Goal: Transaction & Acquisition: Obtain resource

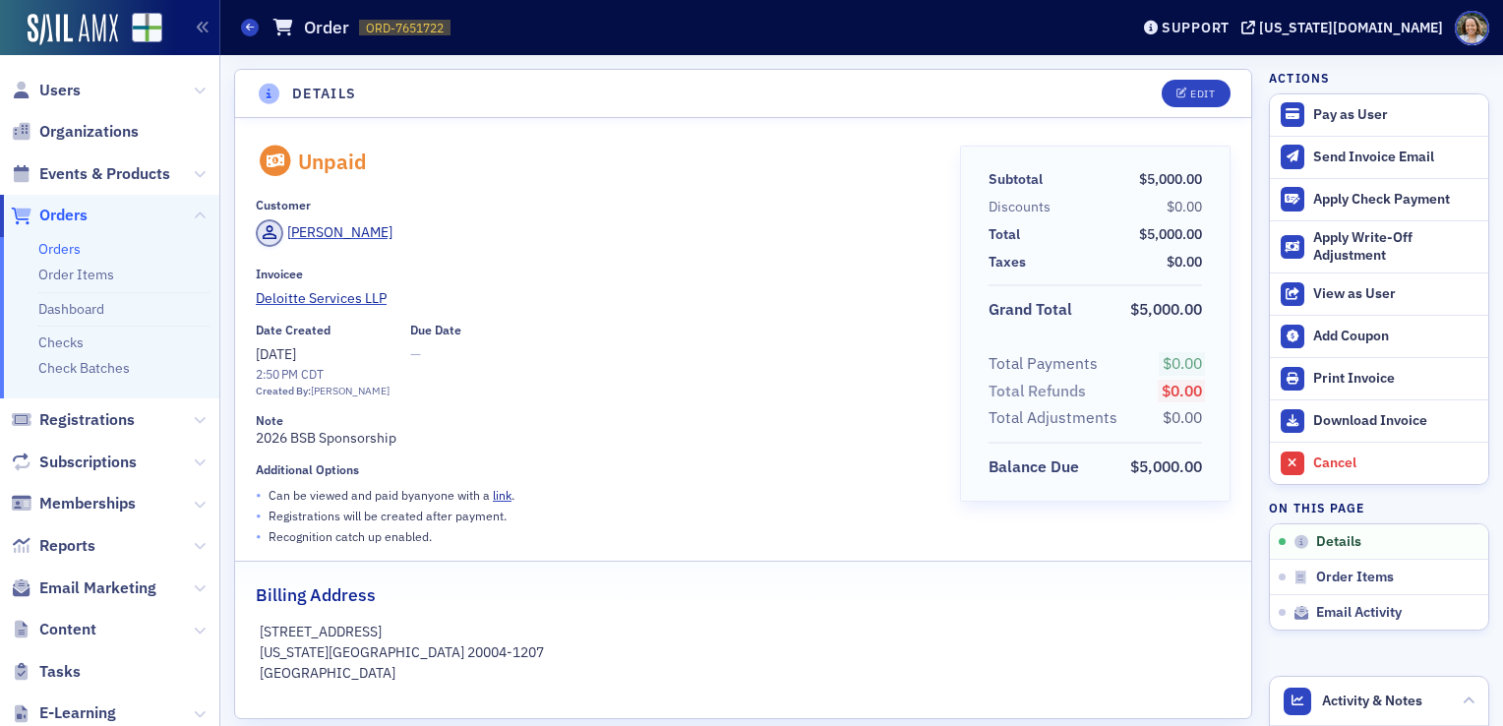
scroll to position [4, 0]
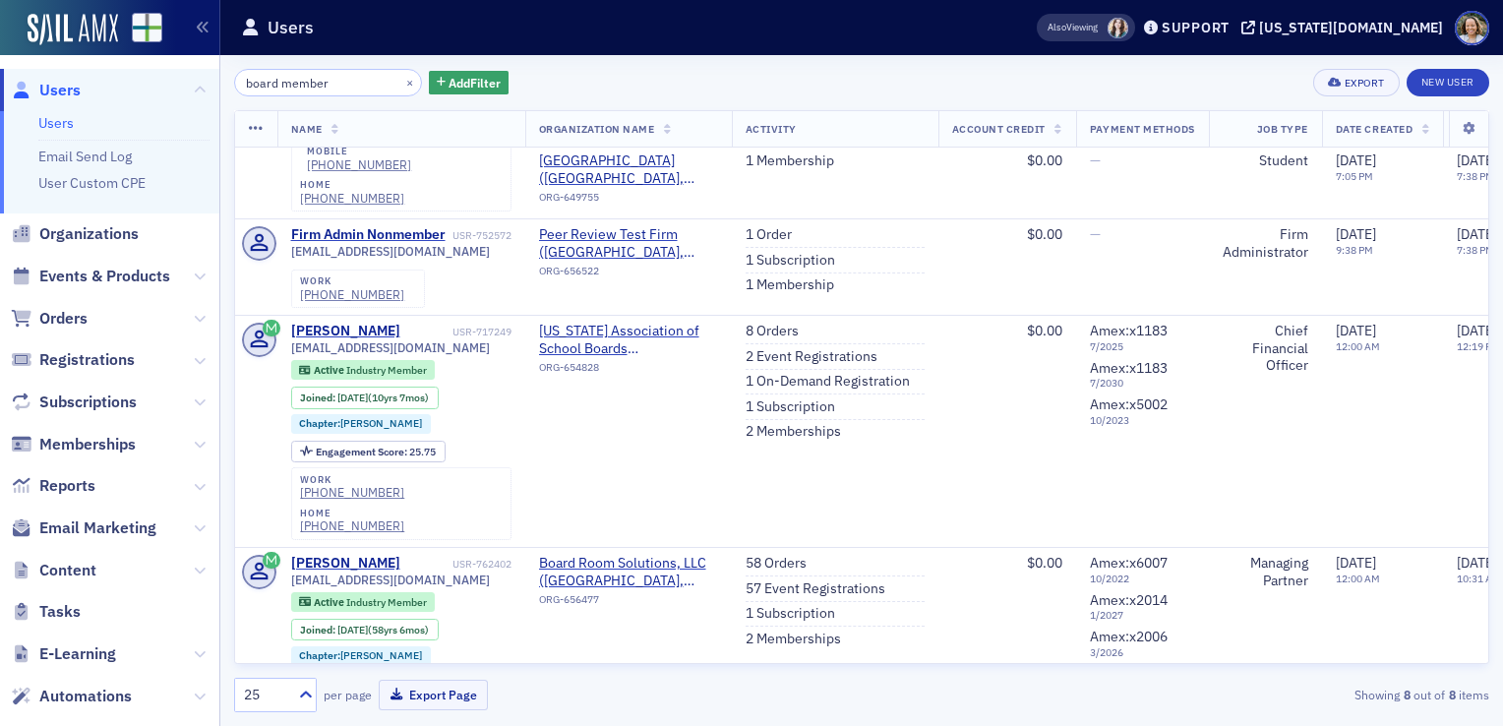
scroll to position [389, 0]
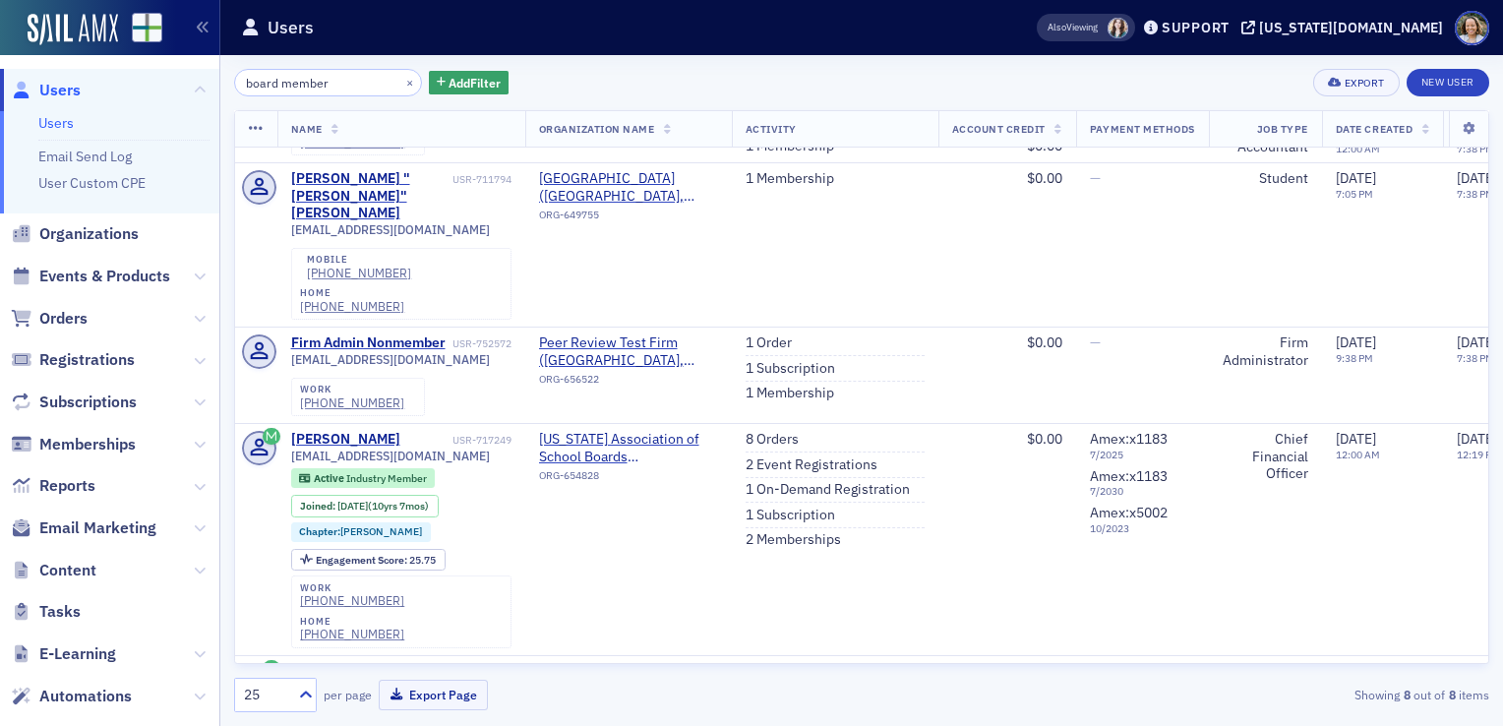
type input "board member"
click at [63, 120] on link "Users" at bounding box center [55, 123] width 35 height 18
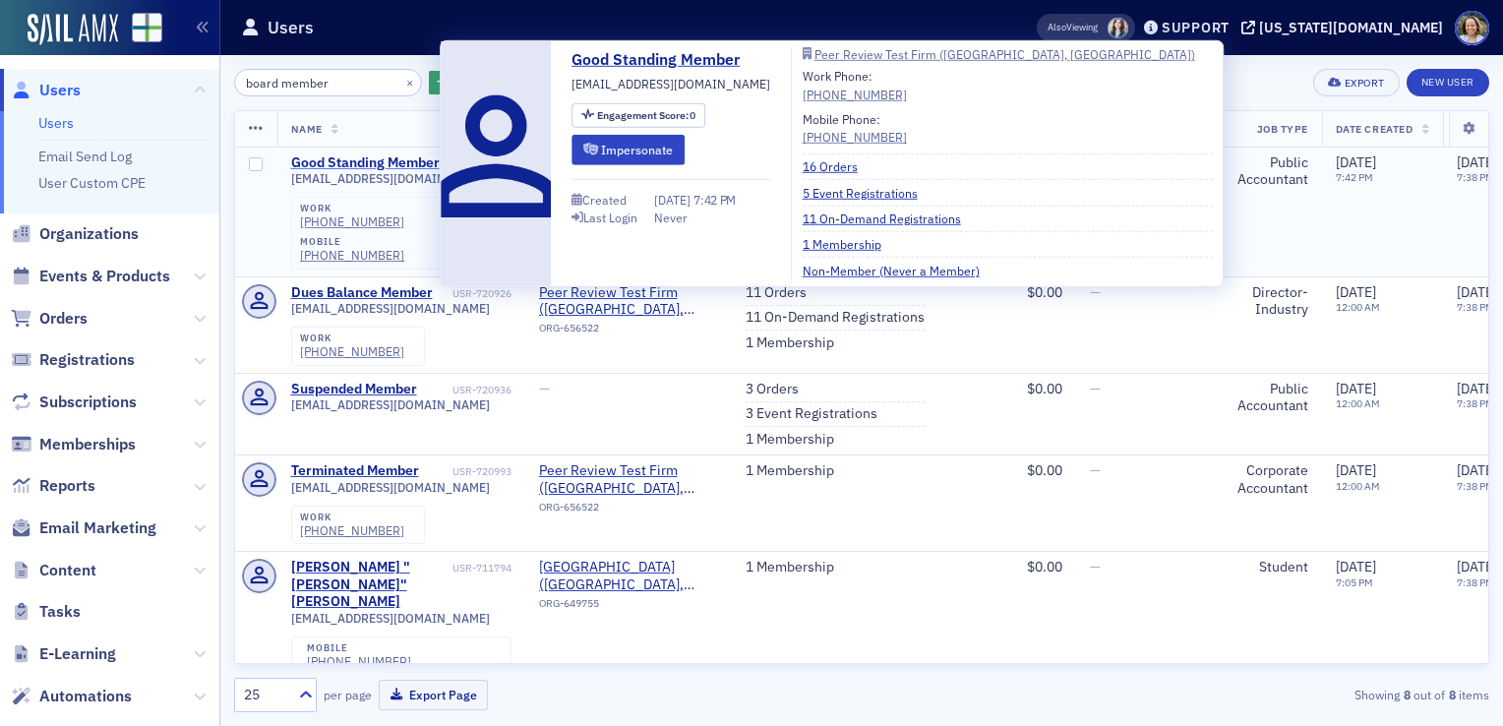
click at [418, 160] on div "Good Standing Member" at bounding box center [365, 163] width 149 height 18
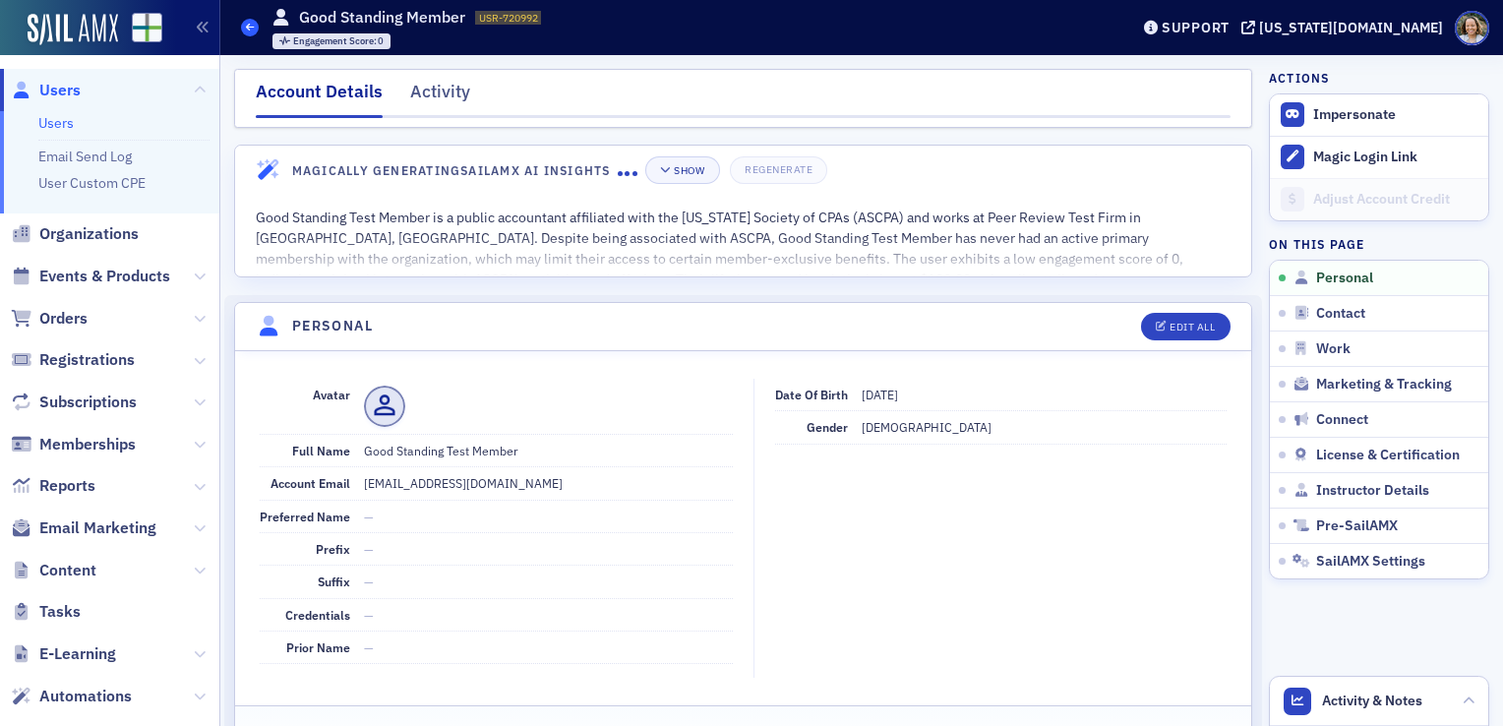
click at [251, 25] on icon at bounding box center [250, 27] width 8 height 9
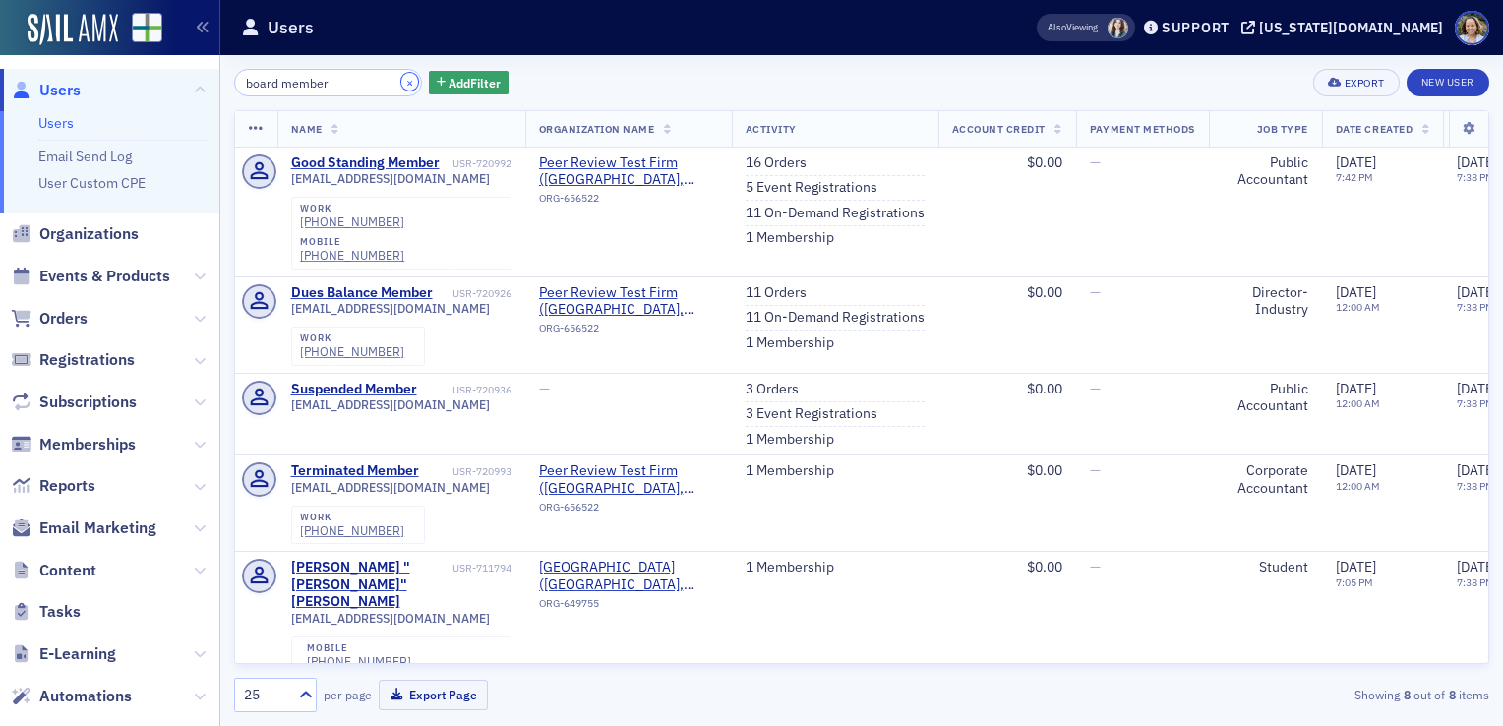
click at [401, 89] on button "×" at bounding box center [410, 82] width 18 height 18
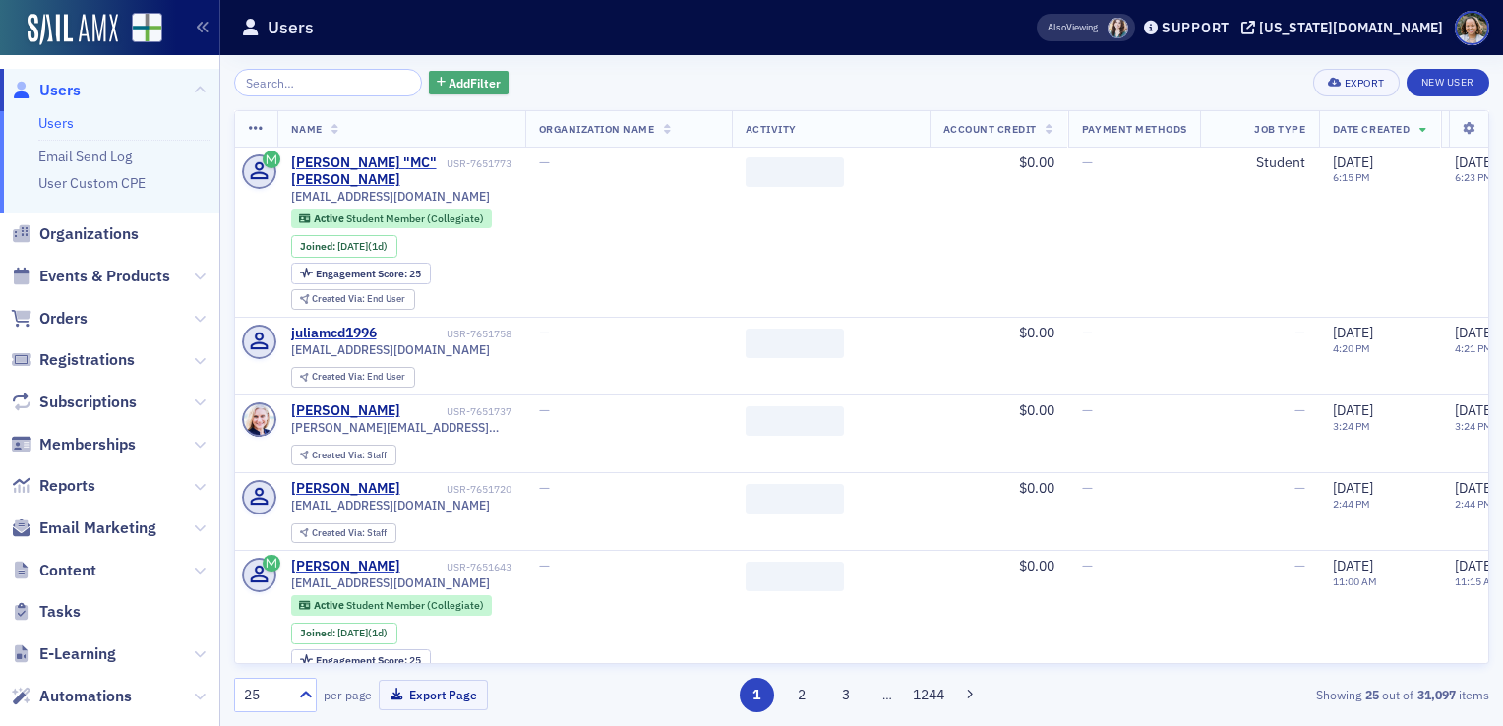
click at [449, 84] on span "Add Filter" at bounding box center [475, 83] width 52 height 18
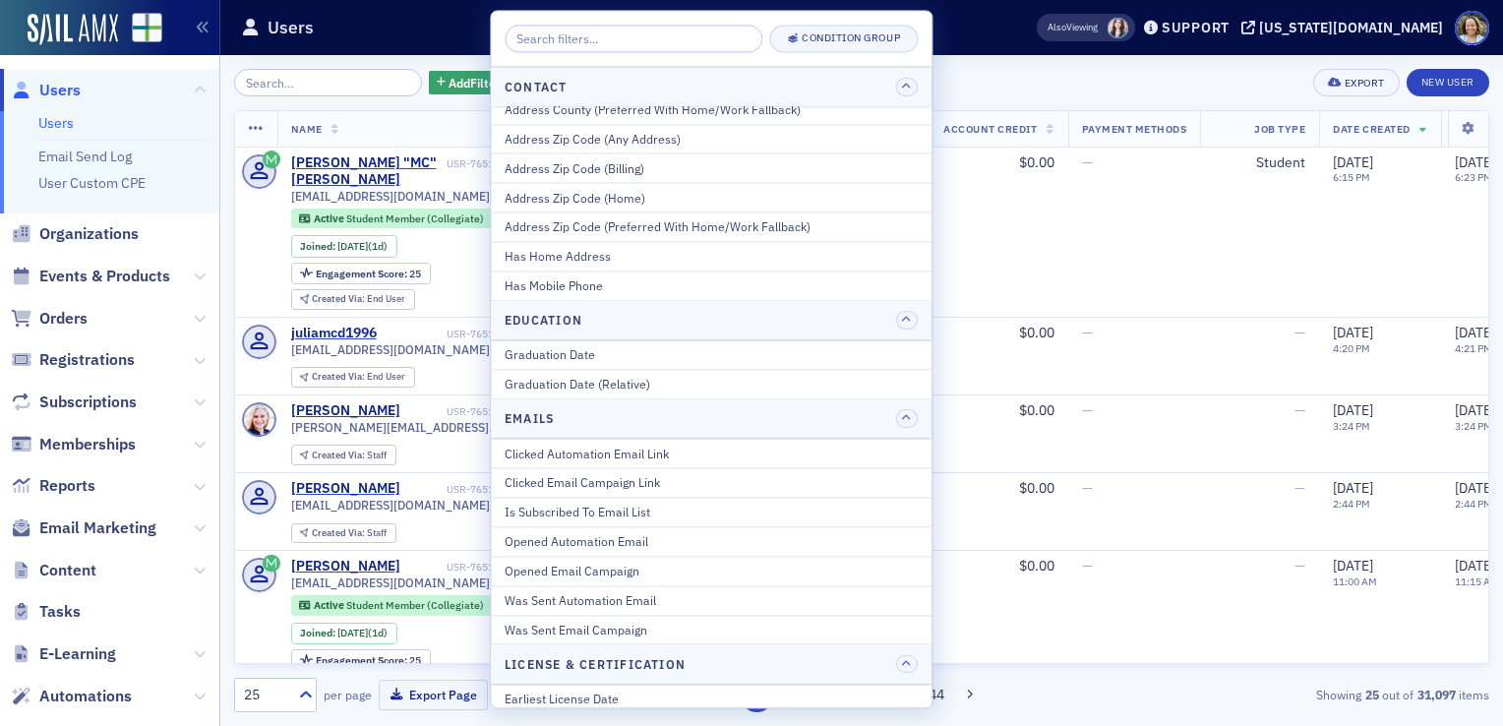
scroll to position [701, 0]
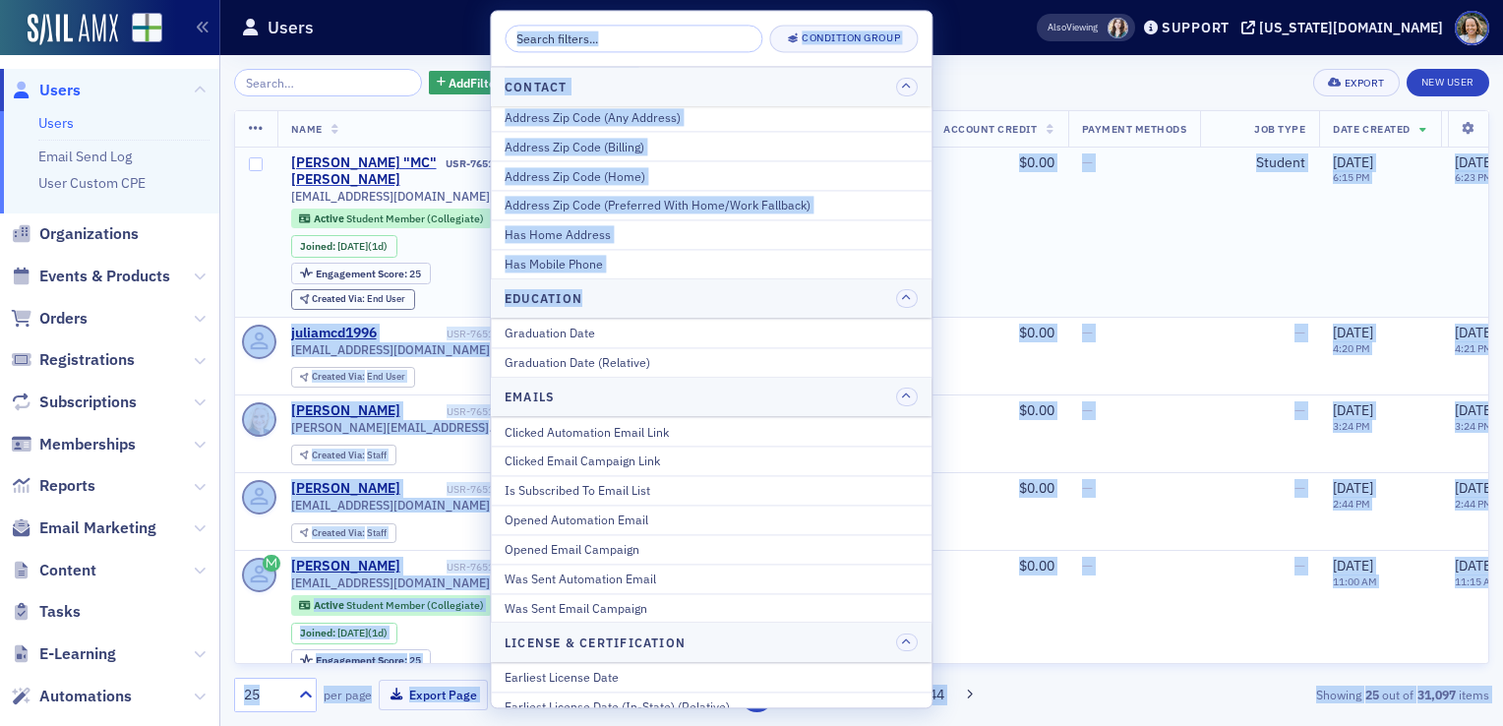
click at [932, 282] on body "Users Users Email Send Log User Custom CPE Organizations Events & Products Orde…" at bounding box center [751, 363] width 1503 height 726
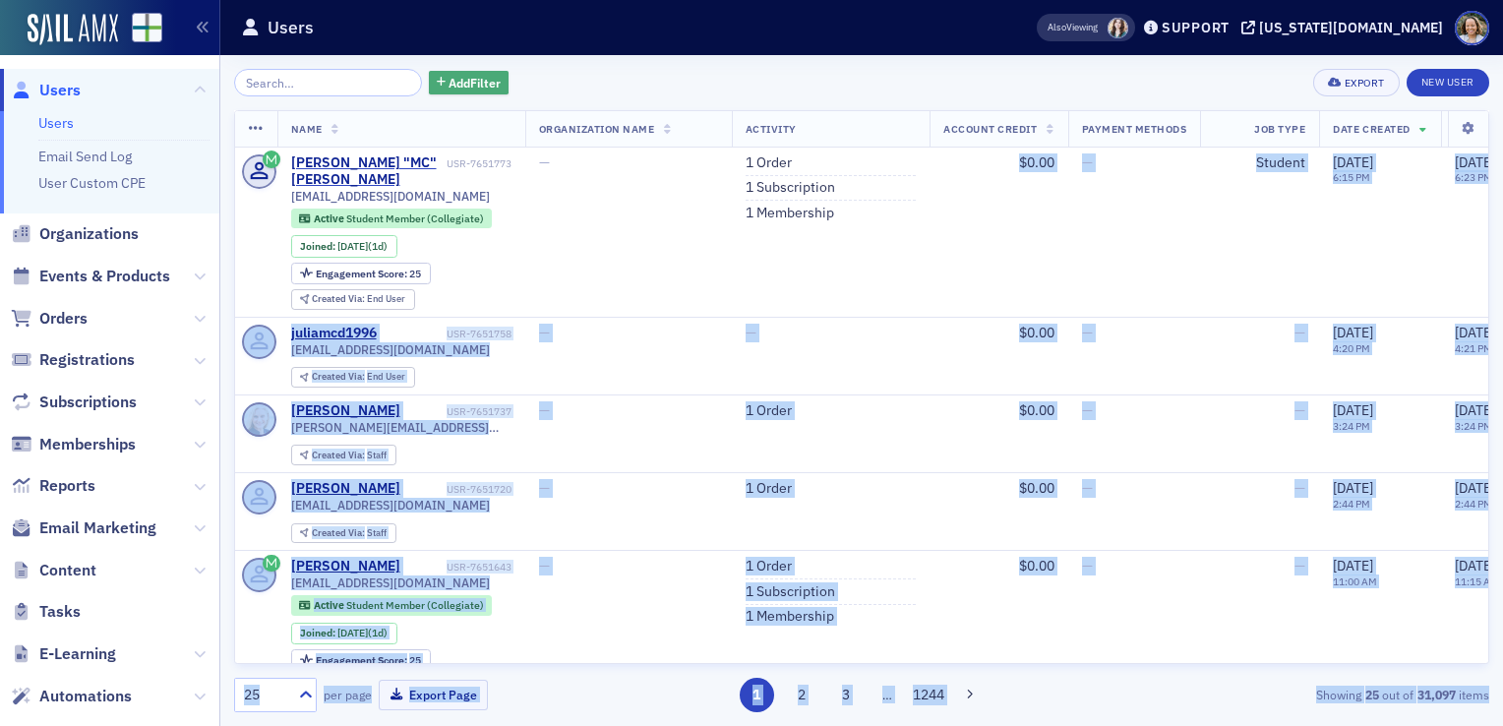
click at [456, 87] on span "Add Filter" at bounding box center [475, 83] width 52 height 18
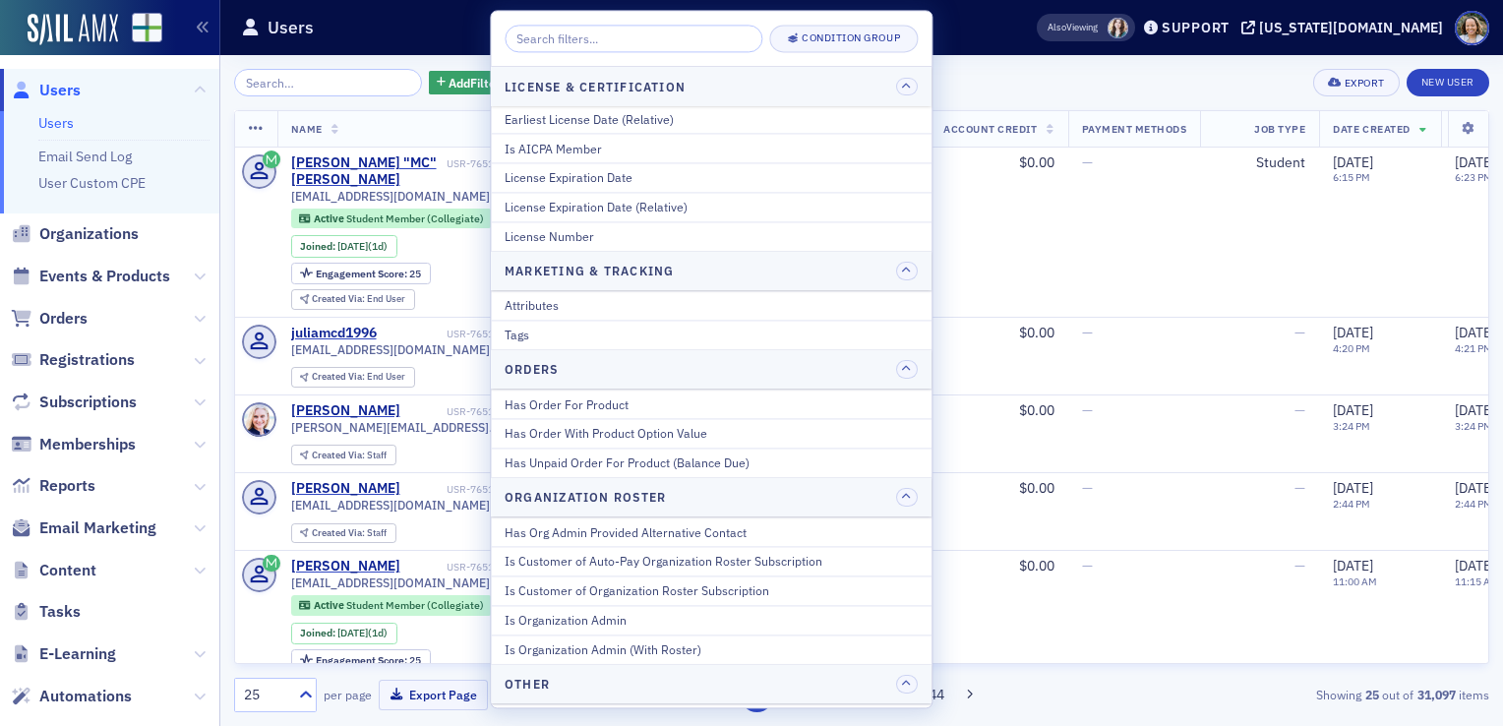
scroll to position [1344, 0]
click at [666, 300] on div "Attributes" at bounding box center [711, 309] width 413 height 18
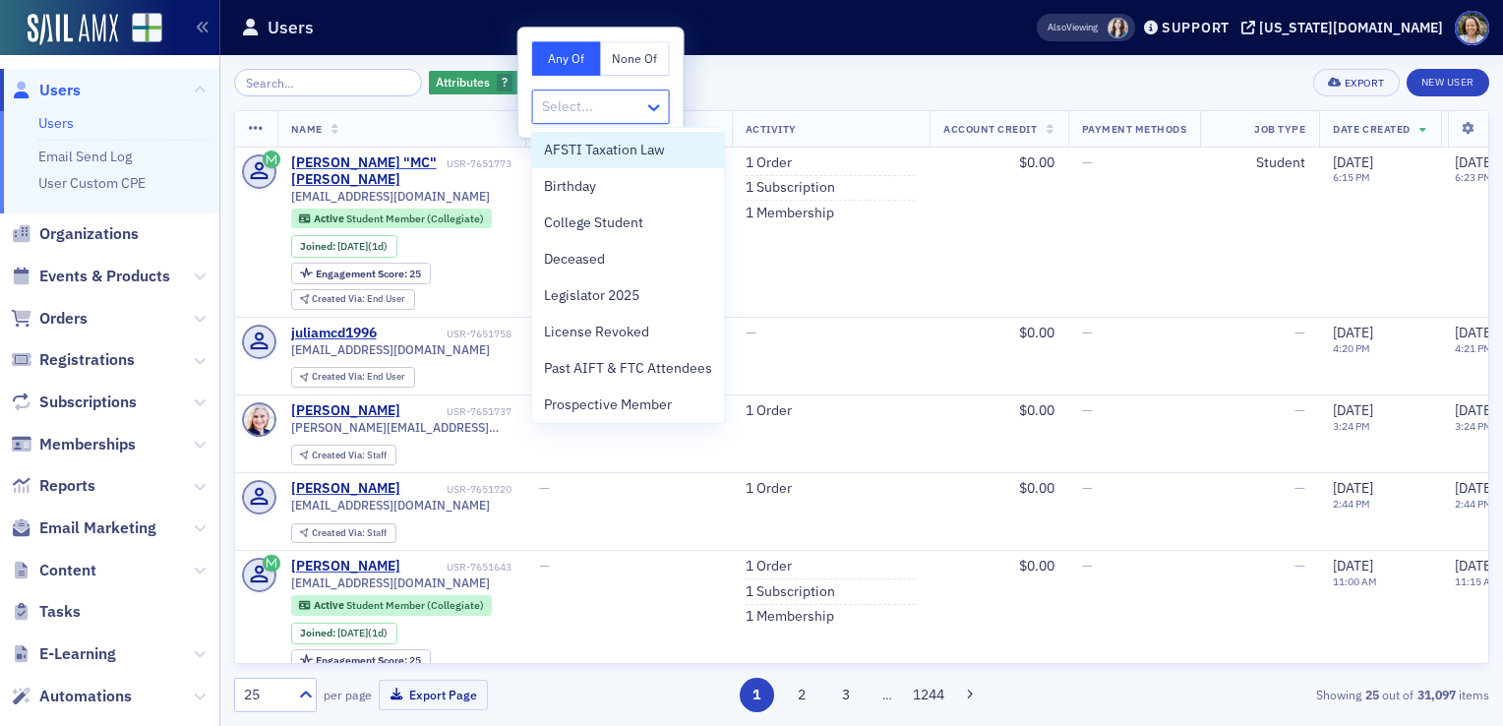
click at [645, 107] on icon at bounding box center [654, 107] width 20 height 20
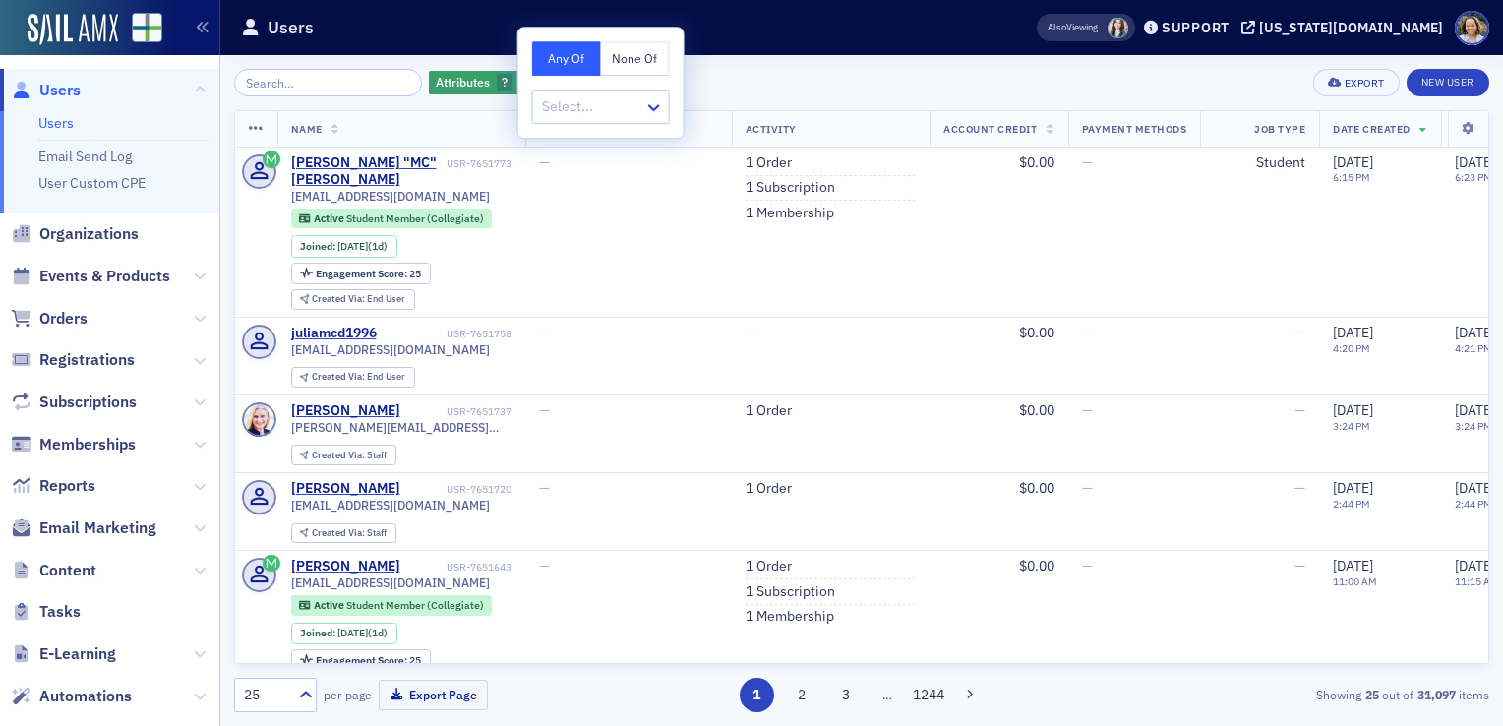
click at [708, 68] on div "Attributes ? Add Filter Export New User Name Organization Name Activity Account…" at bounding box center [862, 390] width 1256 height 671
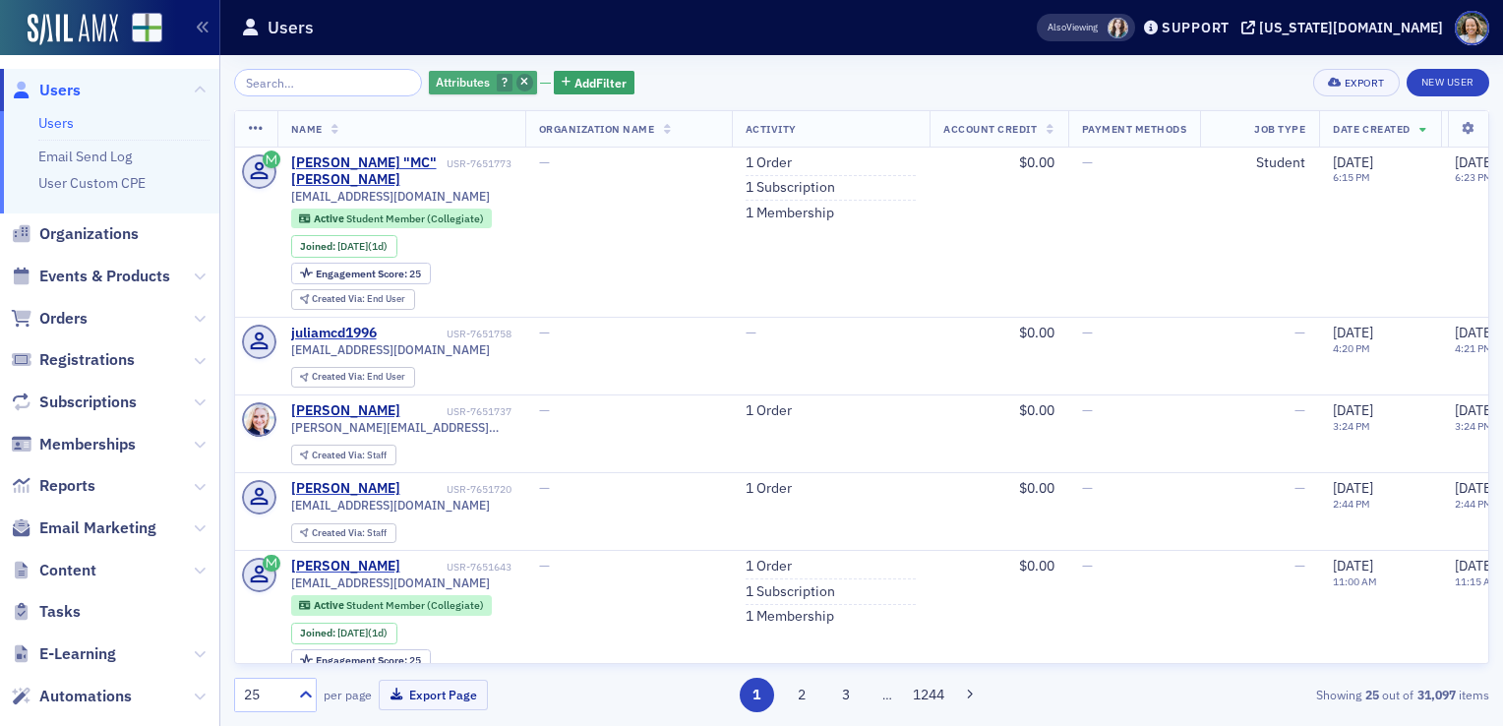
click at [517, 80] on span "button" at bounding box center [526, 83] width 18 height 18
click at [464, 76] on span "Add Filter" at bounding box center [475, 83] width 52 height 18
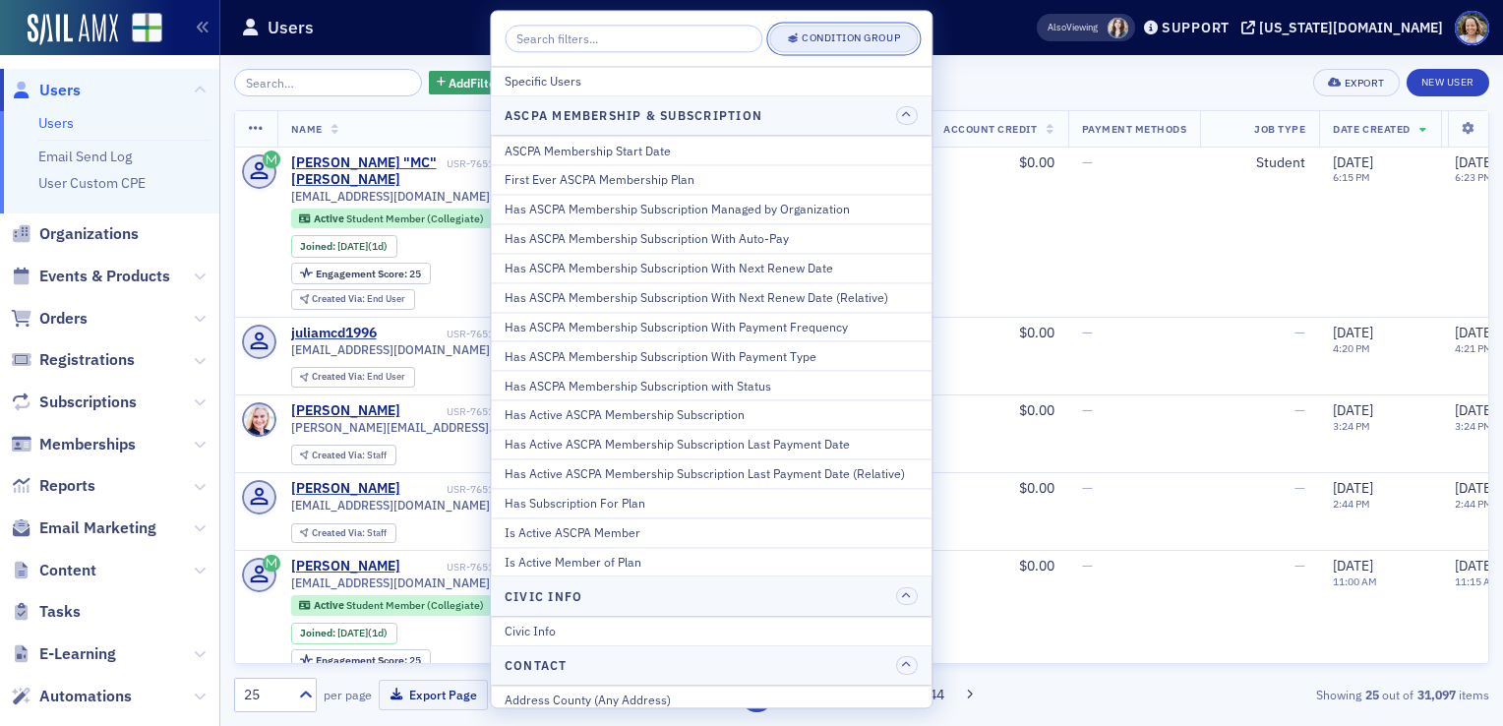
click at [868, 37] on div "Condition Group" at bounding box center [851, 38] width 98 height 11
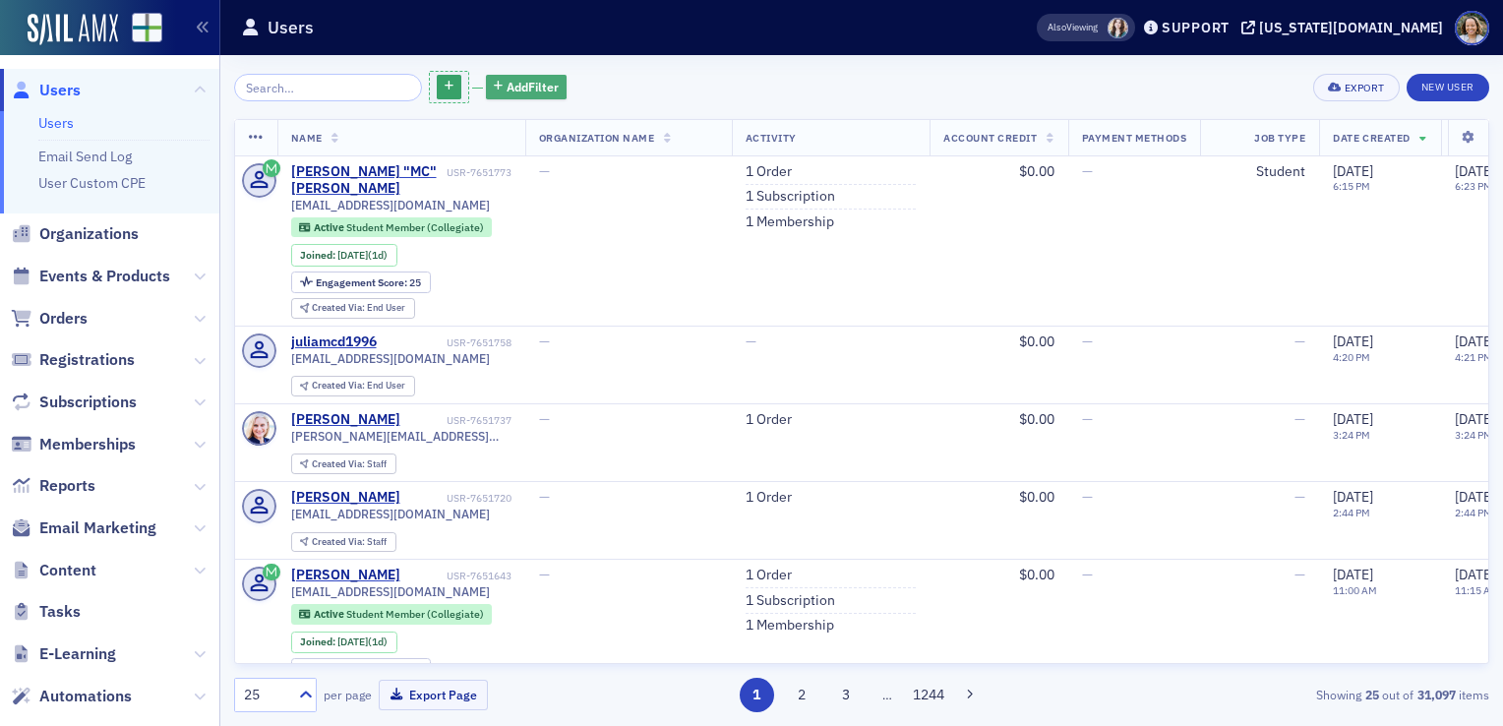
click at [507, 87] on span "Add Filter" at bounding box center [533, 87] width 52 height 18
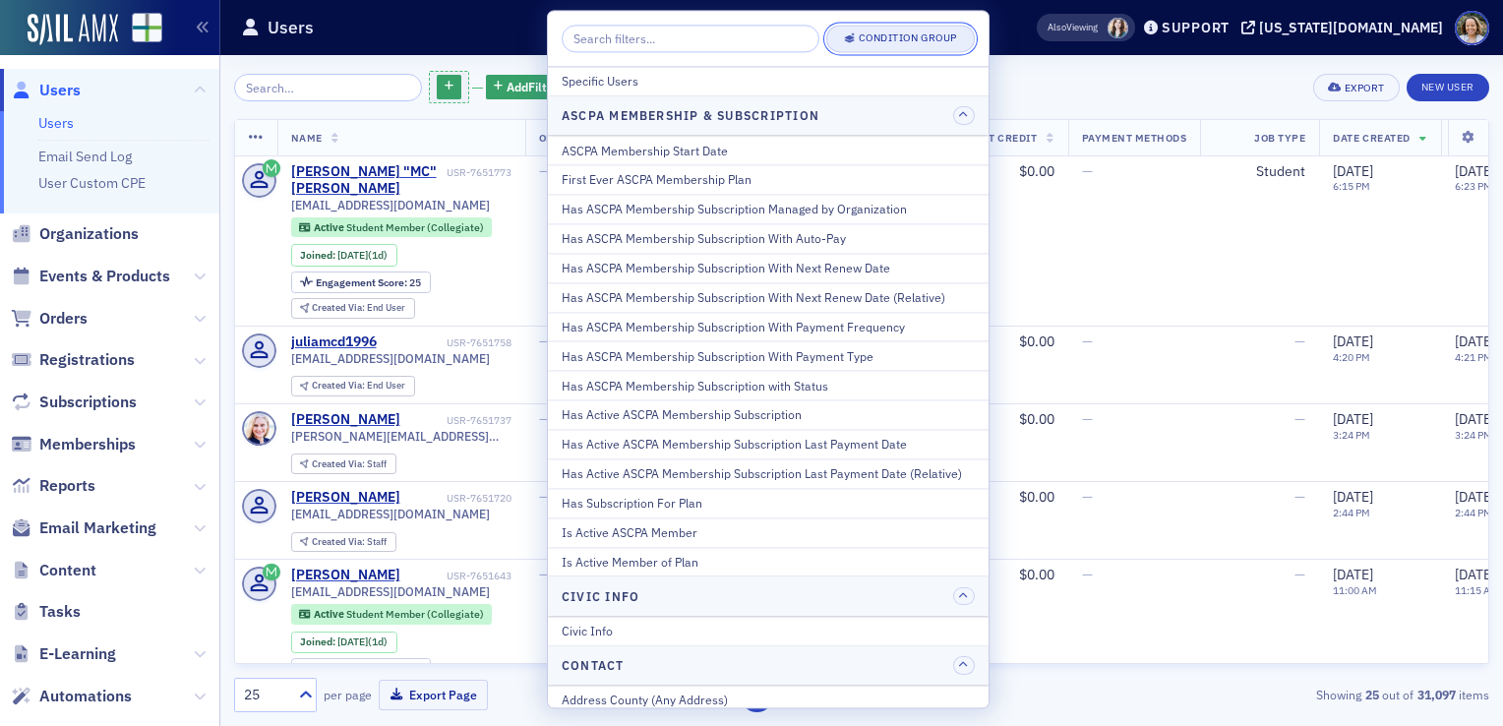
click at [871, 29] on button "Condition Group" at bounding box center [901, 39] width 149 height 28
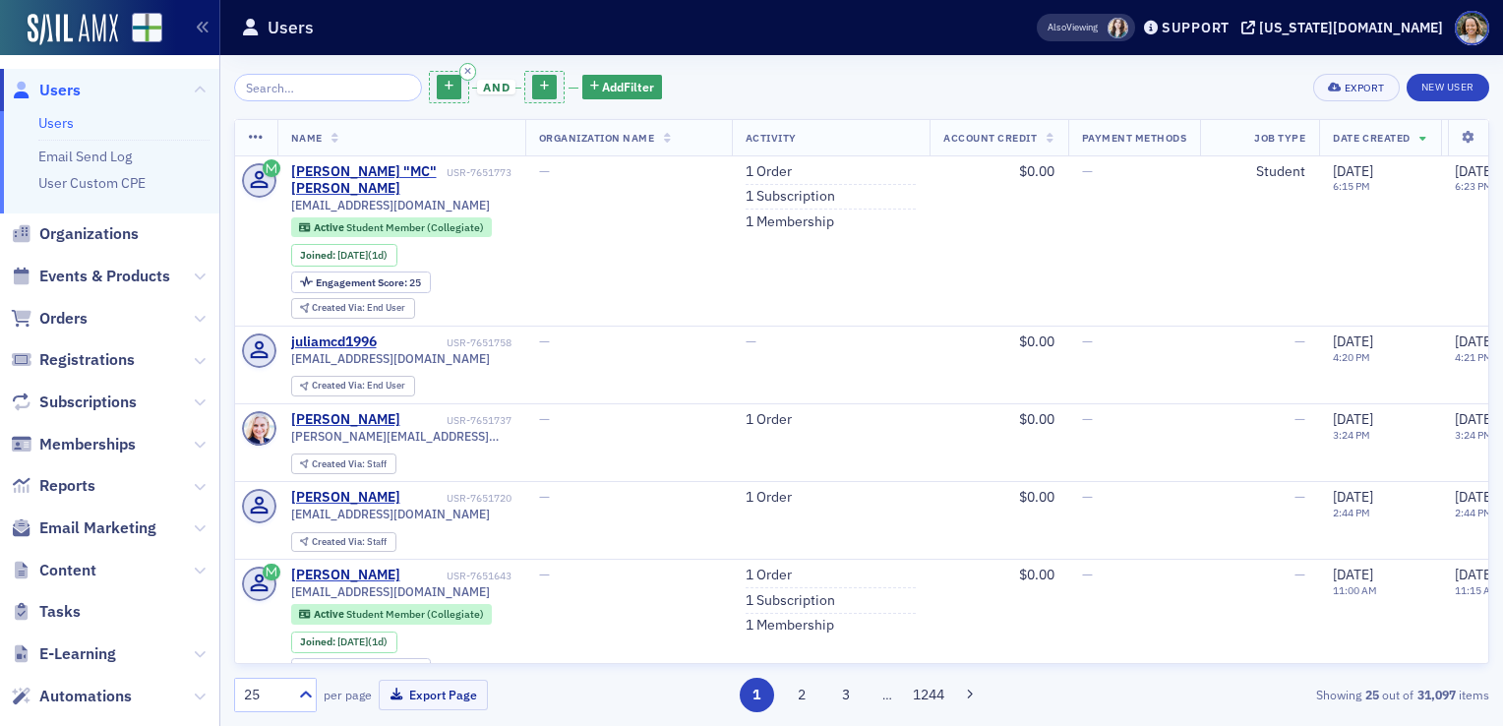
click at [440, 71] on div at bounding box center [449, 87] width 40 height 33
click at [460, 71] on button "button" at bounding box center [469, 72] width 18 height 18
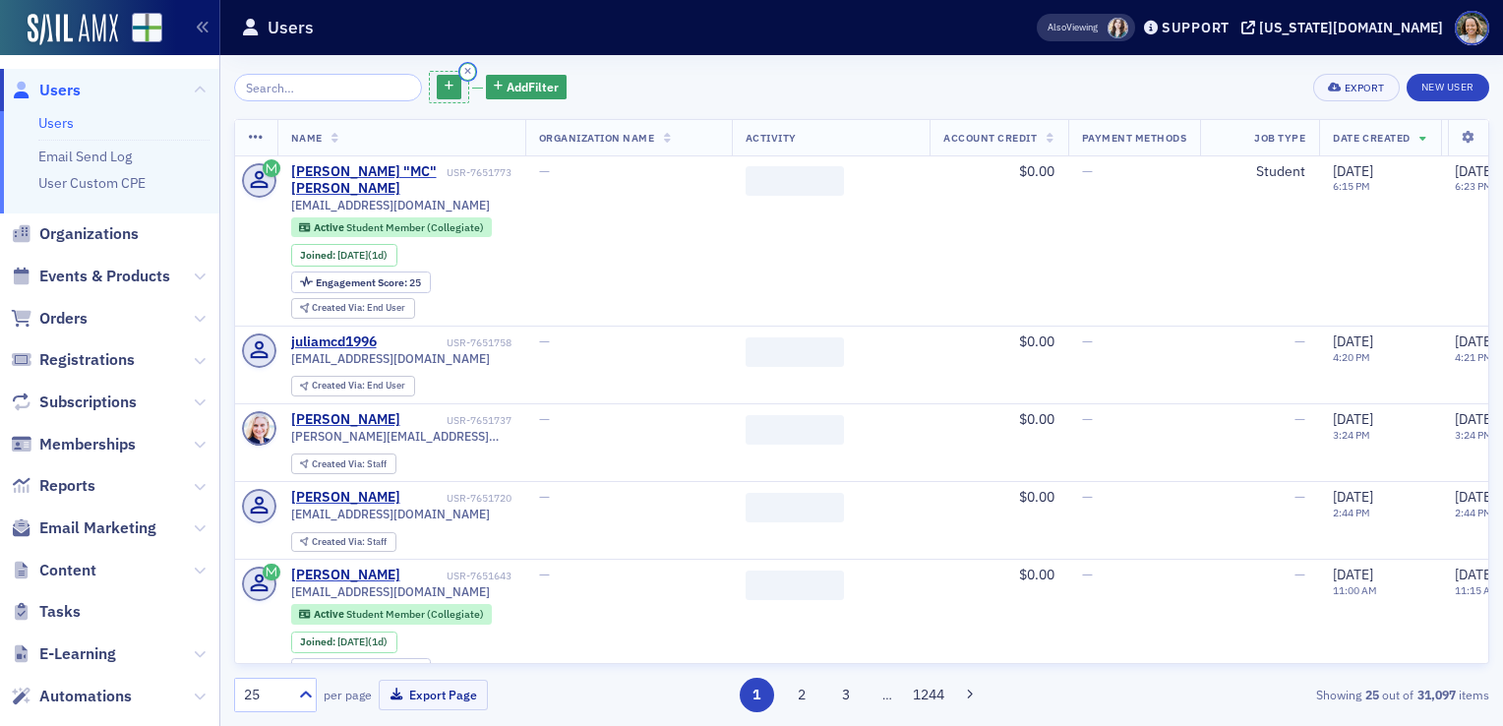
click at [460, 71] on button "button" at bounding box center [469, 72] width 18 height 18
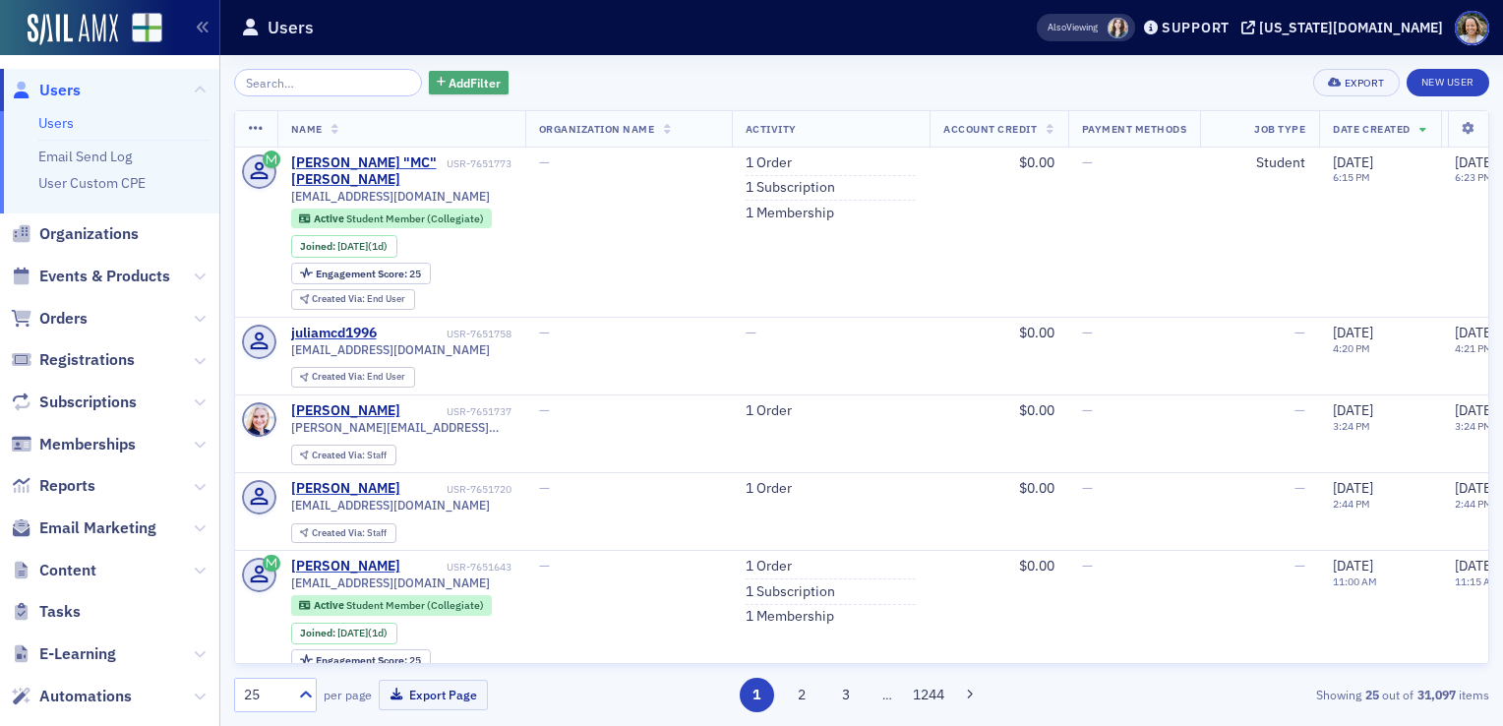
click at [466, 83] on span "Add Filter" at bounding box center [475, 83] width 52 height 18
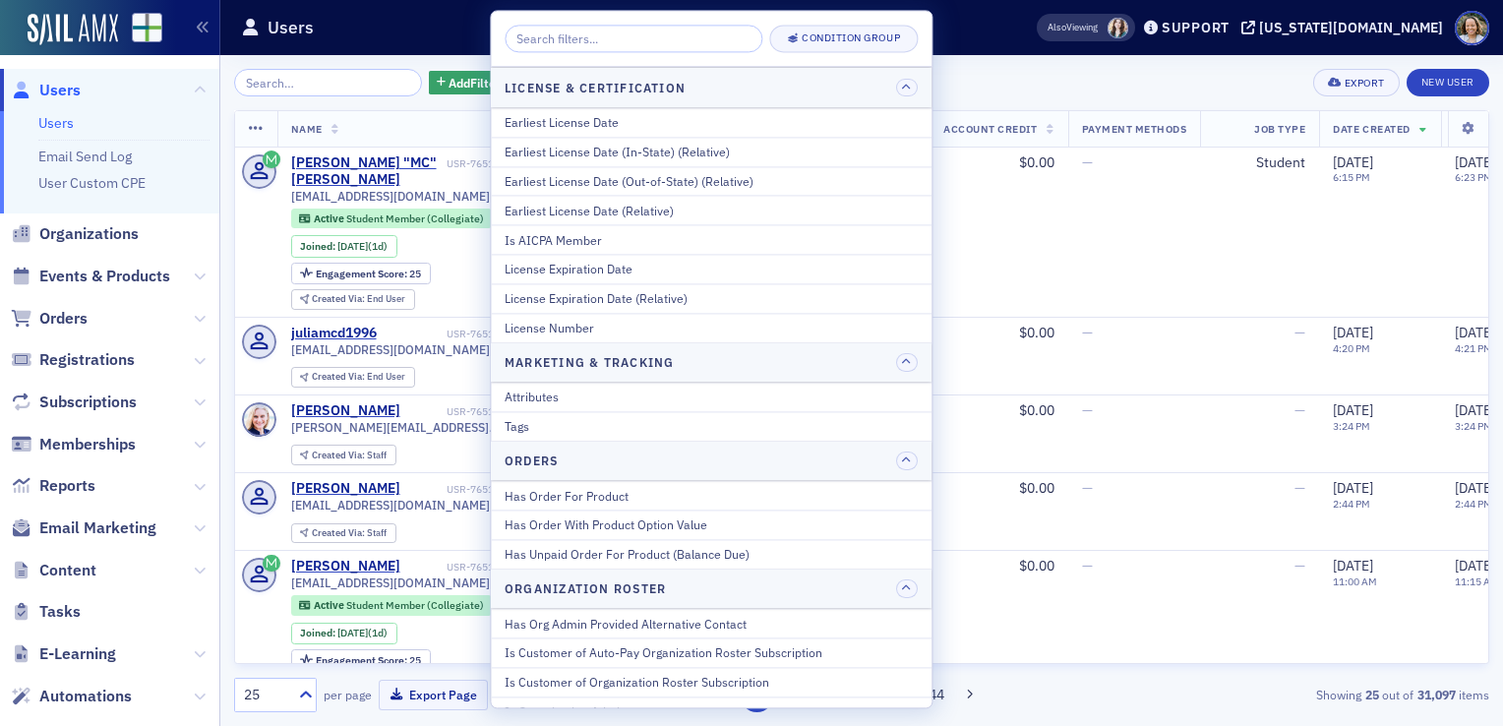
scroll to position [1263, 0]
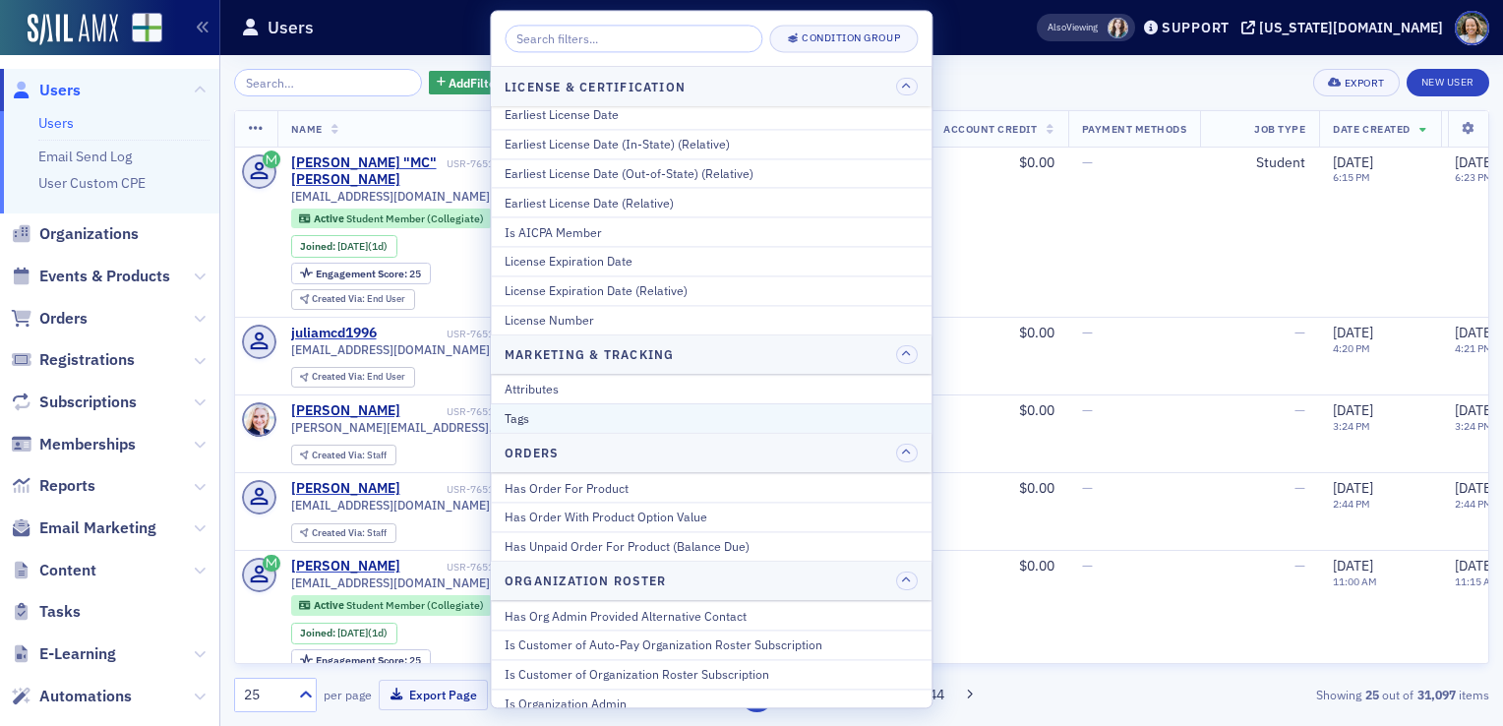
click at [828, 410] on div "Tags" at bounding box center [711, 419] width 413 height 18
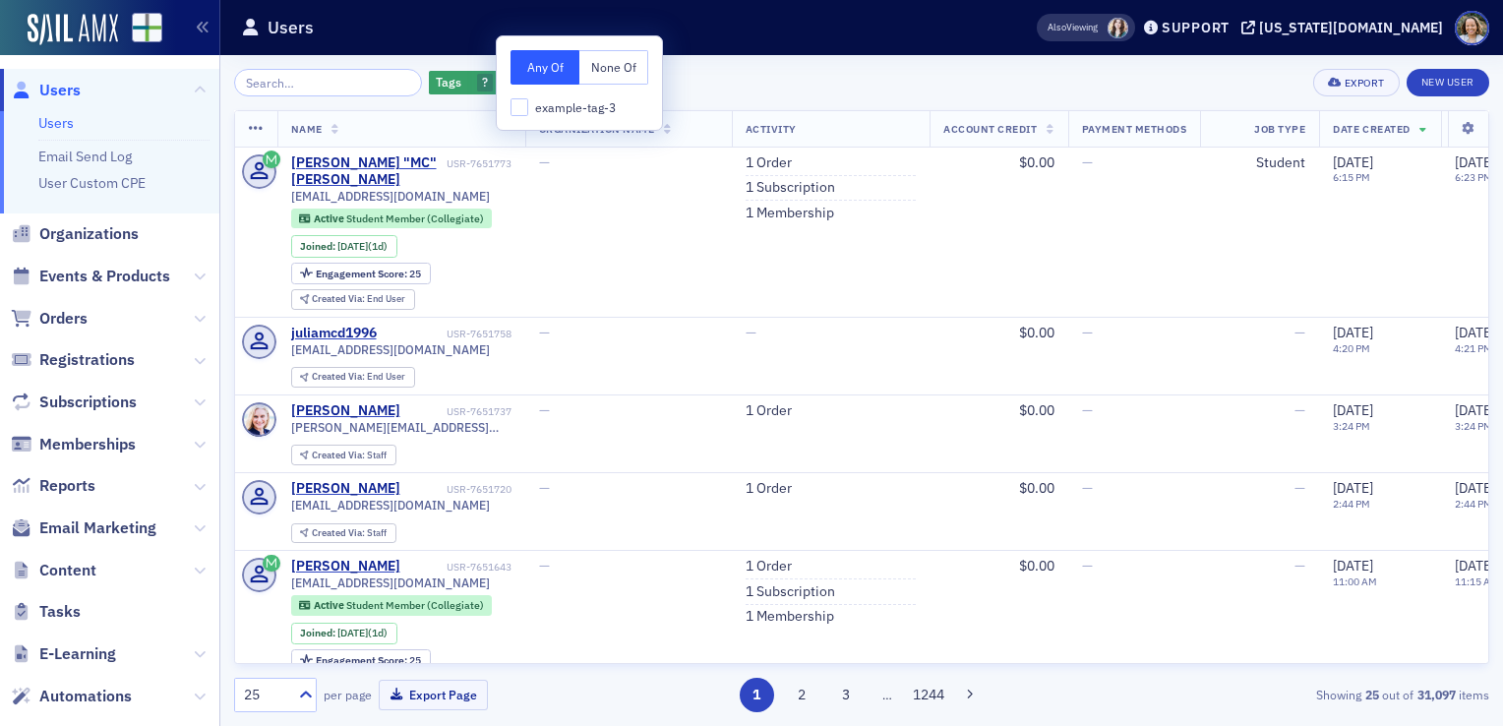
click at [627, 72] on button "None Of" at bounding box center [614, 67] width 69 height 34
click at [692, 75] on div "Tags None Of : ? Add Filter Export New User" at bounding box center [862, 83] width 1256 height 28
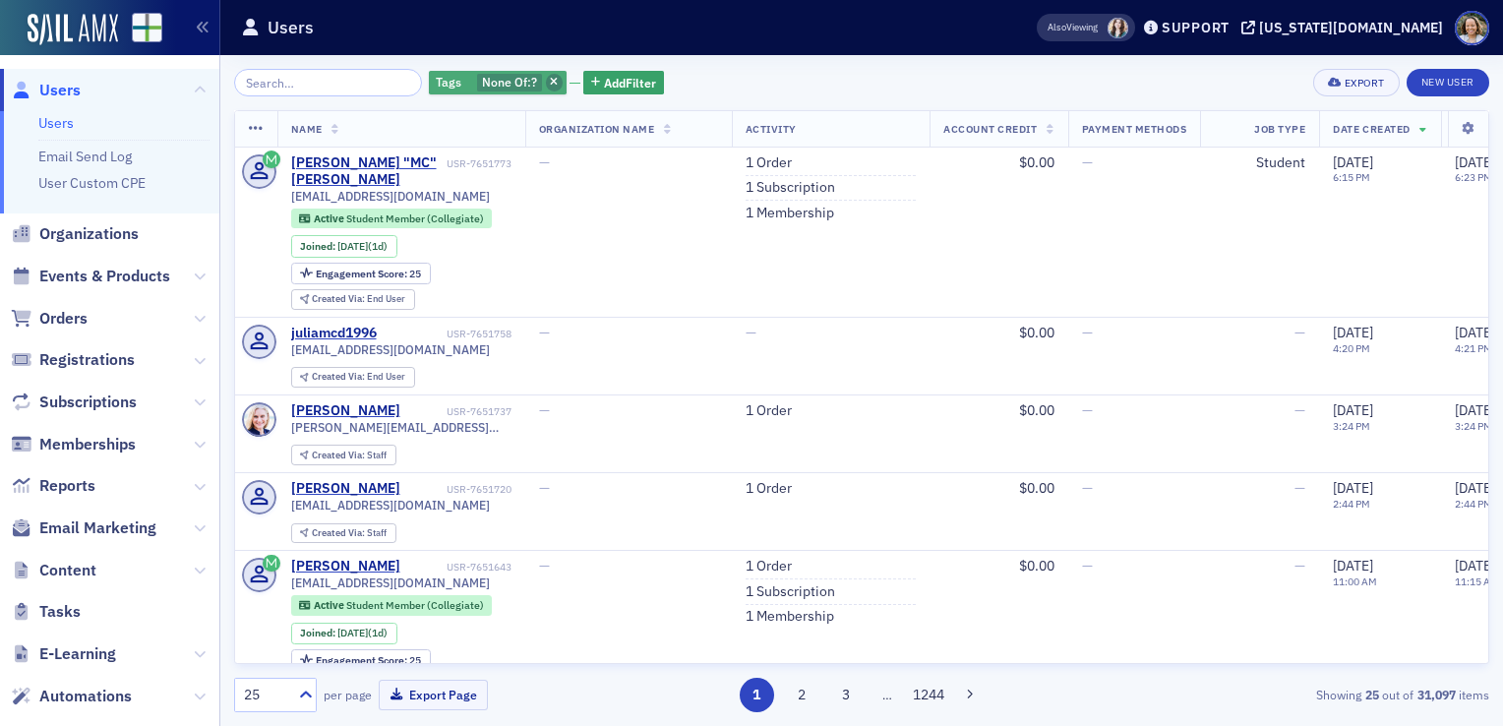
click at [550, 82] on icon "button" at bounding box center [554, 83] width 8 height 11
click at [347, 92] on input "search" at bounding box center [328, 83] width 188 height 28
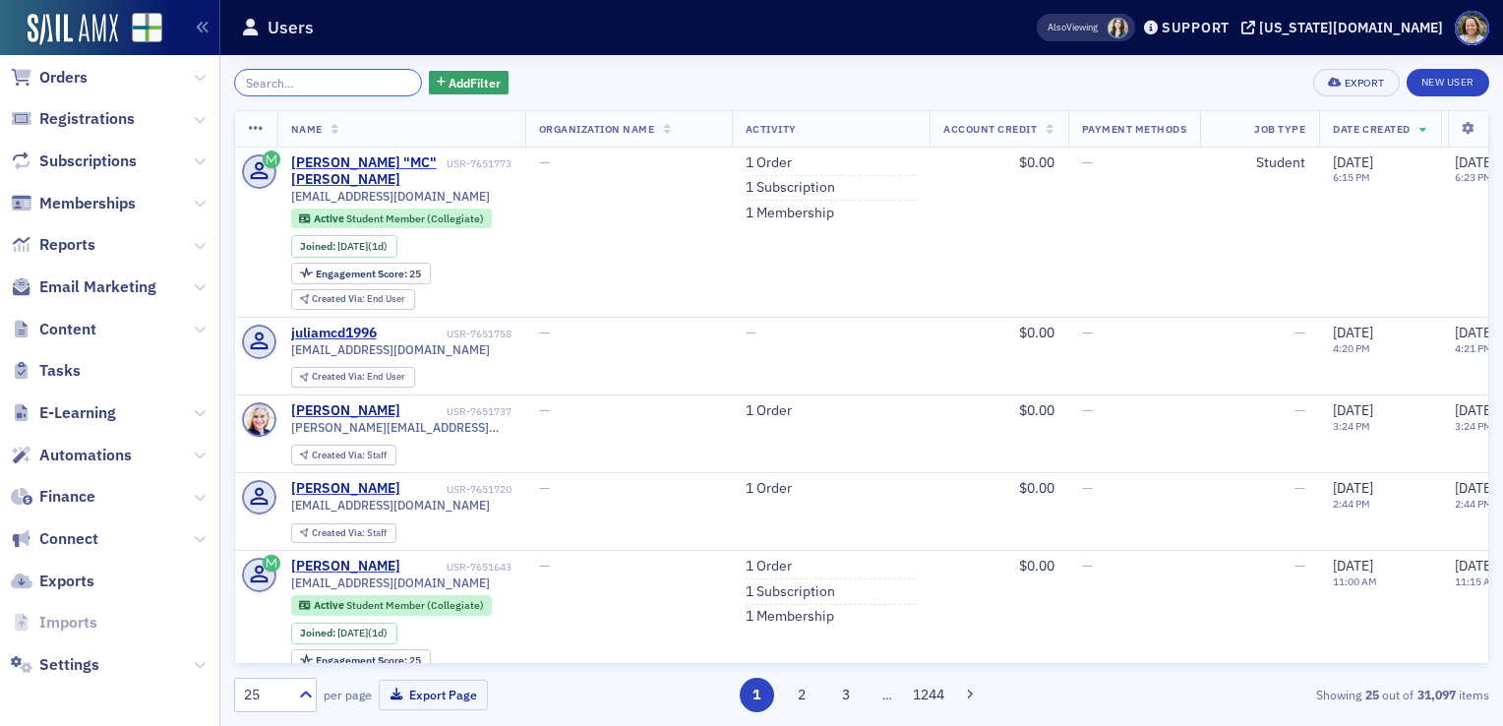
scroll to position [0, 0]
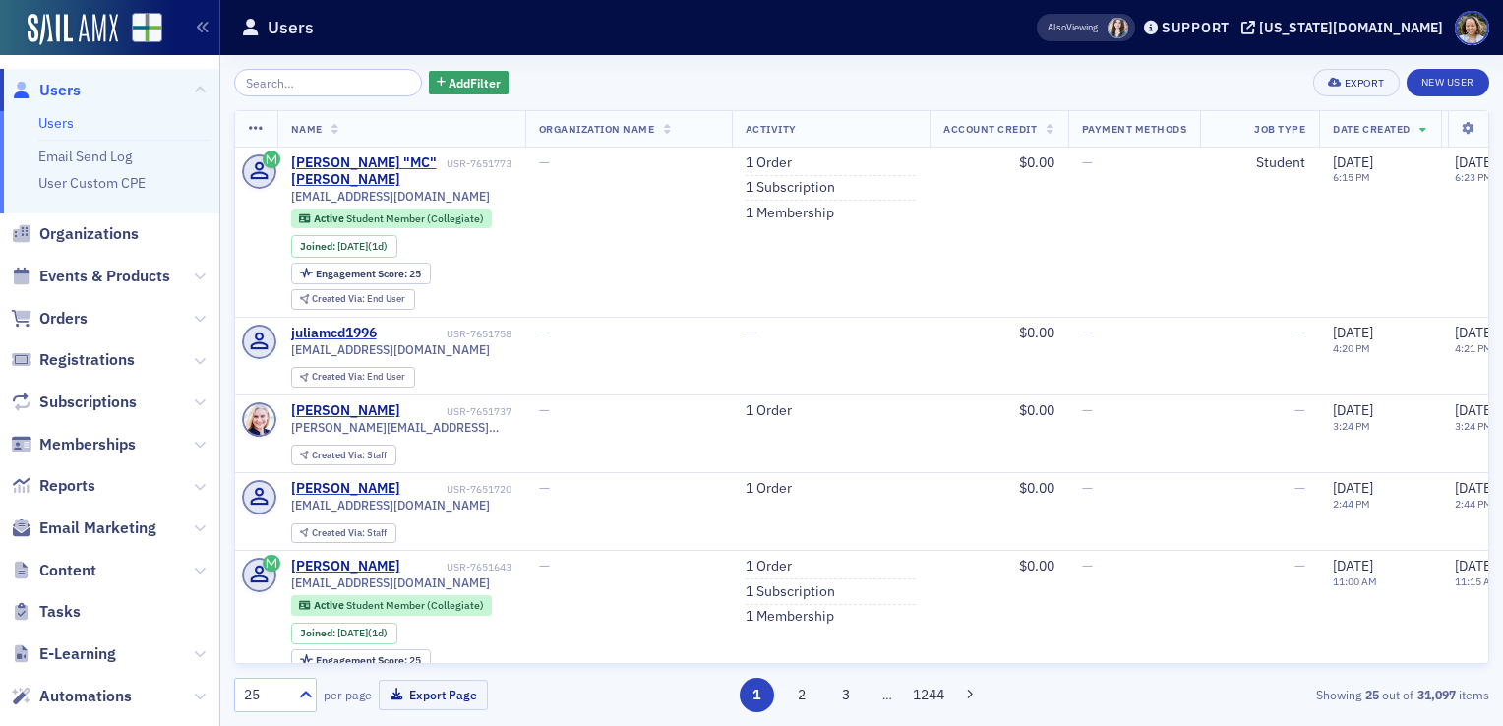
click at [697, 81] on div "Add Filter Export New User" at bounding box center [862, 83] width 1256 height 28
click at [461, 85] on span "Add Filter" at bounding box center [475, 83] width 52 height 18
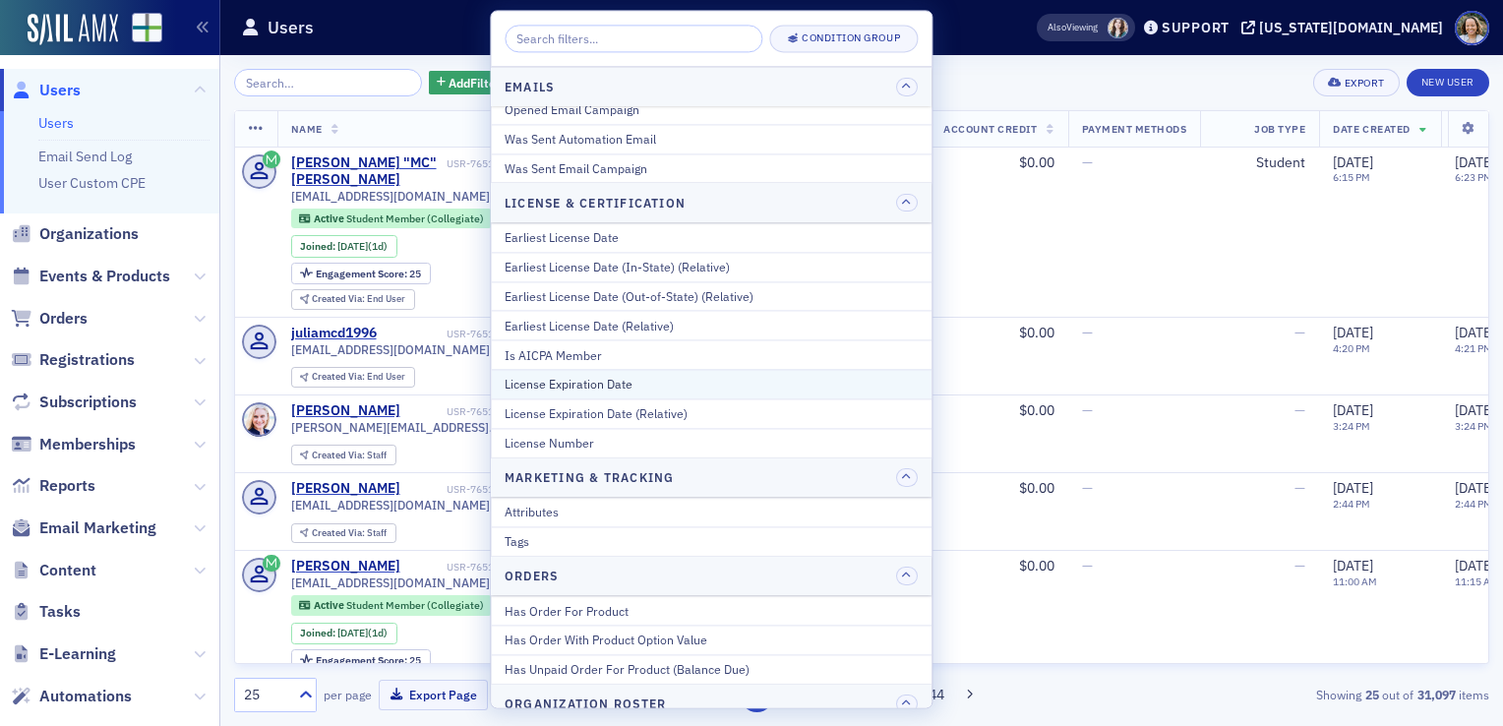
scroll to position [1149, 0]
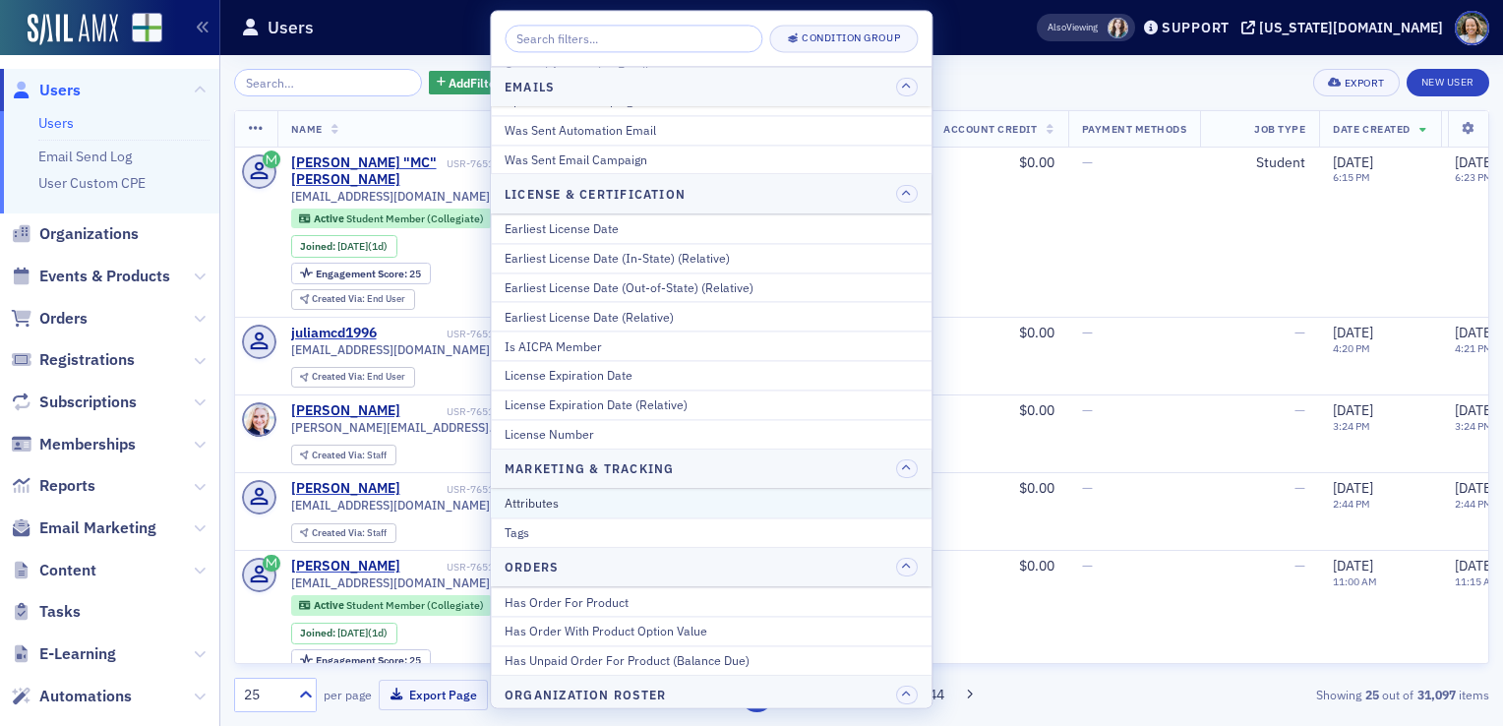
click at [609, 495] on div "Attributes" at bounding box center [711, 504] width 413 height 18
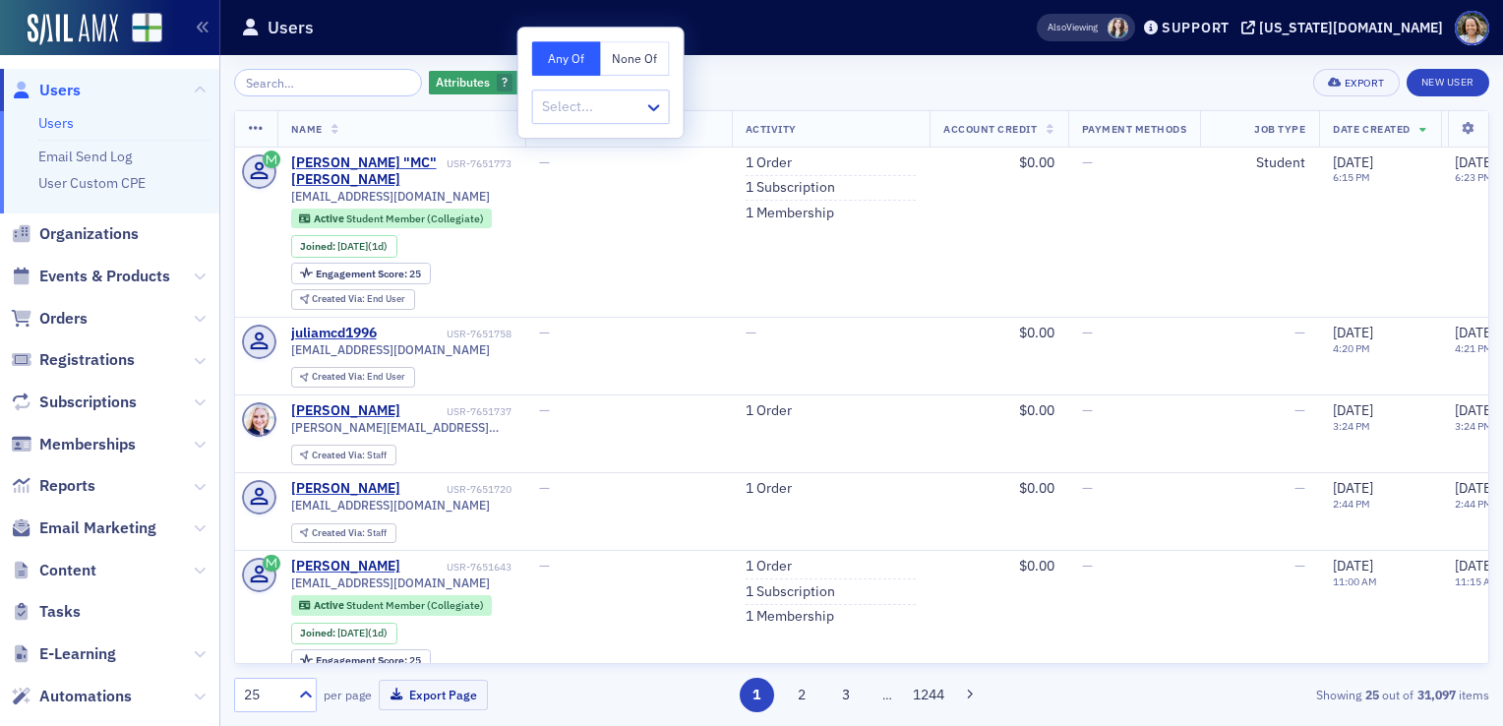
click at [645, 61] on button "None Of" at bounding box center [635, 58] width 69 height 34
click at [566, 64] on button "Any Of" at bounding box center [566, 58] width 69 height 34
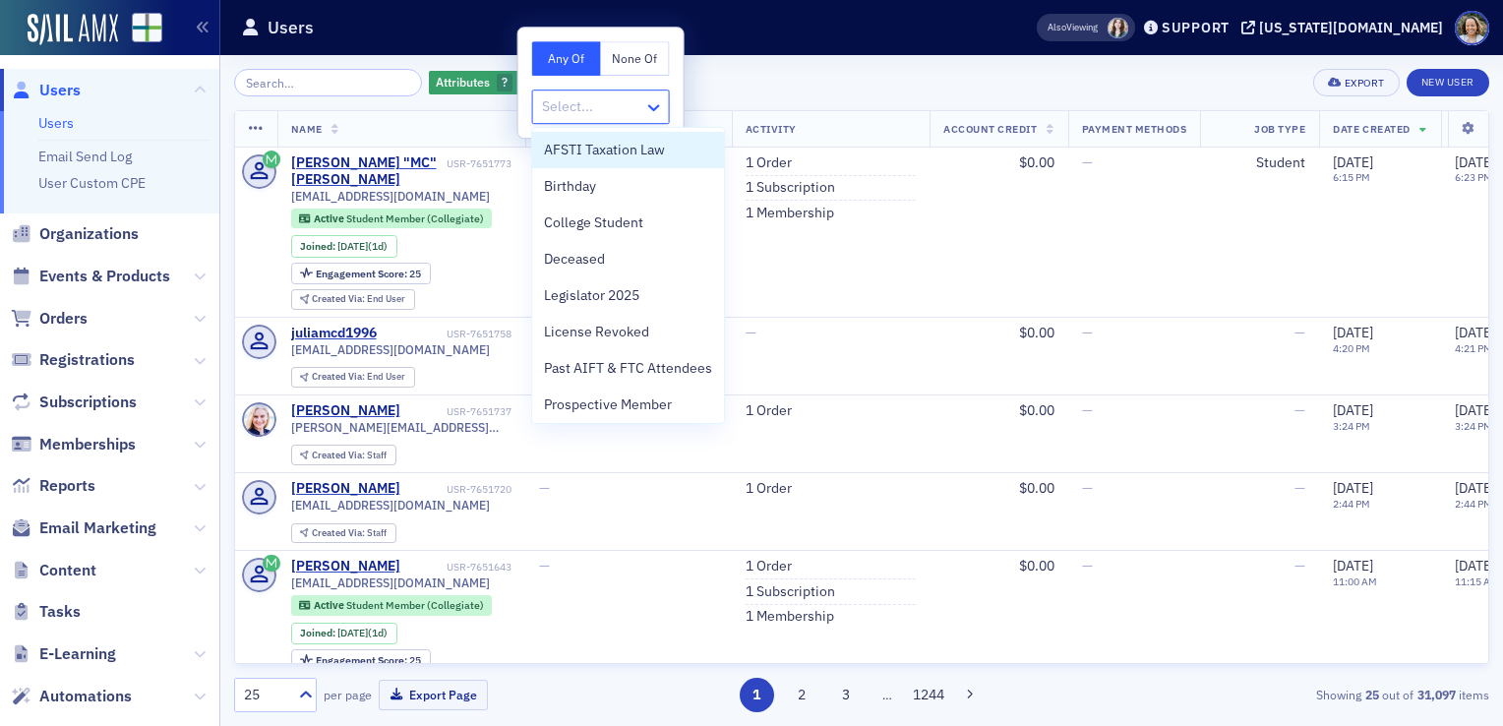
click at [657, 111] on icon at bounding box center [654, 107] width 20 height 20
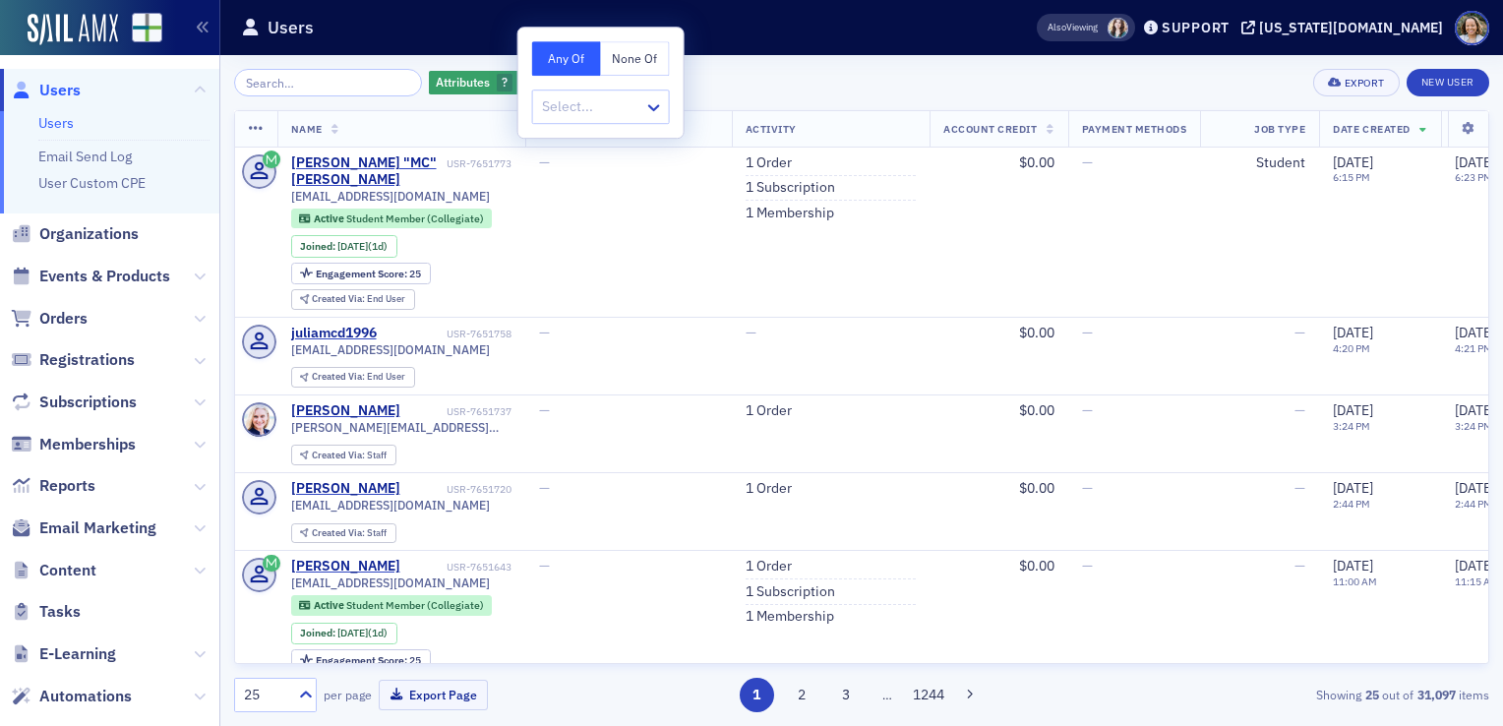
click at [737, 68] on div "Attributes ? Add Filter Export New User Name Organization Name Activity Account…" at bounding box center [862, 390] width 1256 height 671
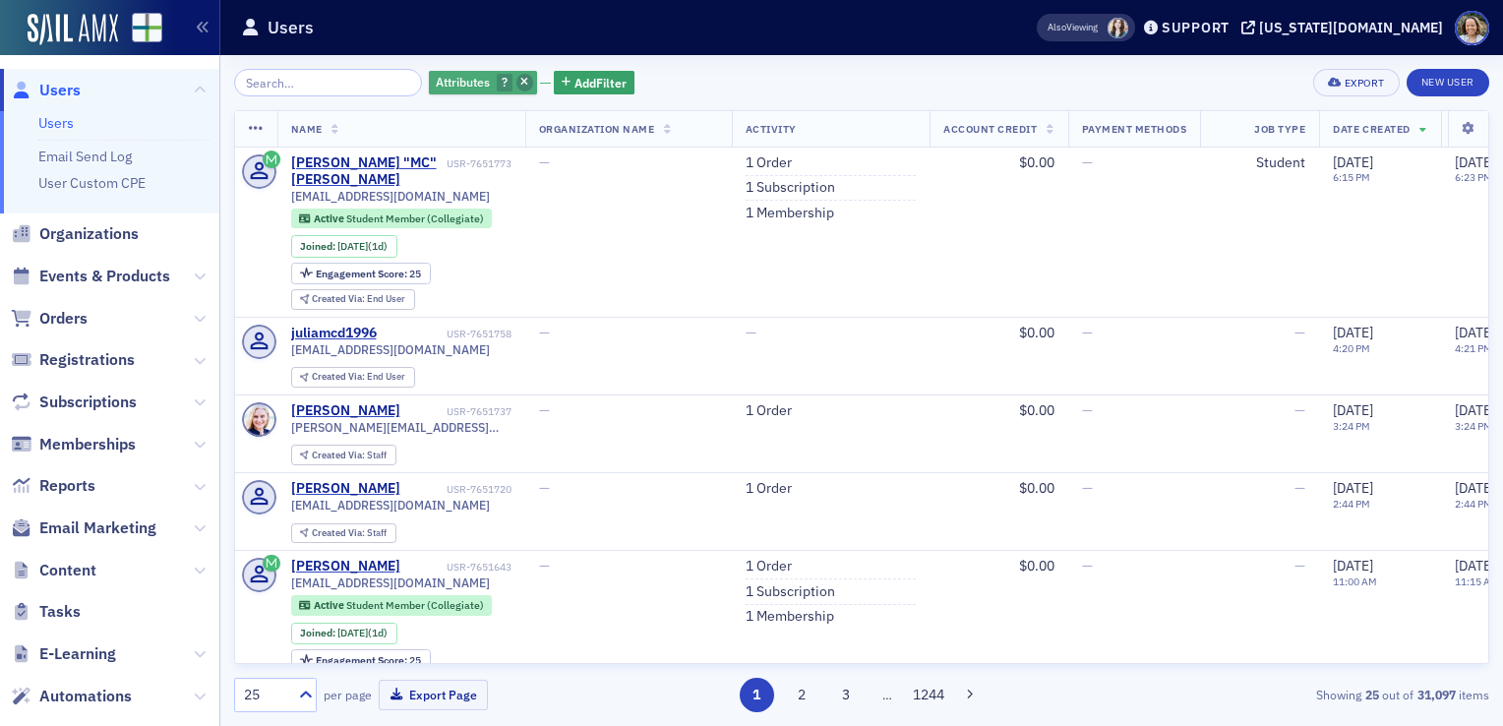
click at [517, 81] on span "button" at bounding box center [526, 83] width 18 height 18
click at [452, 85] on span "Add Filter" at bounding box center [475, 83] width 52 height 18
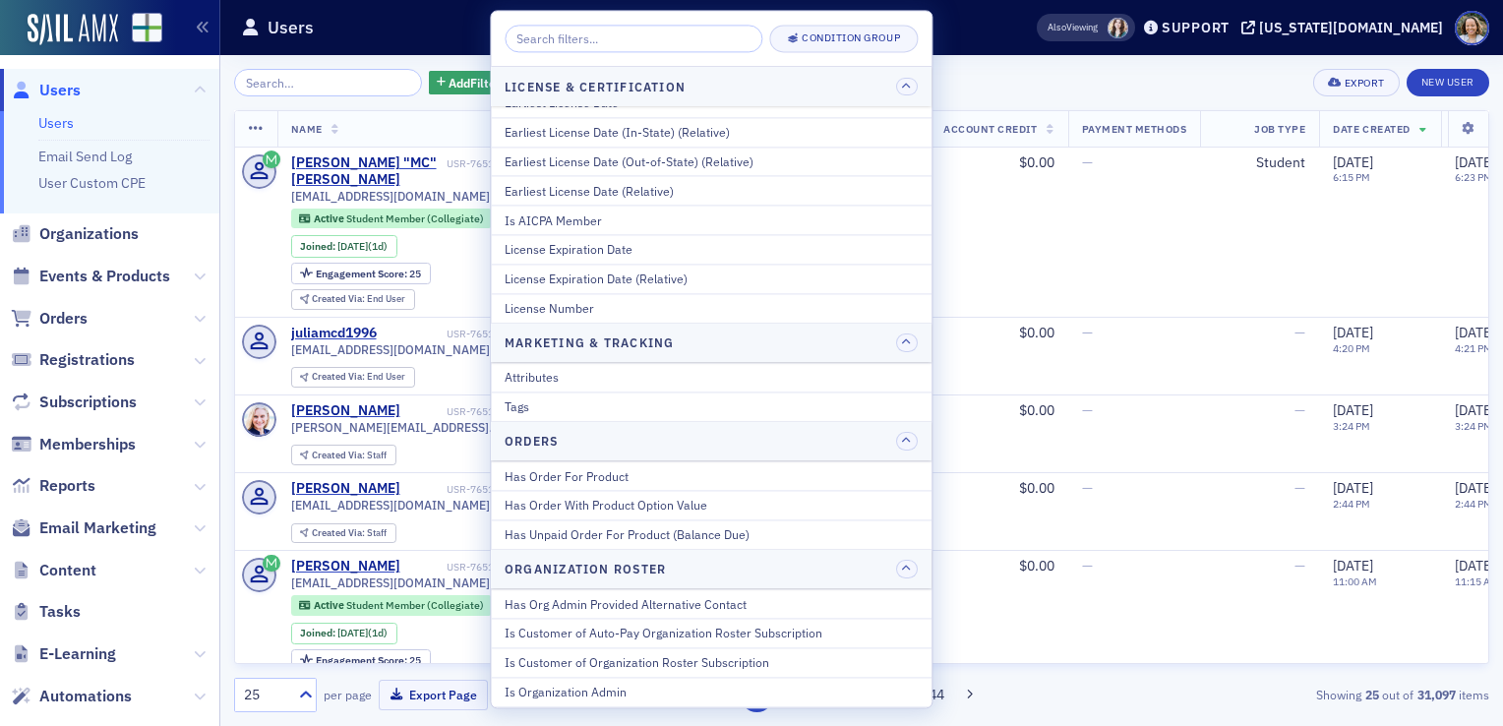
scroll to position [1270, 0]
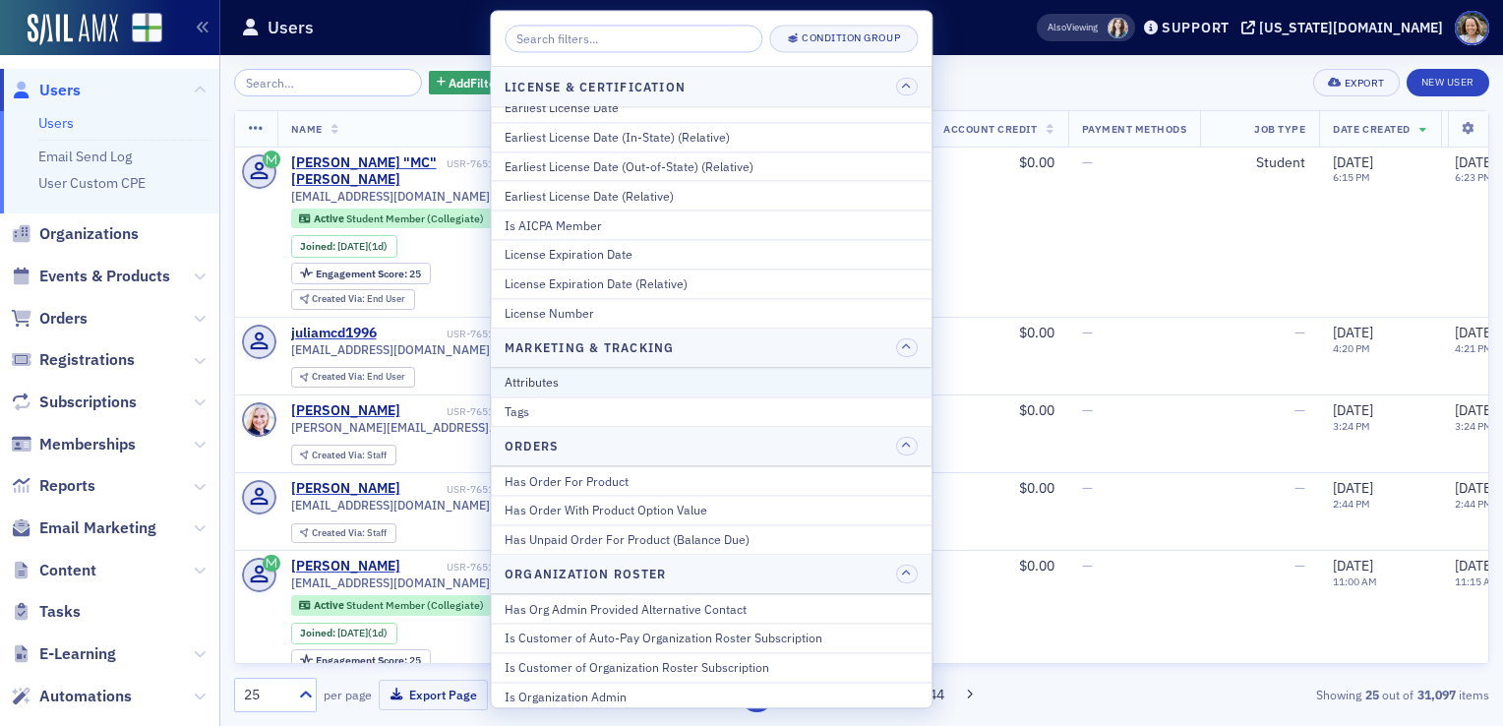
click at [841, 385] on button "Attributes" at bounding box center [711, 383] width 441 height 29
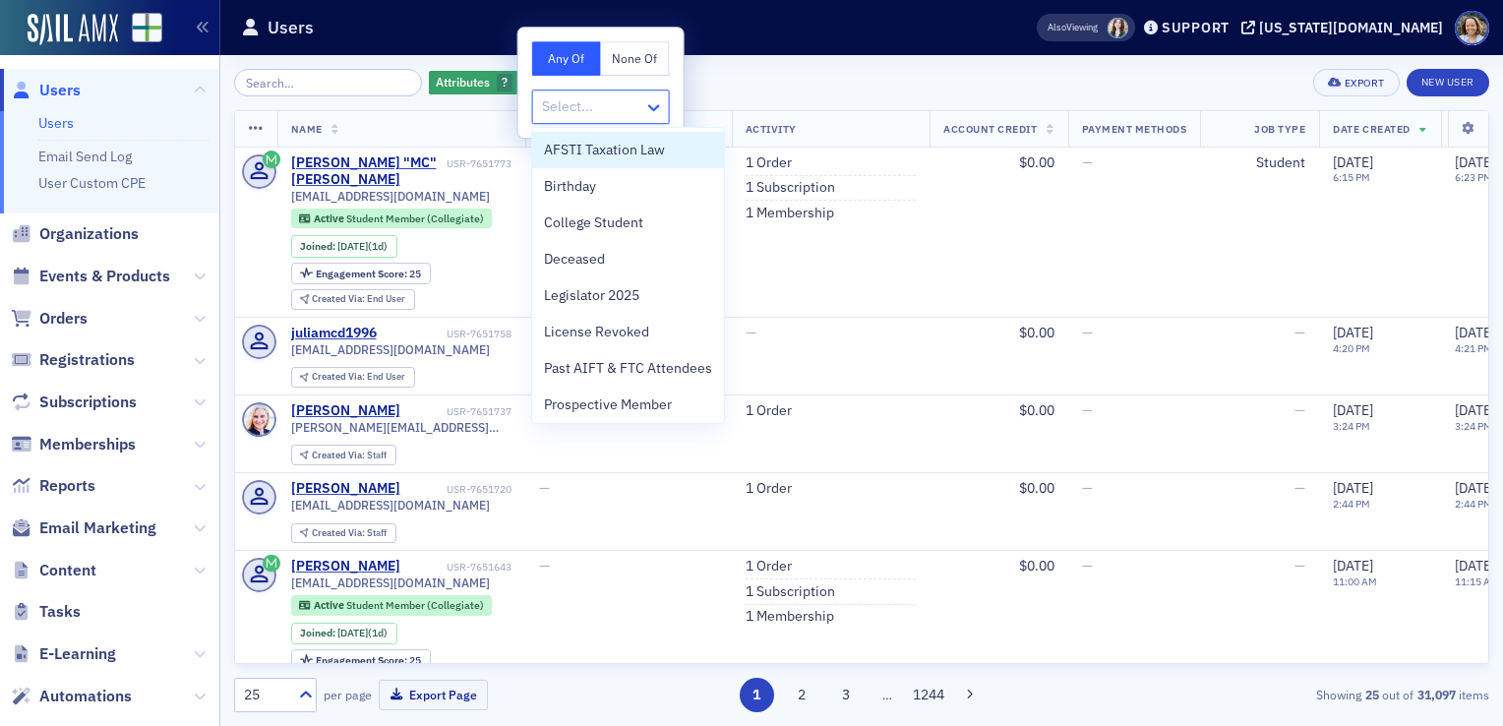
click at [659, 109] on icon at bounding box center [654, 107] width 20 height 20
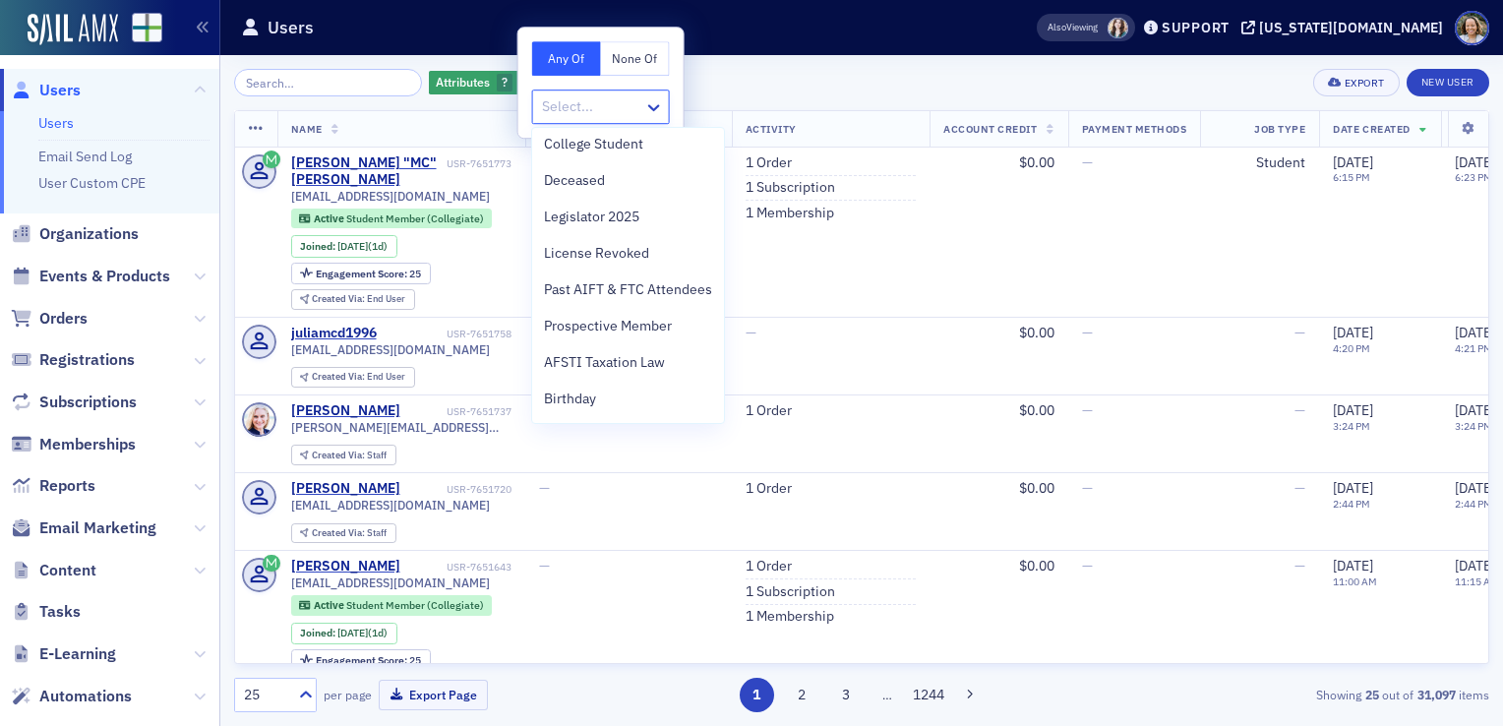
scroll to position [0, 0]
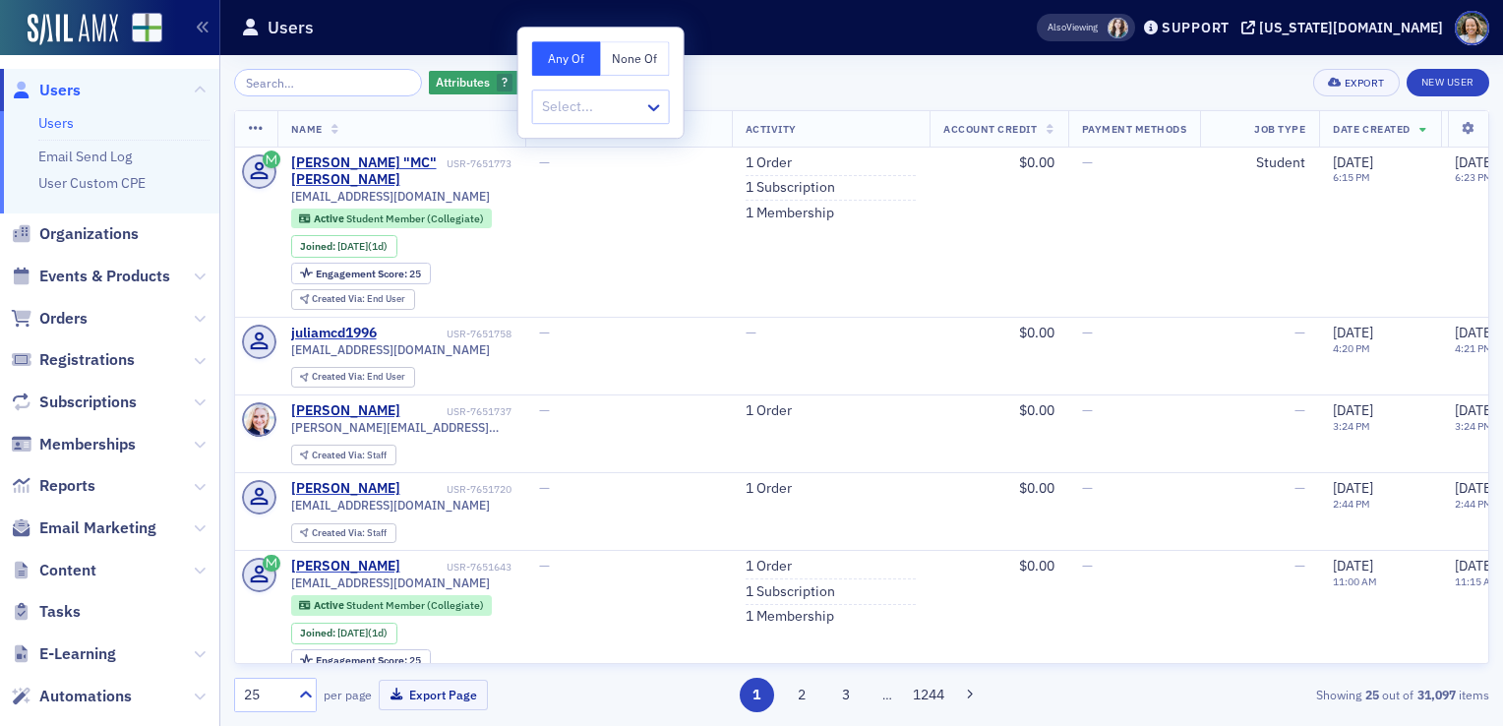
click at [723, 82] on div "Attributes ? Add Filter Export New User" at bounding box center [862, 83] width 1256 height 28
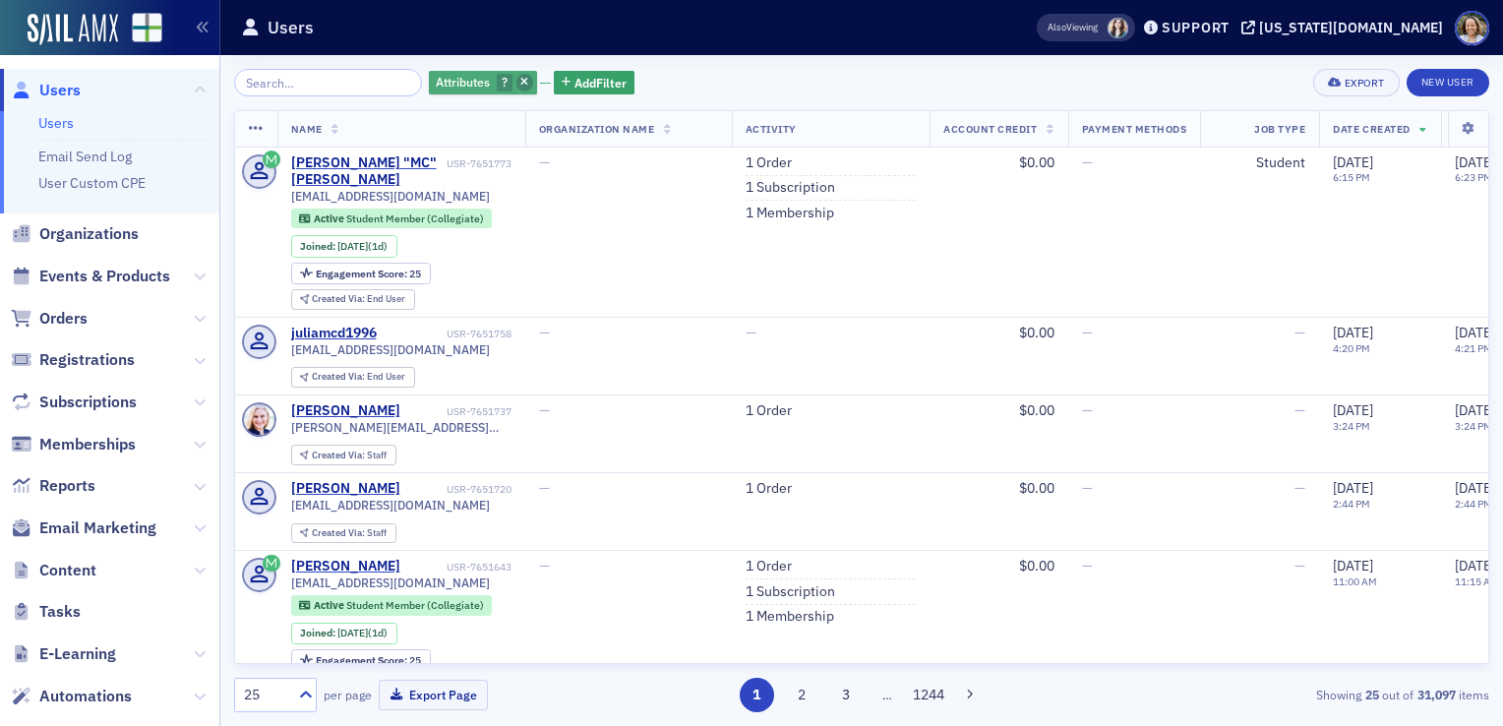
click at [521, 81] on icon "button" at bounding box center [525, 83] width 8 height 11
click at [338, 81] on input "search" at bounding box center [328, 83] width 188 height 28
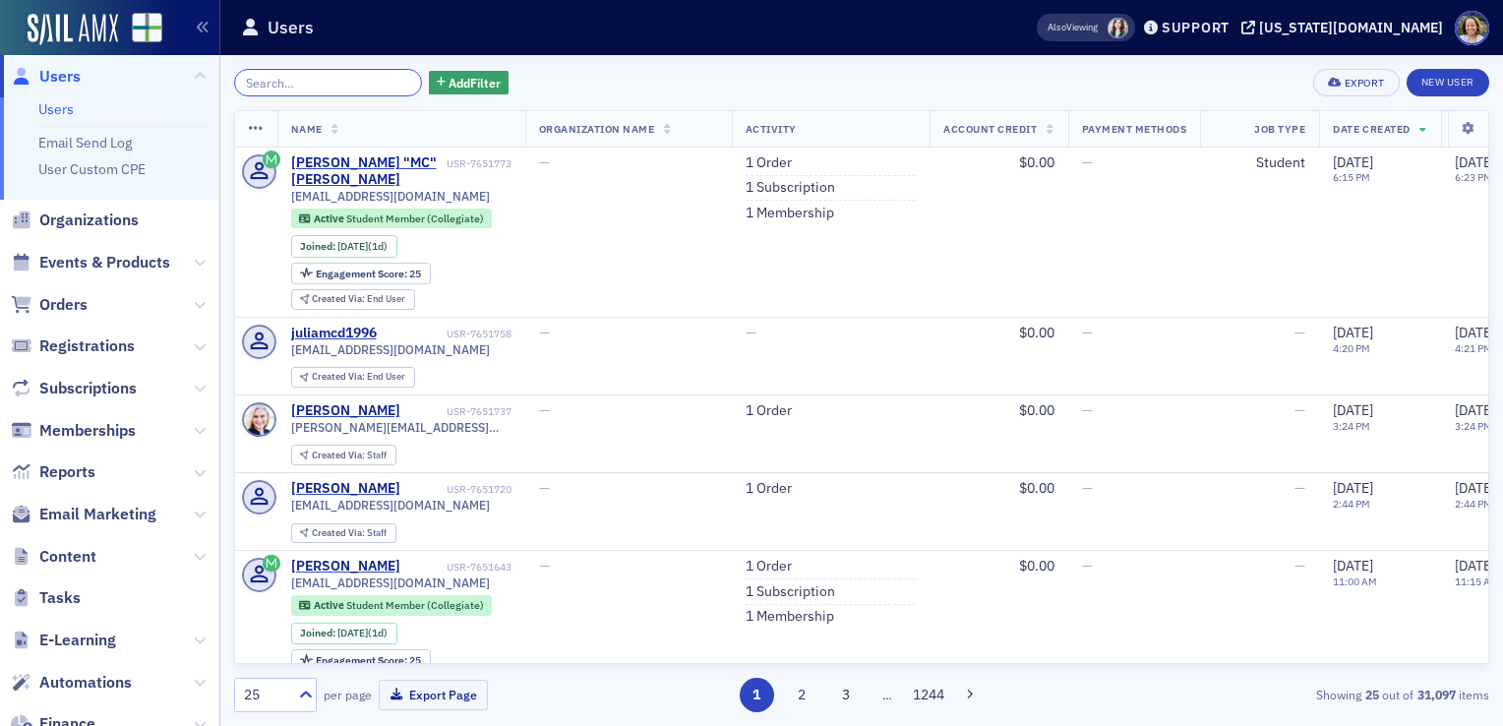
scroll to position [4, 0]
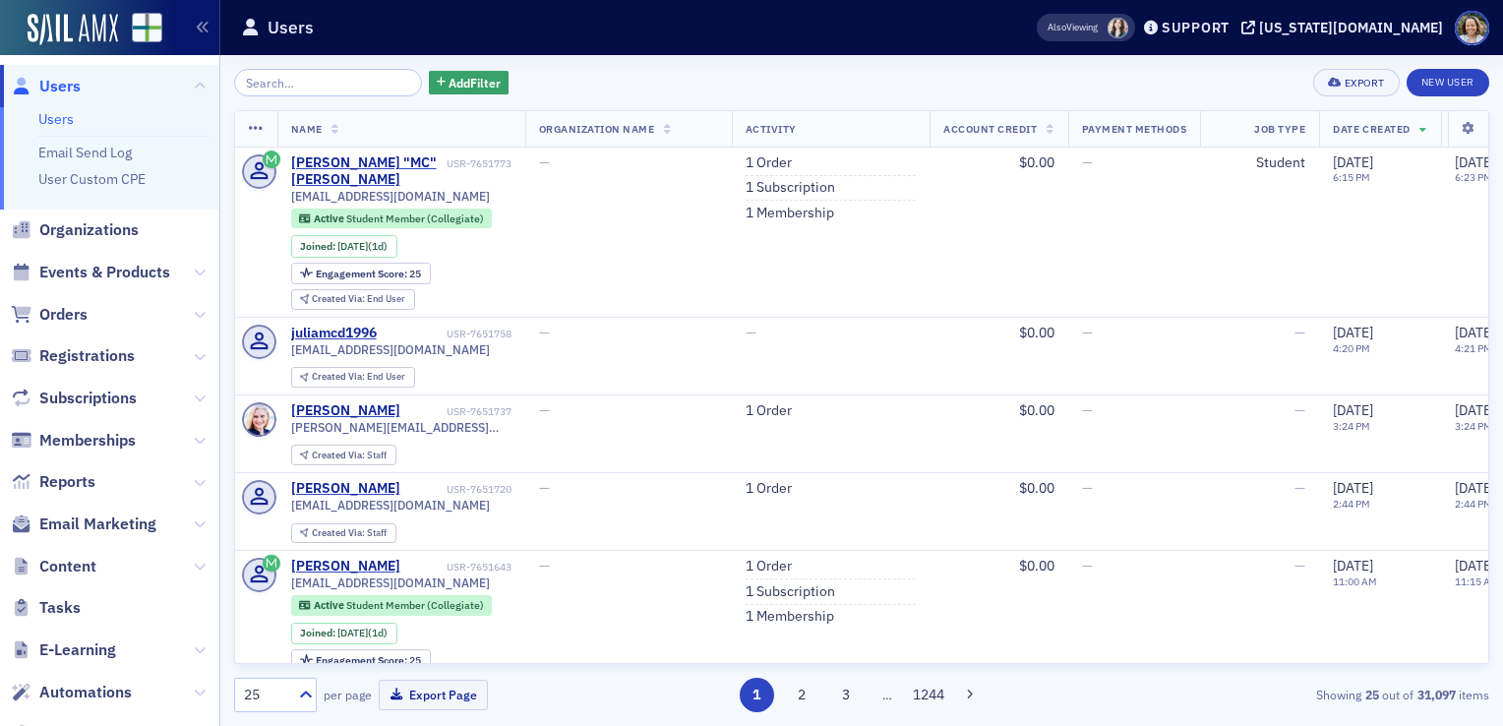
click at [60, 126] on link "Users" at bounding box center [55, 119] width 35 height 18
click at [51, 111] on link "Users" at bounding box center [55, 119] width 35 height 18
click at [449, 85] on span "Add Filter" at bounding box center [475, 83] width 52 height 18
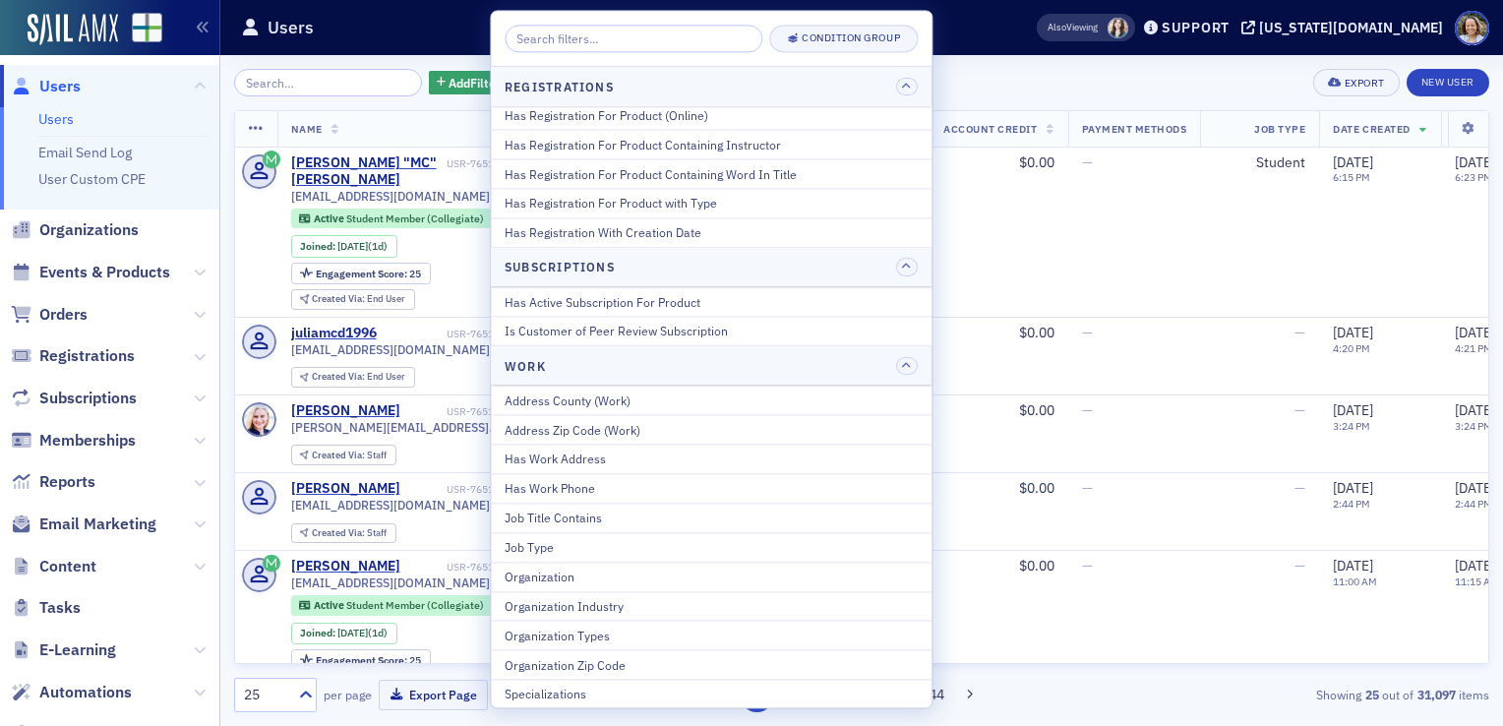
scroll to position [2696, 0]
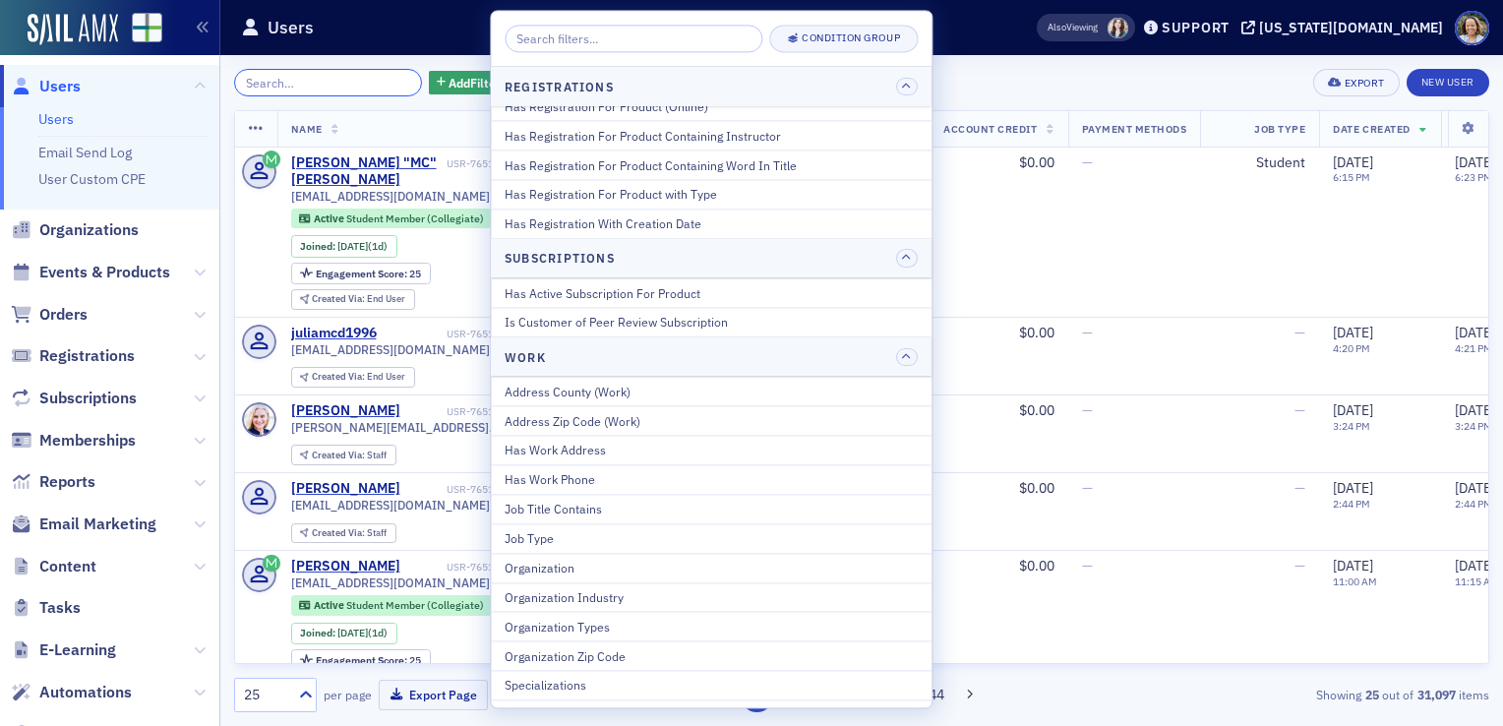
click at [358, 89] on input "search" at bounding box center [328, 83] width 188 height 28
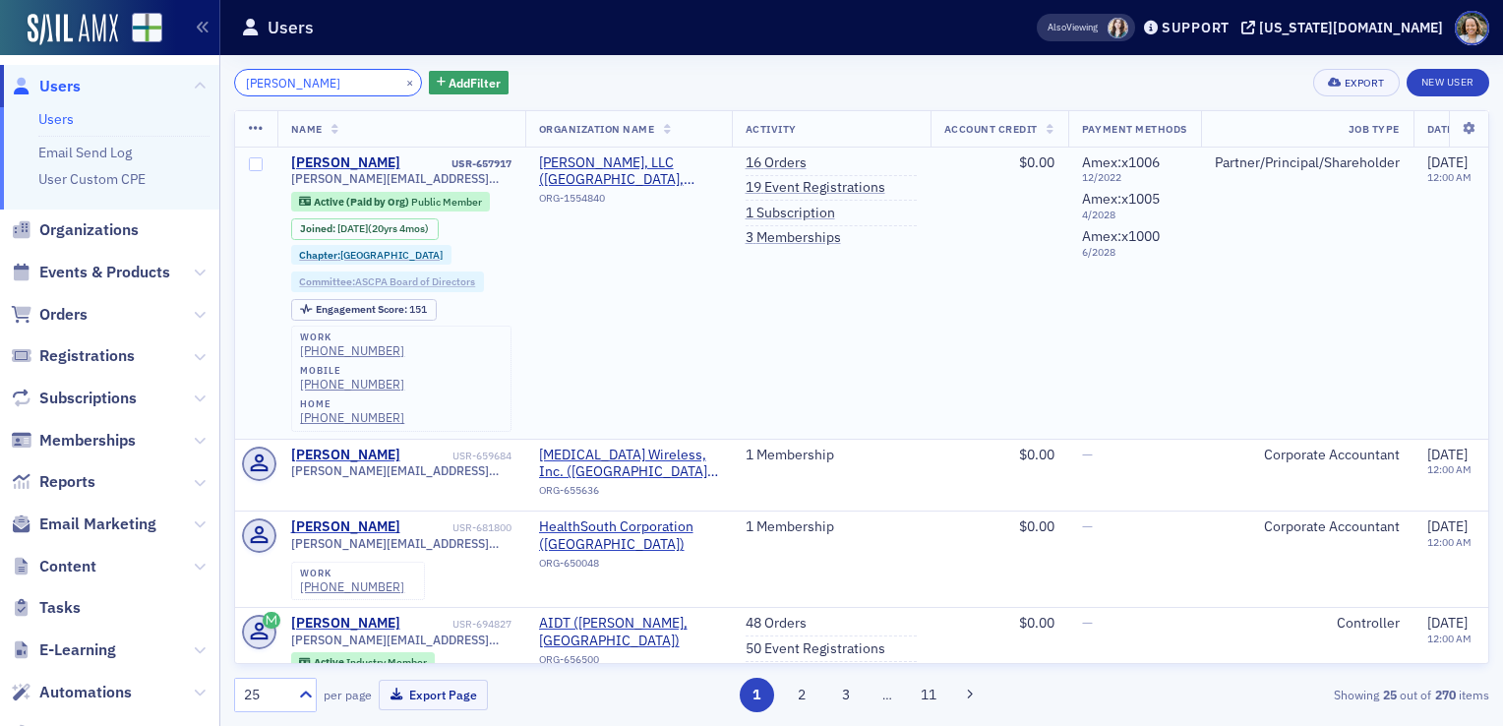
type input "paul perry"
click at [440, 285] on link "Committee : ASCPA Board of Directors" at bounding box center [387, 282] width 176 height 13
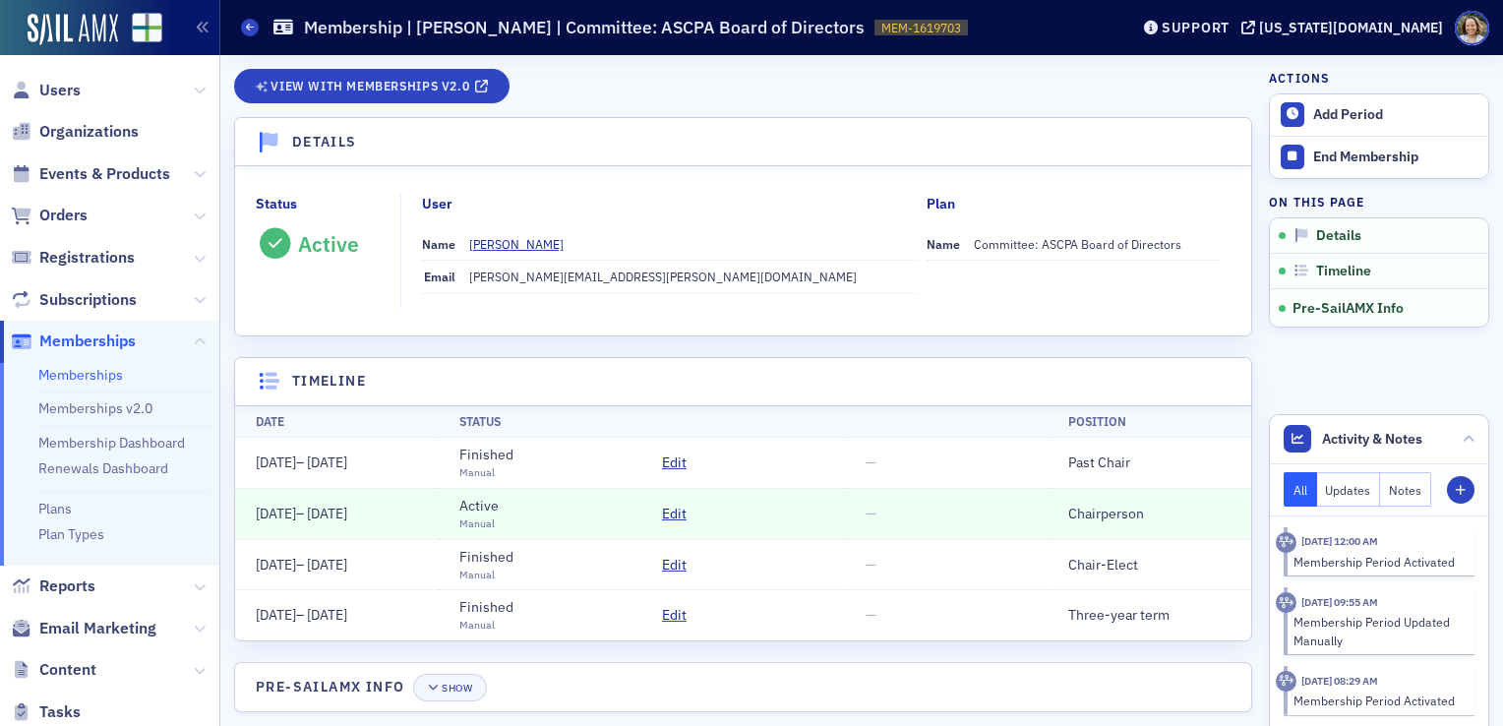
click at [106, 371] on link "Memberships" at bounding box center [80, 375] width 85 height 18
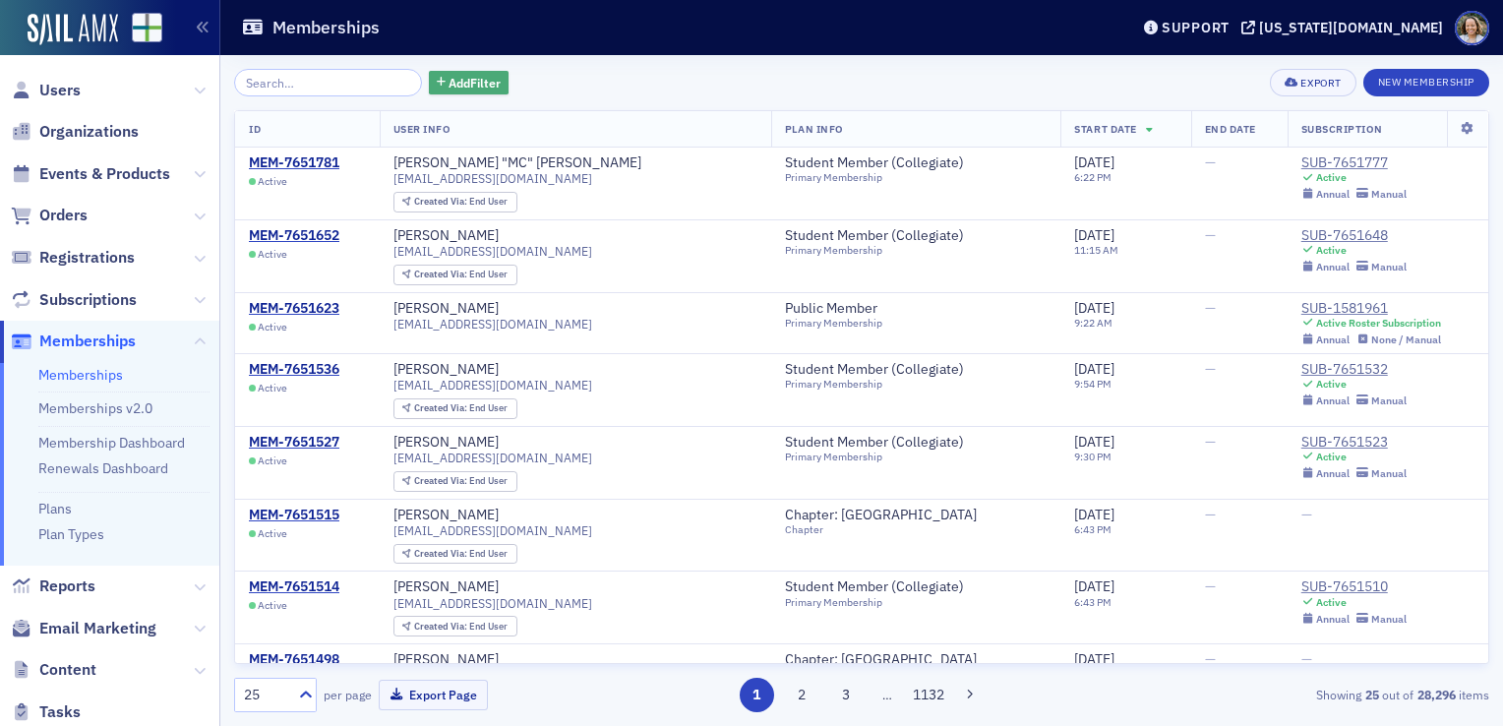
click at [467, 88] on span "Add Filter" at bounding box center [475, 83] width 52 height 18
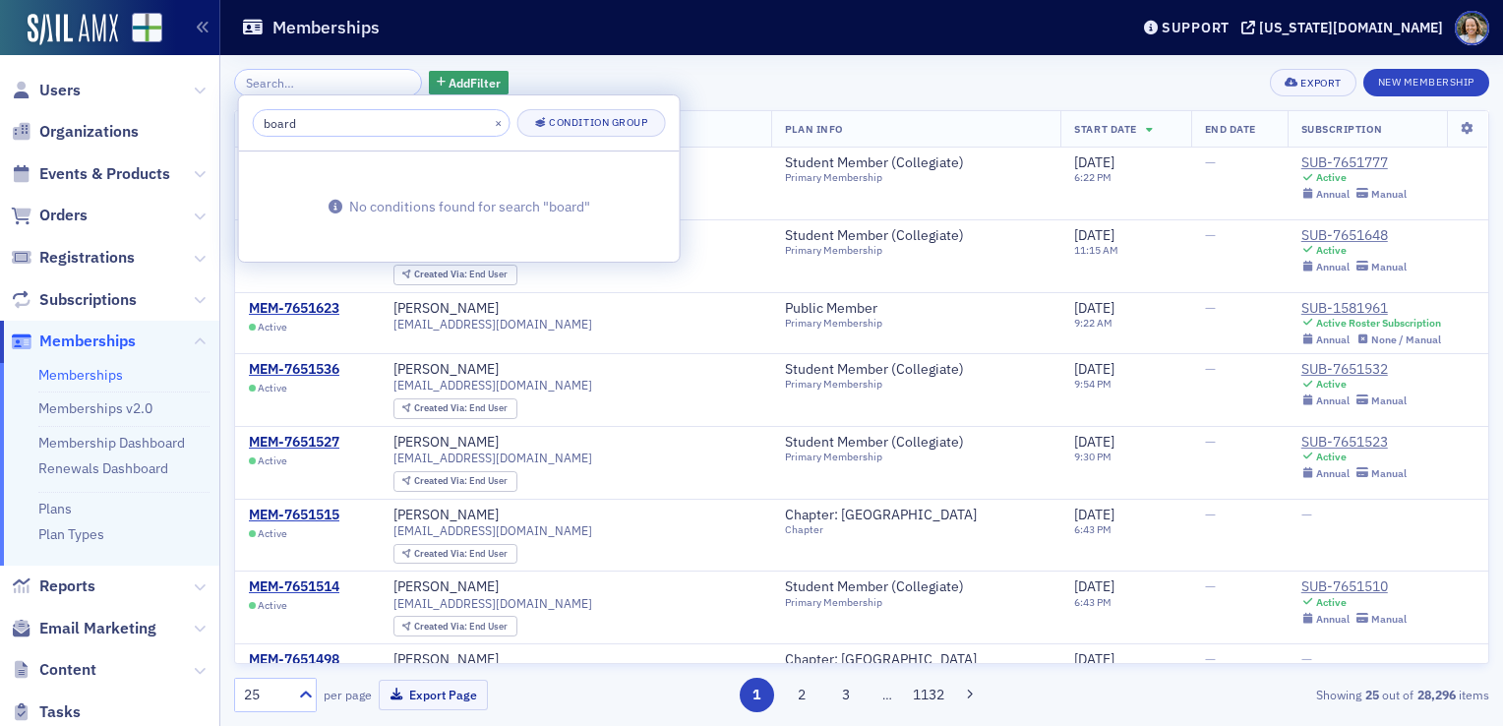
type input "board"
click at [579, 75] on div "Add Filter Export New Membership" at bounding box center [862, 83] width 1256 height 28
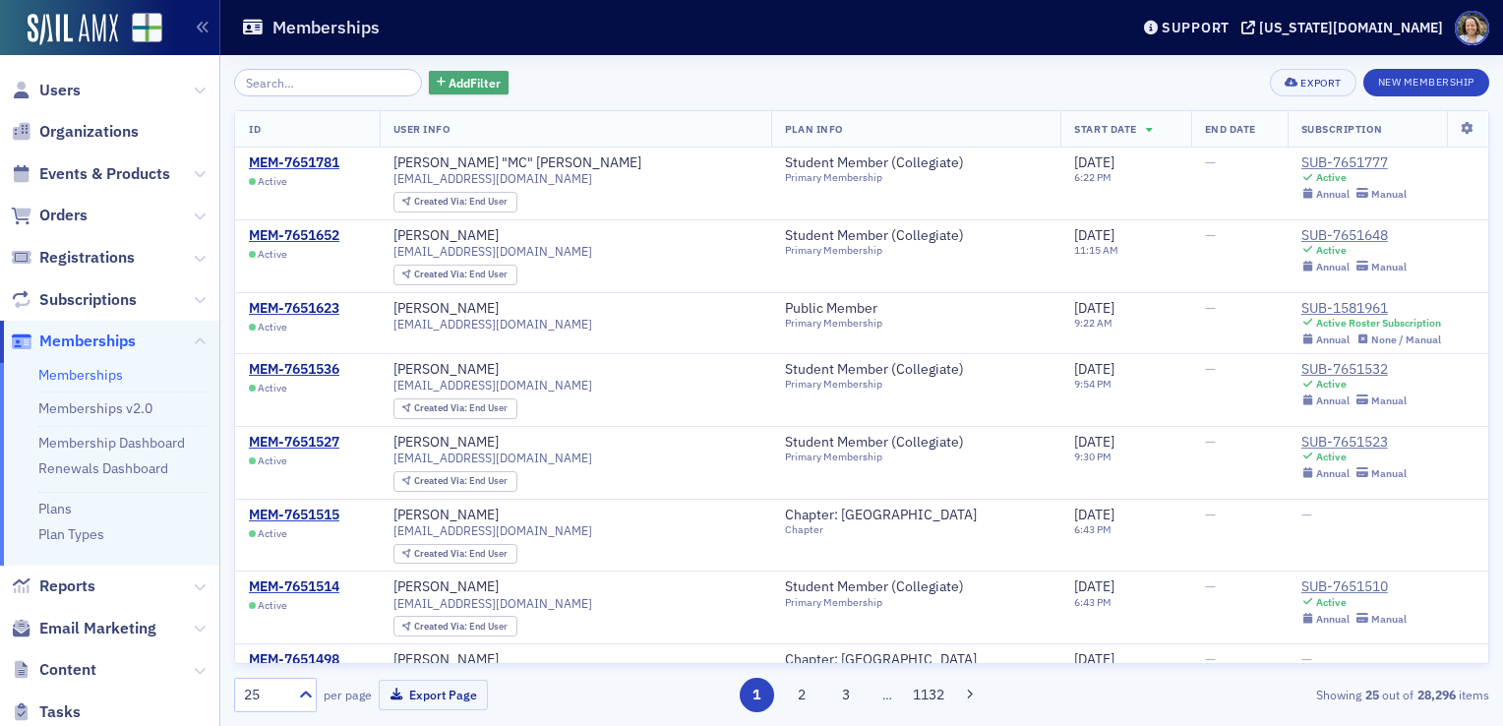
click at [472, 78] on span "Add Filter" at bounding box center [475, 83] width 52 height 18
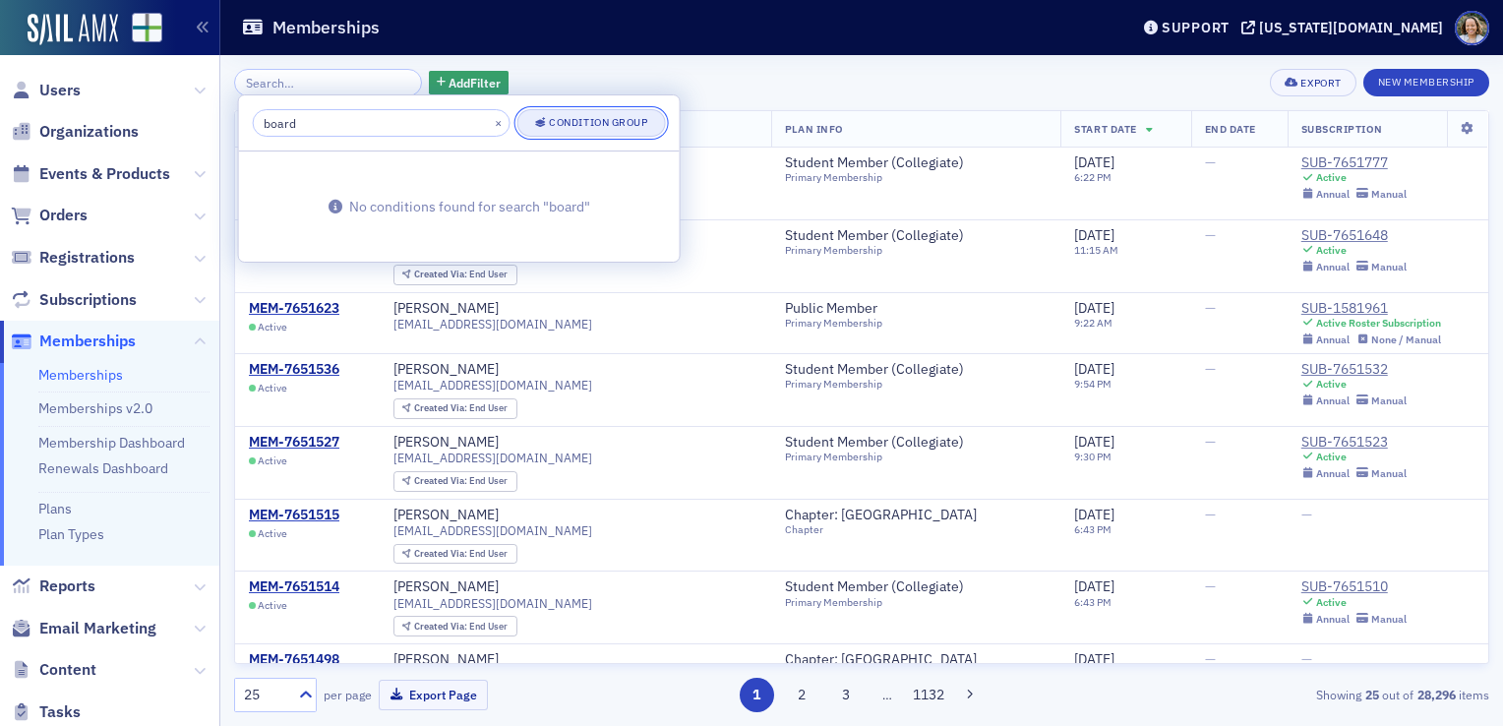
click at [557, 120] on div "Condition Group" at bounding box center [598, 122] width 98 height 11
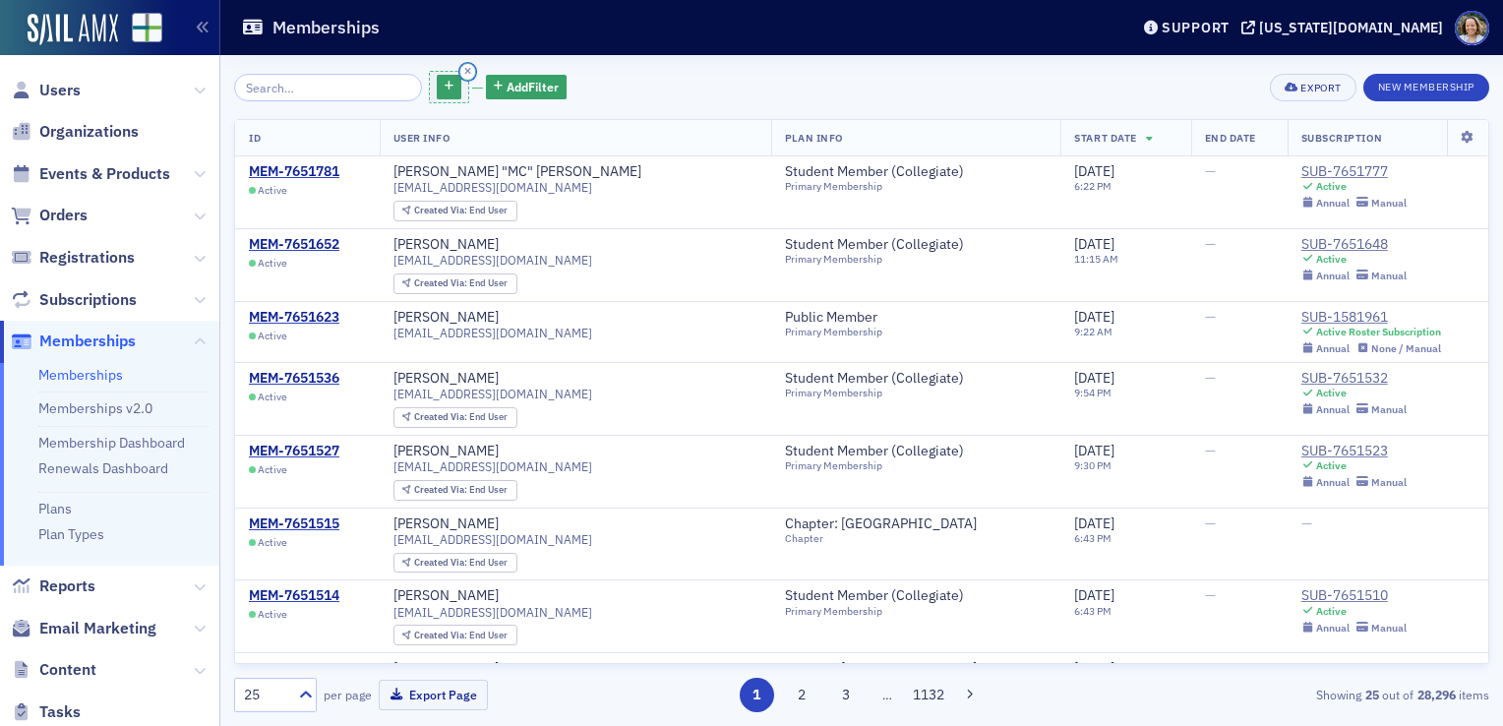
click at [464, 69] on icon "button" at bounding box center [467, 71] width 7 height 9
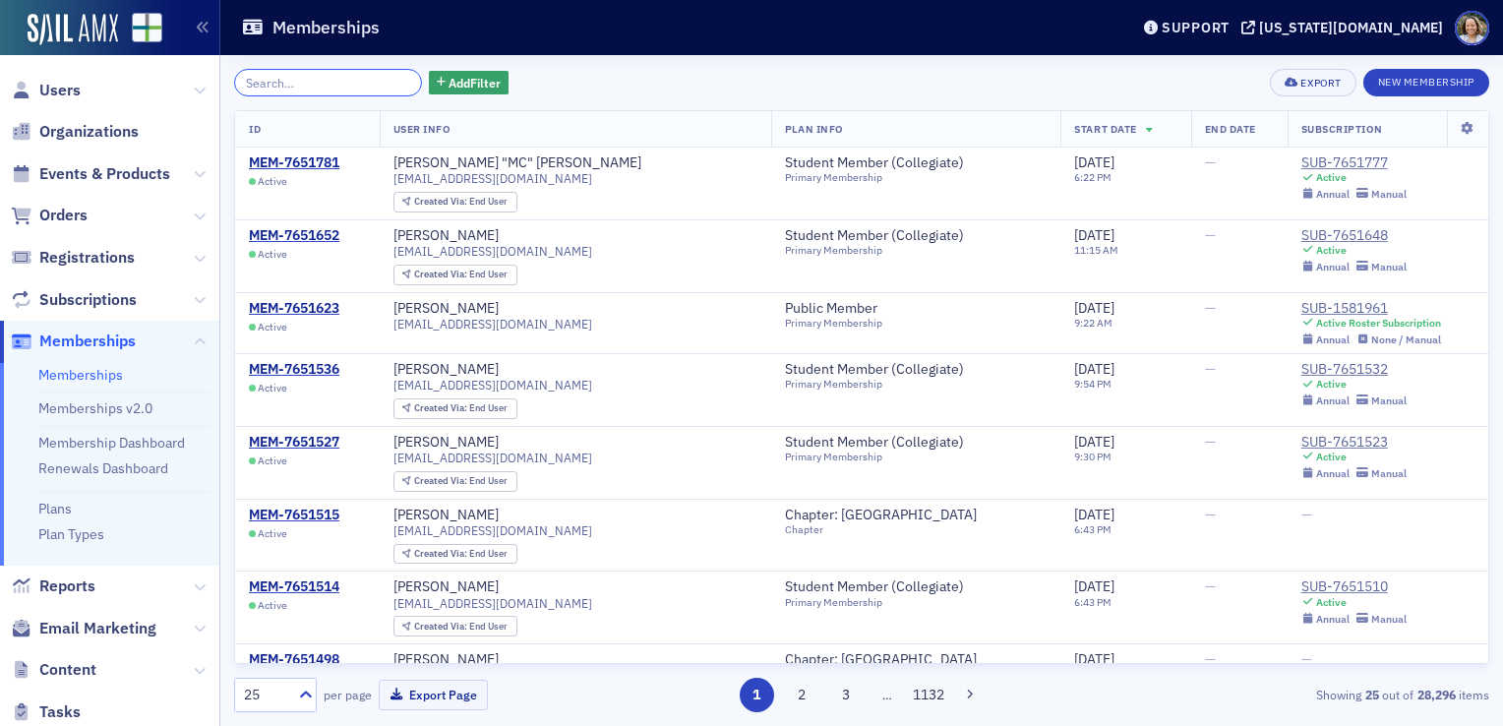
click at [370, 77] on input "search" at bounding box center [328, 83] width 188 height 28
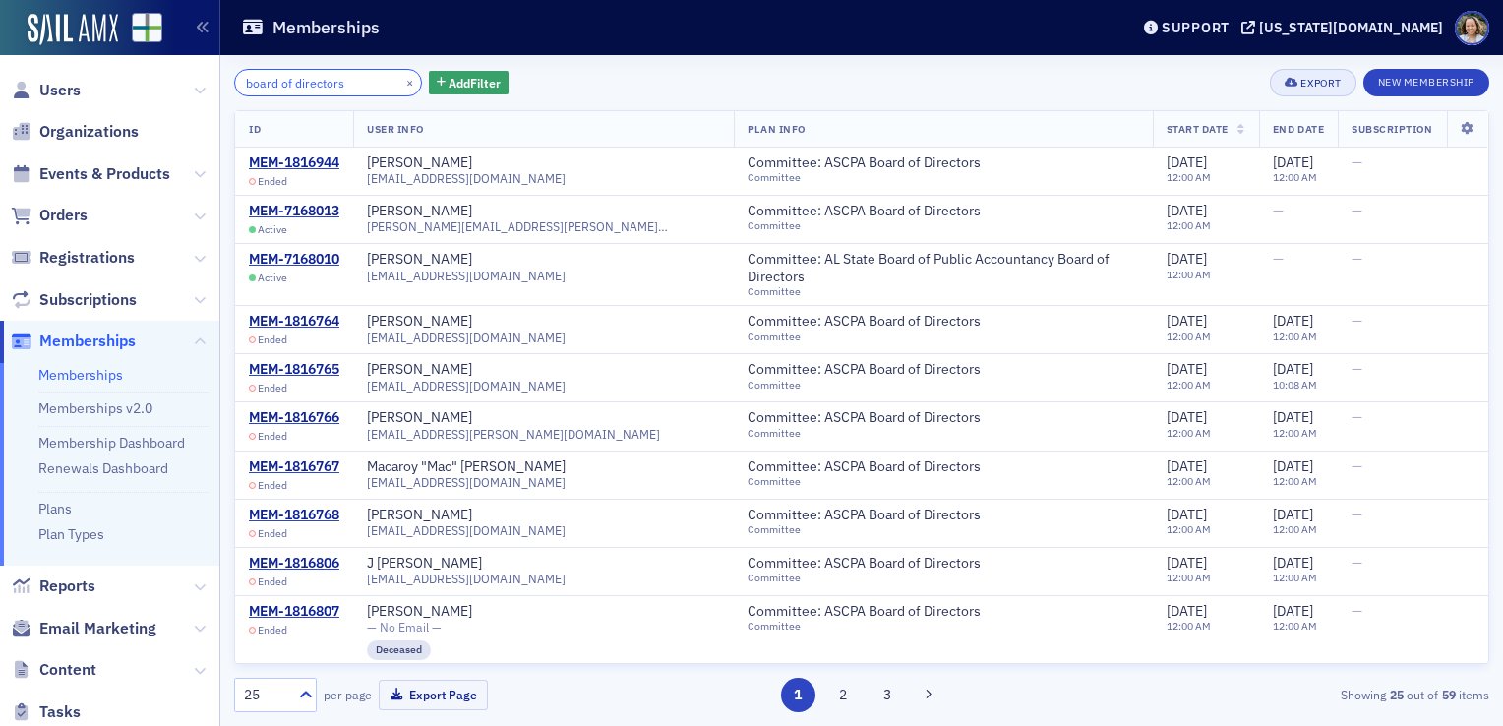
type input "board of directors"
click at [1329, 79] on div "Export" at bounding box center [1321, 83] width 40 height 11
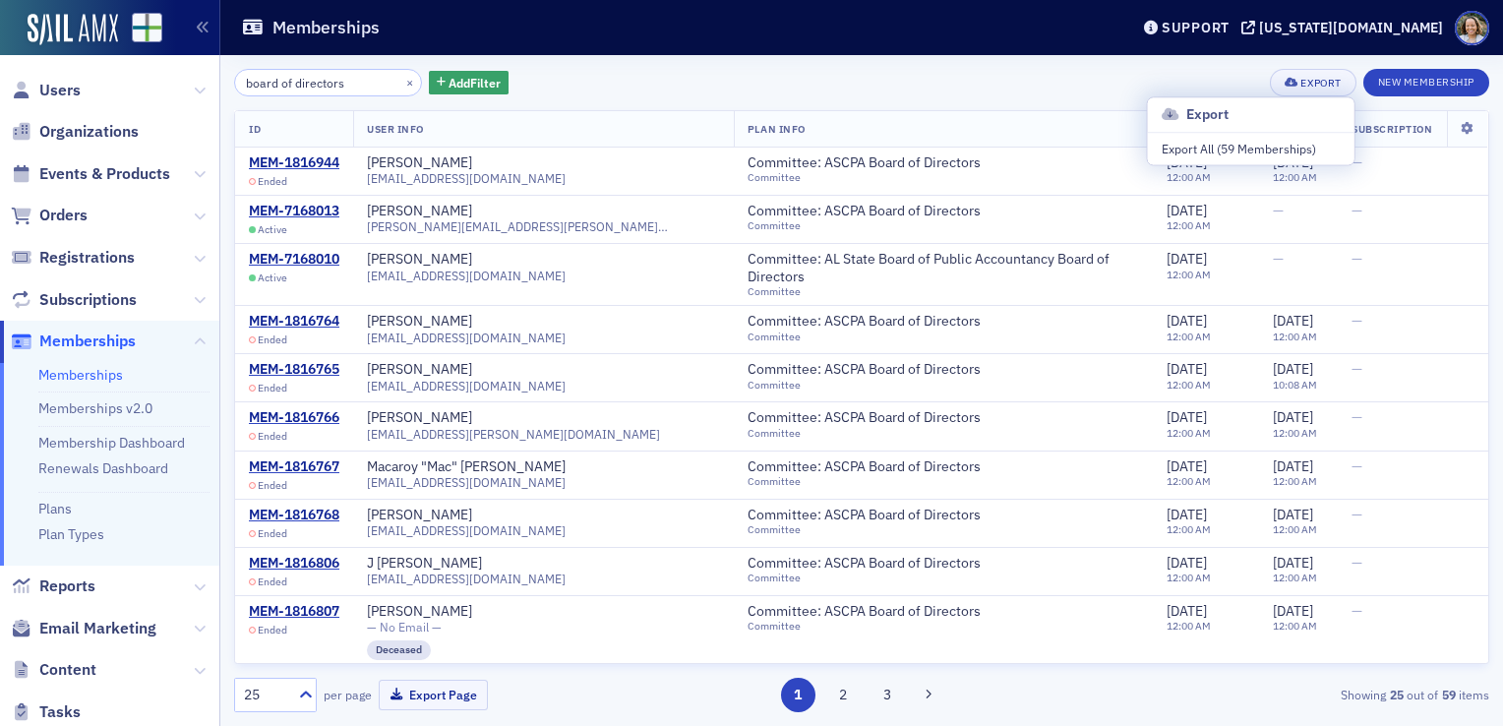
click at [1135, 81] on div "board of directors × Add Filter Export New Membership" at bounding box center [862, 83] width 1256 height 28
click at [1259, 120] on th "End Date" at bounding box center [1298, 129] width 79 height 36
click at [1273, 127] on span "End Date" at bounding box center [1298, 129] width 51 height 14
click at [1259, 145] on th "End Date" at bounding box center [1298, 129] width 79 height 36
click at [1273, 130] on span "End Date" at bounding box center [1298, 129] width 51 height 14
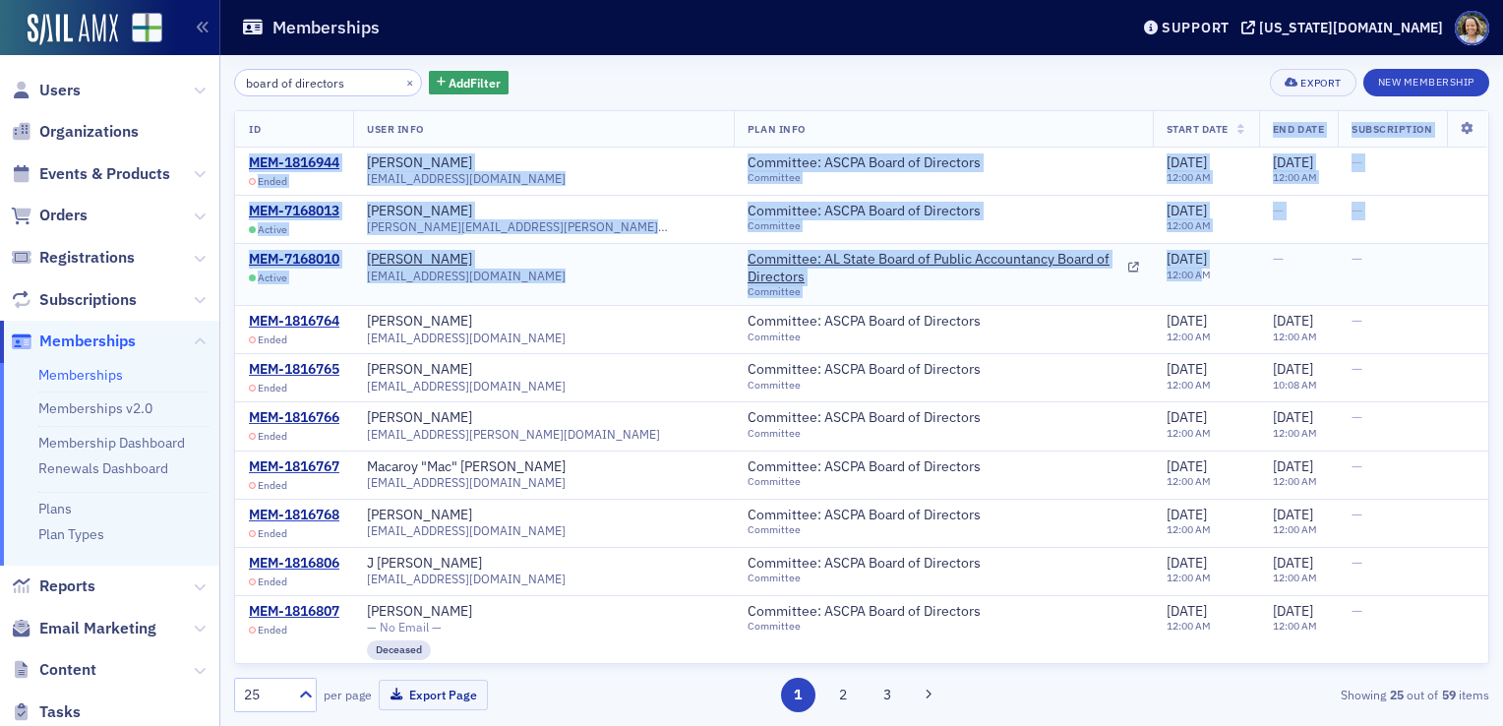
drag, startPoint x: 1189, startPoint y: 127, endPoint x: 1144, endPoint y: 272, distance: 151.3
click at [464, 88] on span "Add Filter" at bounding box center [475, 83] width 52 height 18
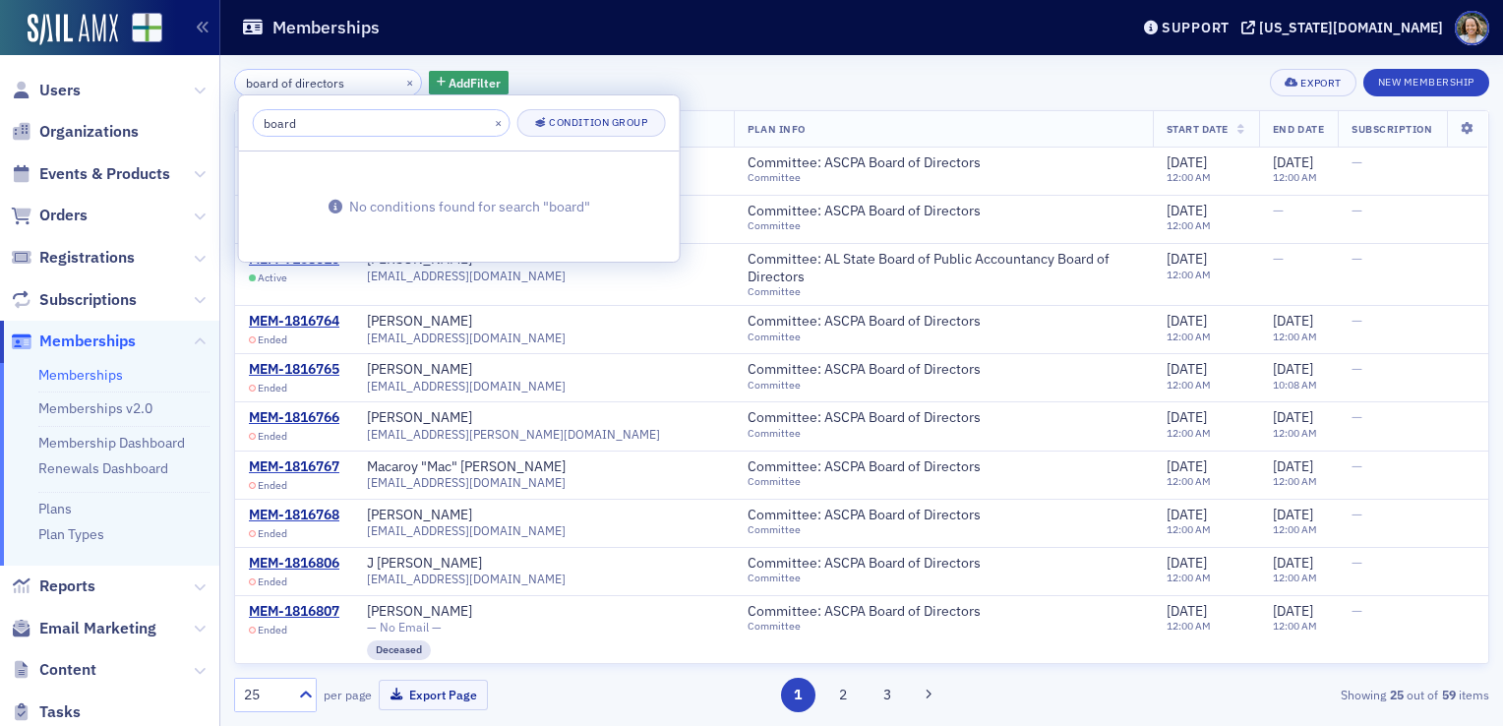
click at [744, 107] on div "board of directors × Add Filter Export New Membership ID User Info Plan Info St…" at bounding box center [862, 391] width 1256 height 644
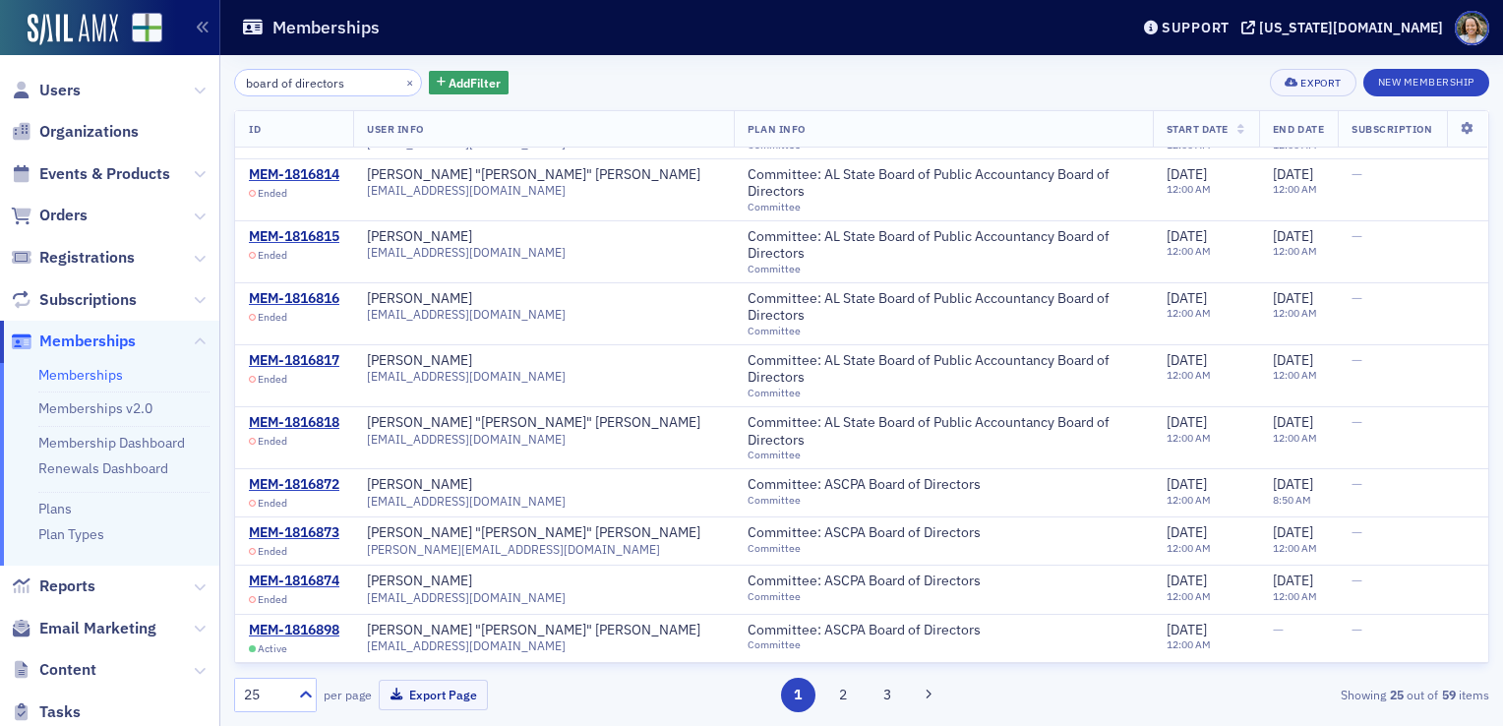
scroll to position [733, 0]
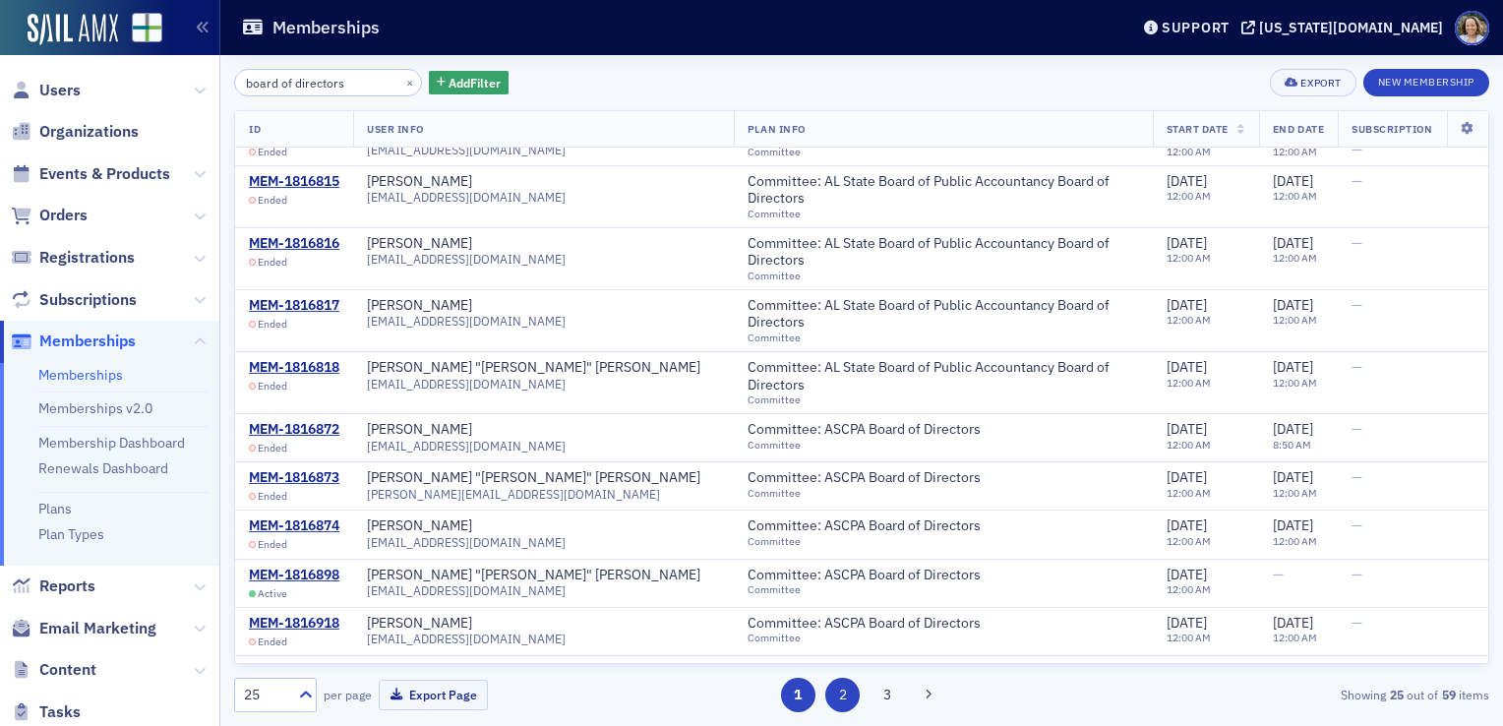
click at [852, 695] on button "2" at bounding box center [843, 695] width 34 height 34
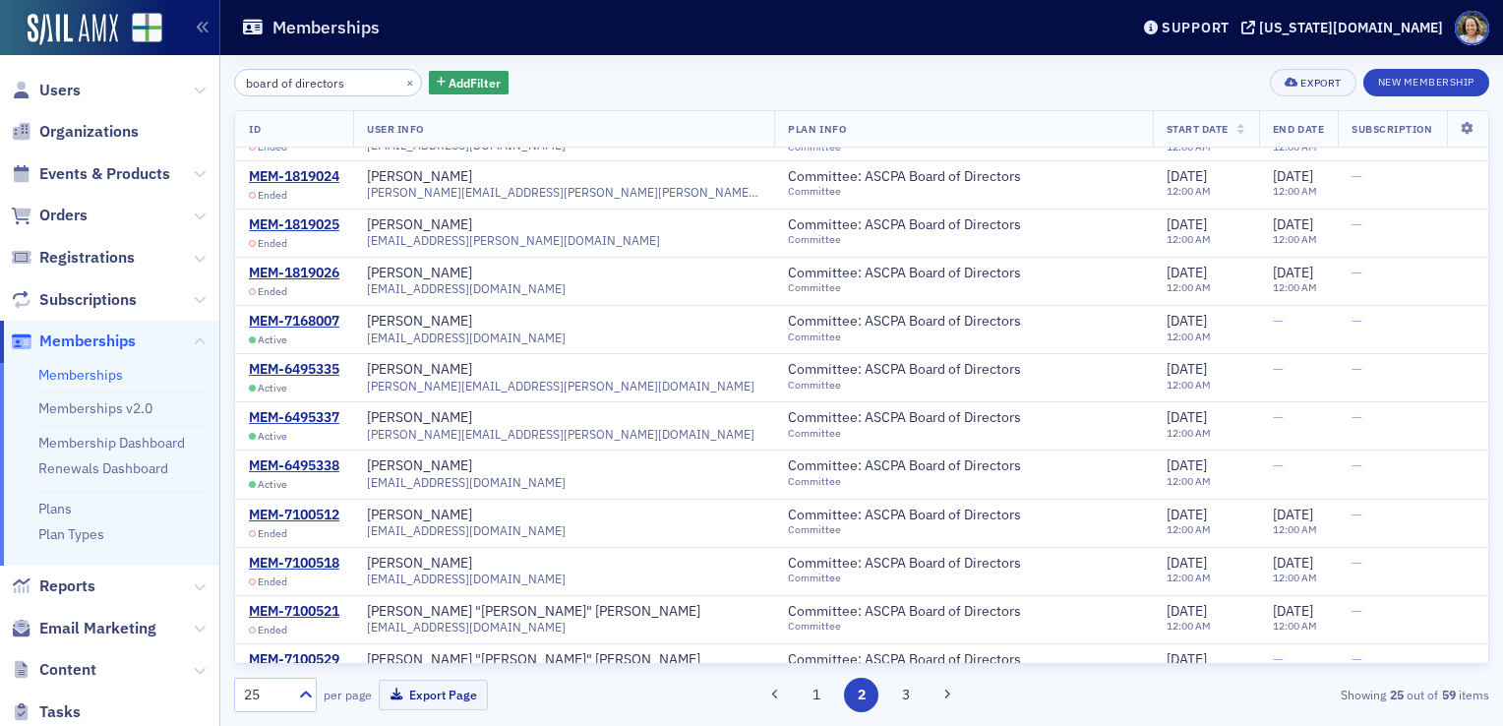
scroll to position [733, 0]
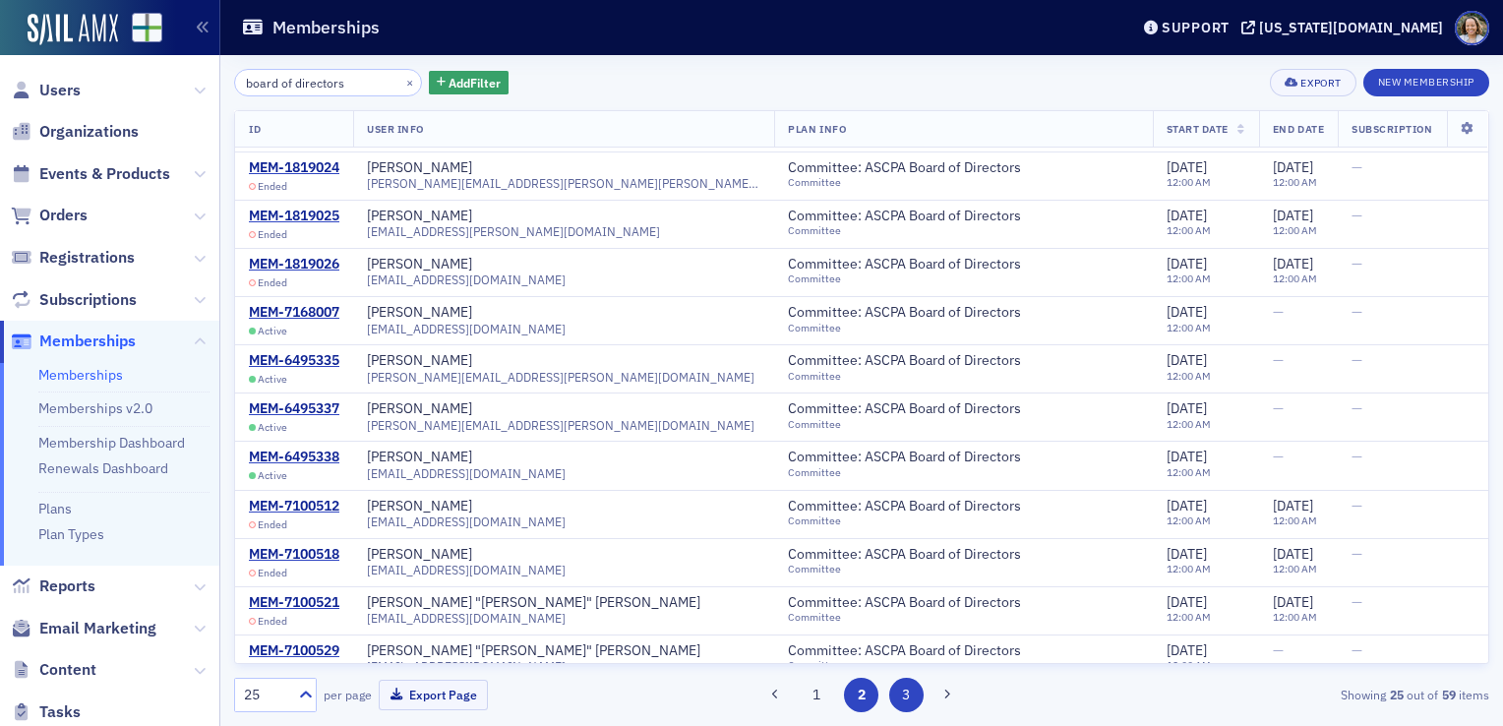
click at [905, 695] on button "3" at bounding box center [906, 695] width 34 height 34
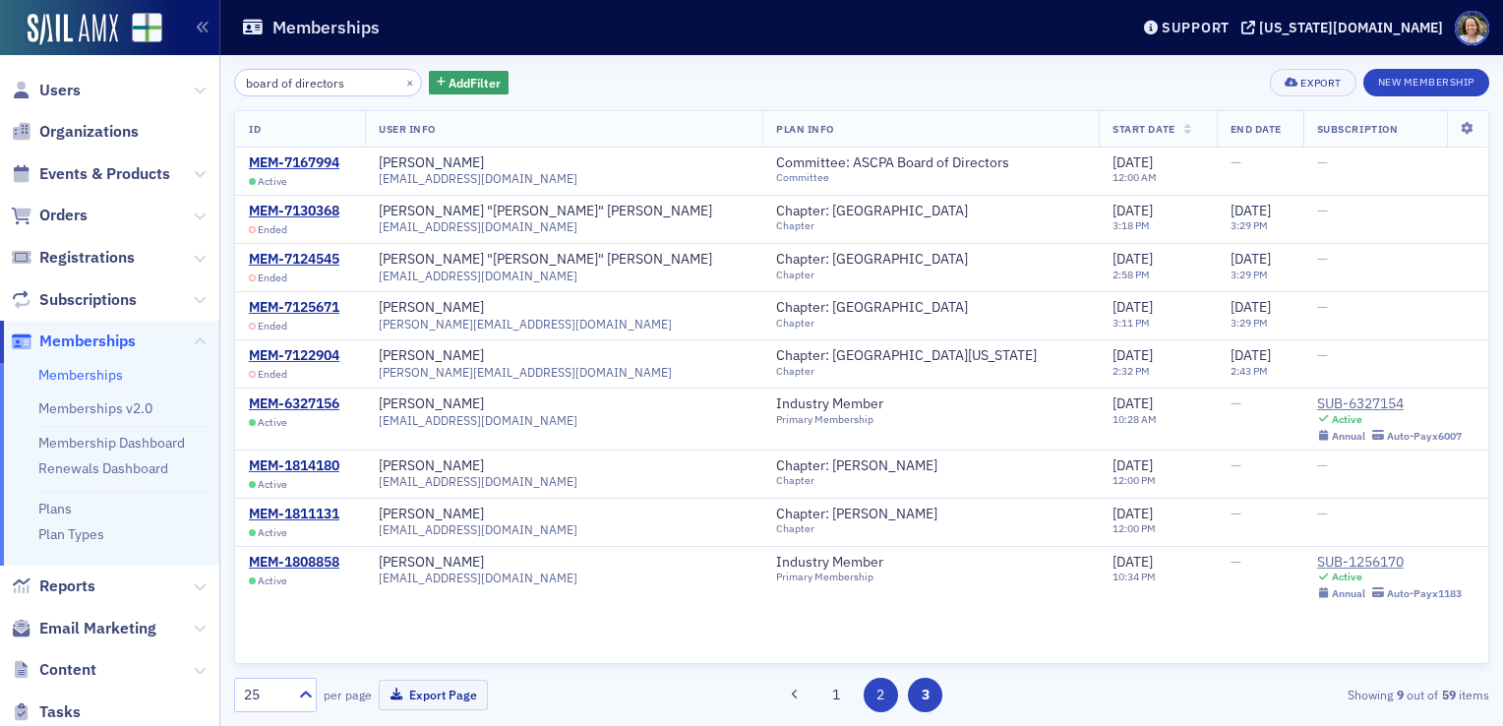
click at [881, 695] on button "2" at bounding box center [881, 695] width 34 height 34
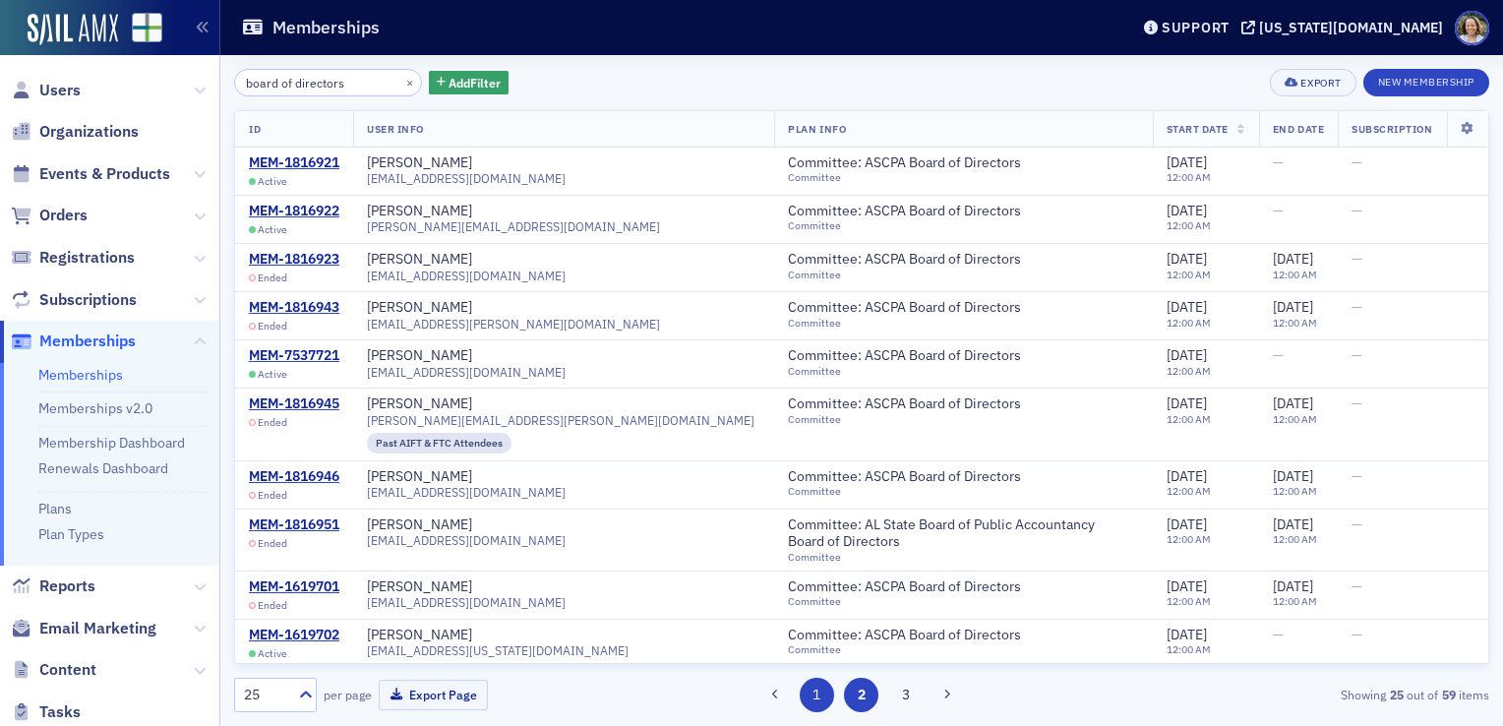
click at [807, 690] on button "1" at bounding box center [817, 695] width 34 height 34
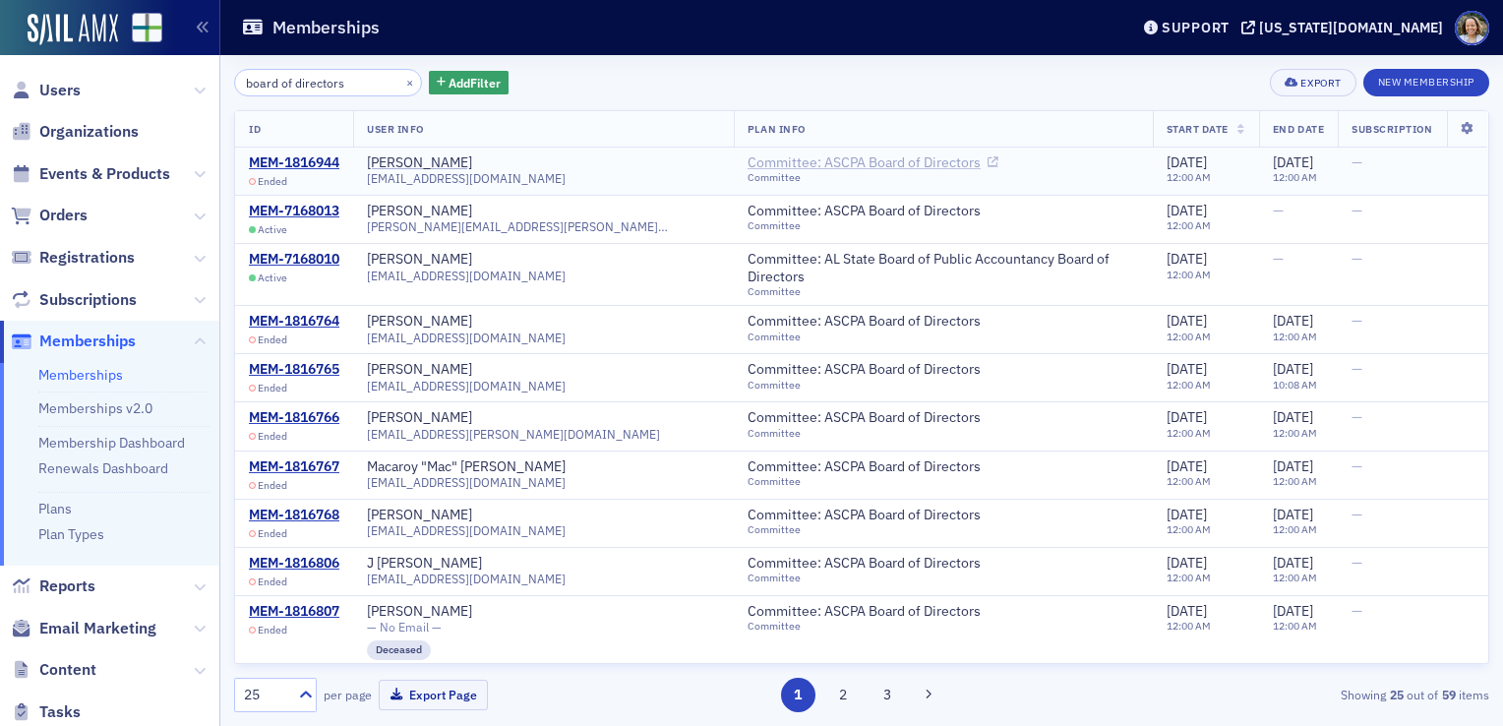
click at [748, 164] on link "Committee: ASCPA Board of Directors" at bounding box center [873, 163] width 251 height 18
click at [1336, 88] on div "Export" at bounding box center [1321, 83] width 40 height 11
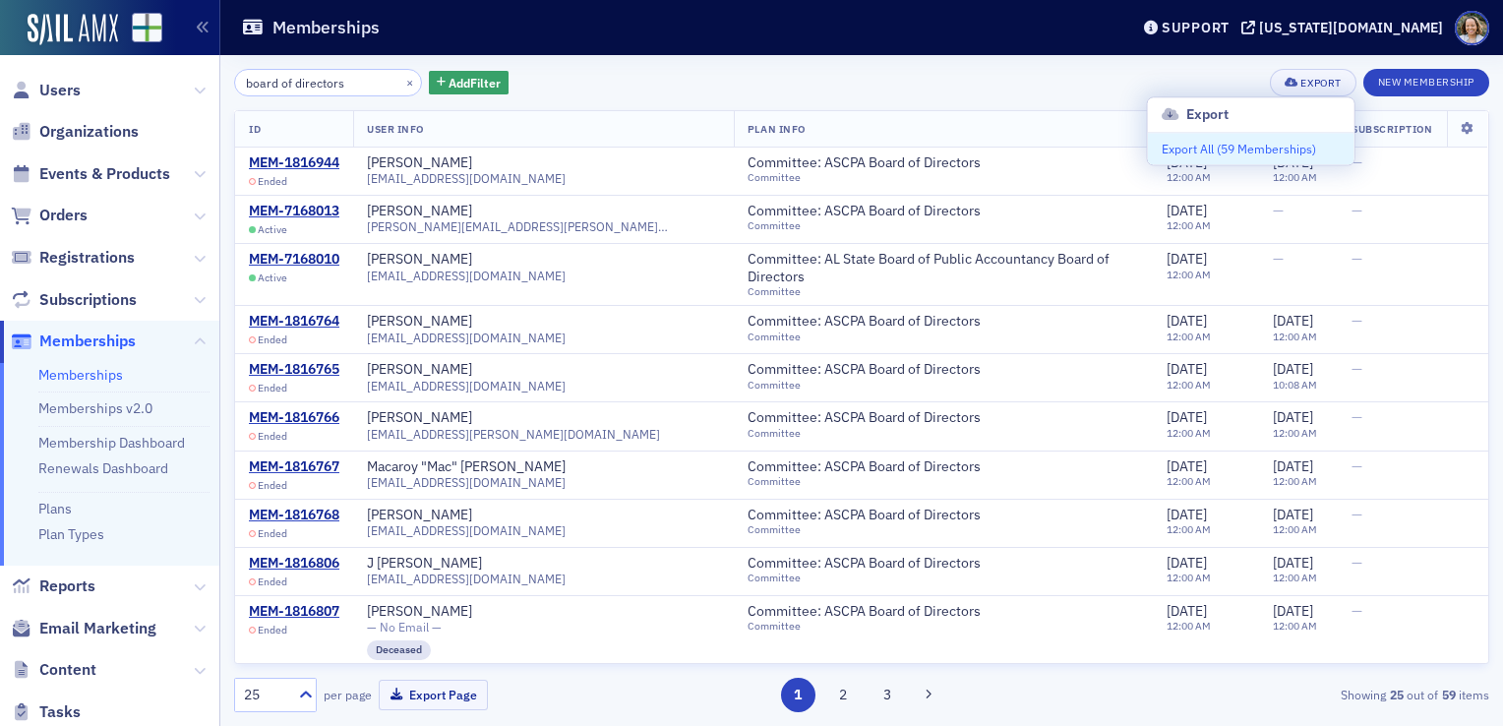
click at [1293, 150] on button "Export All ( 59 Memberships )" at bounding box center [1251, 148] width 207 height 31
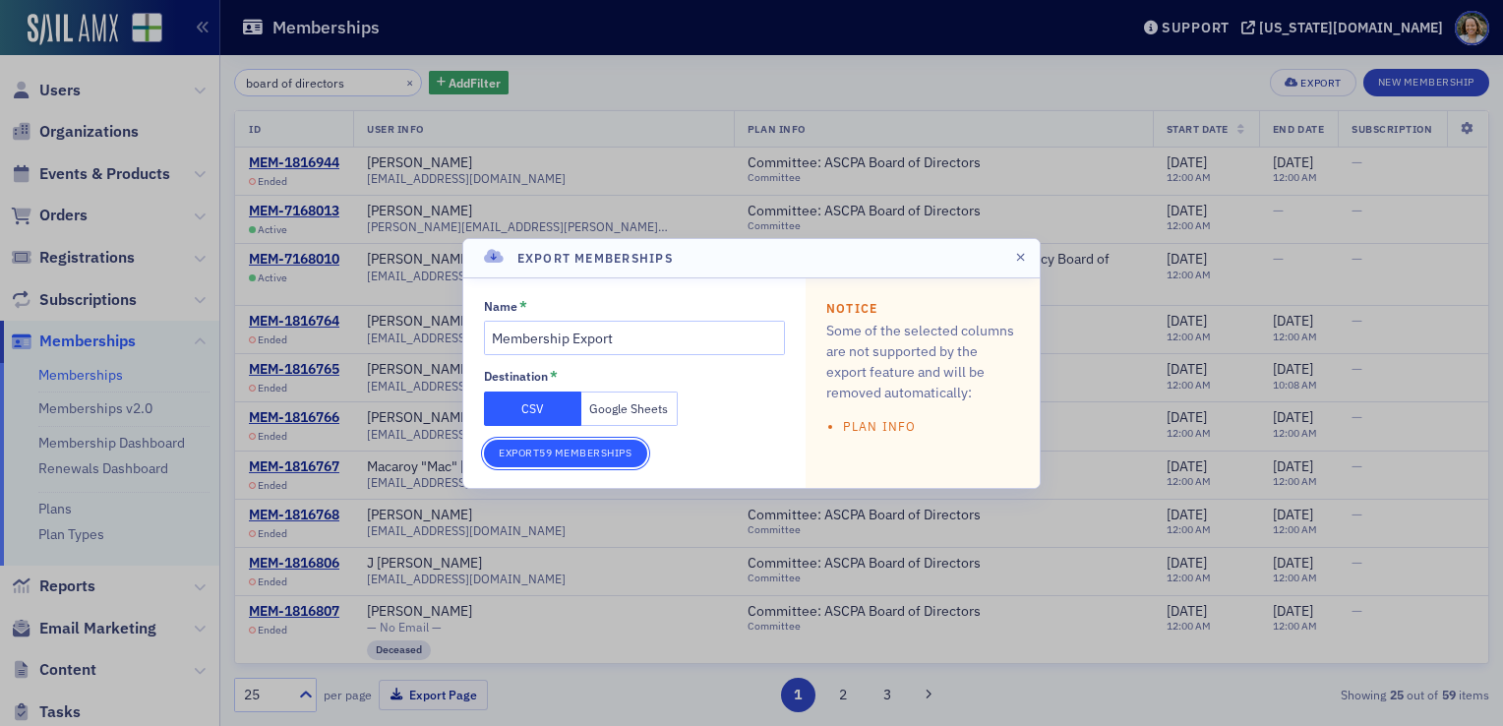
click at [573, 459] on button "Export 59 Memberships" at bounding box center [565, 454] width 163 height 28
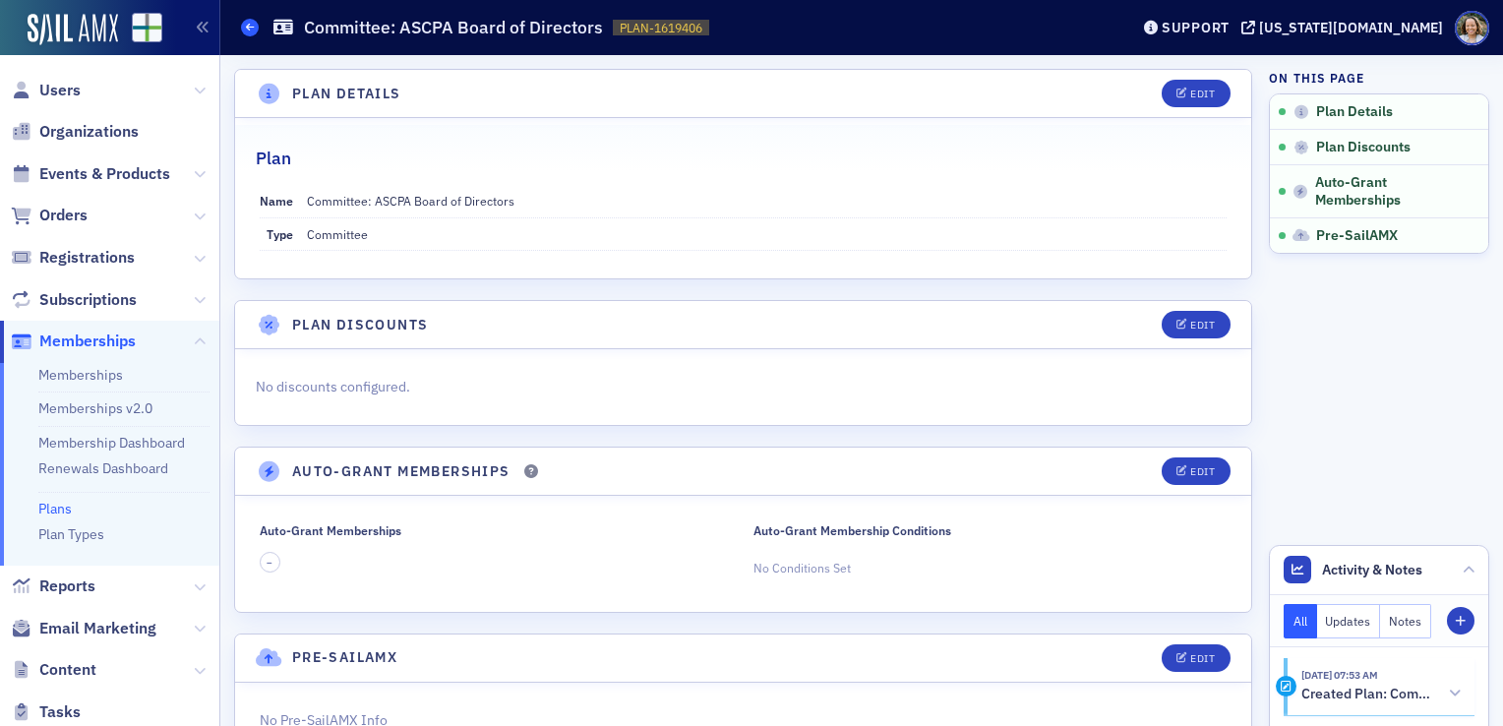
drag, startPoint x: 1498, startPoint y: 140, endPoint x: 241, endPoint y: 24, distance: 1261.9
click at [241, 24] on link "Plans" at bounding box center [250, 28] width 18 height 18
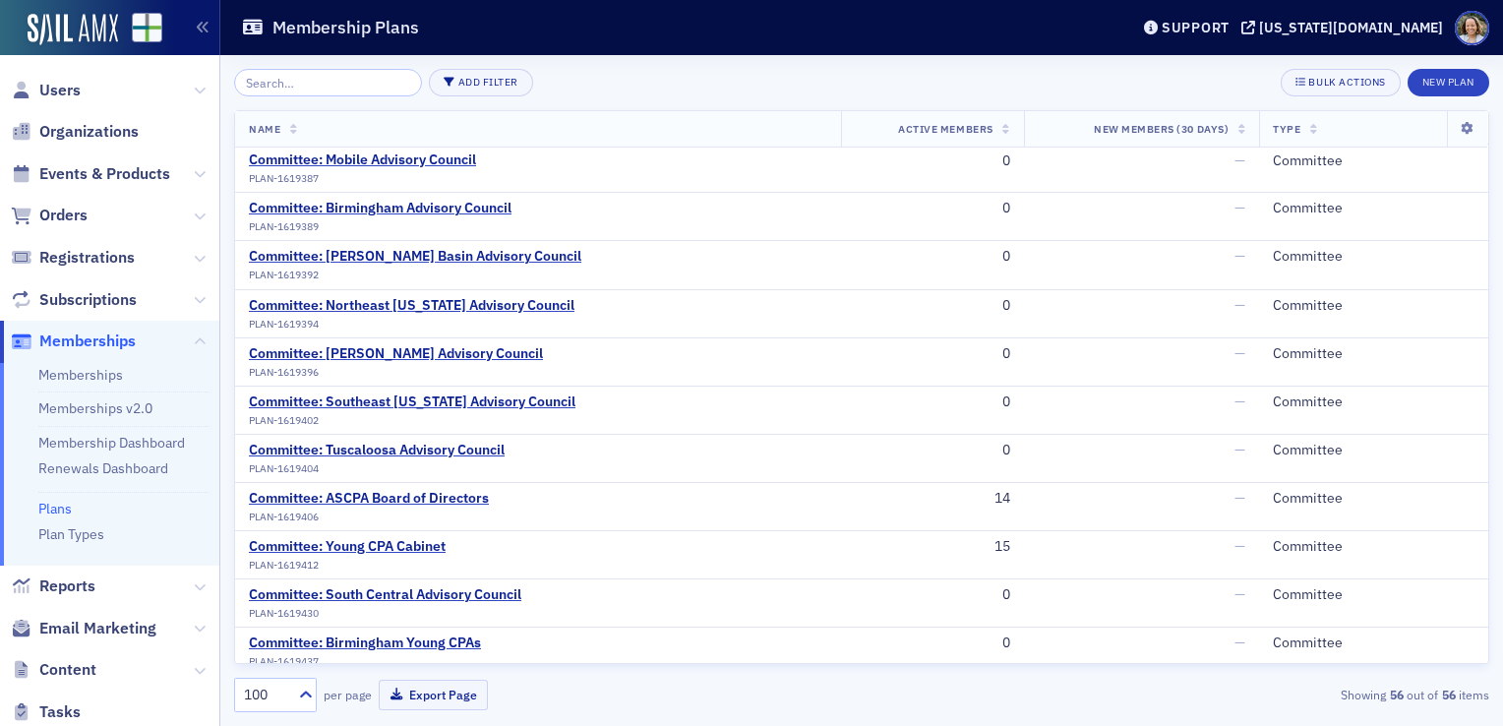
scroll to position [917, 0]
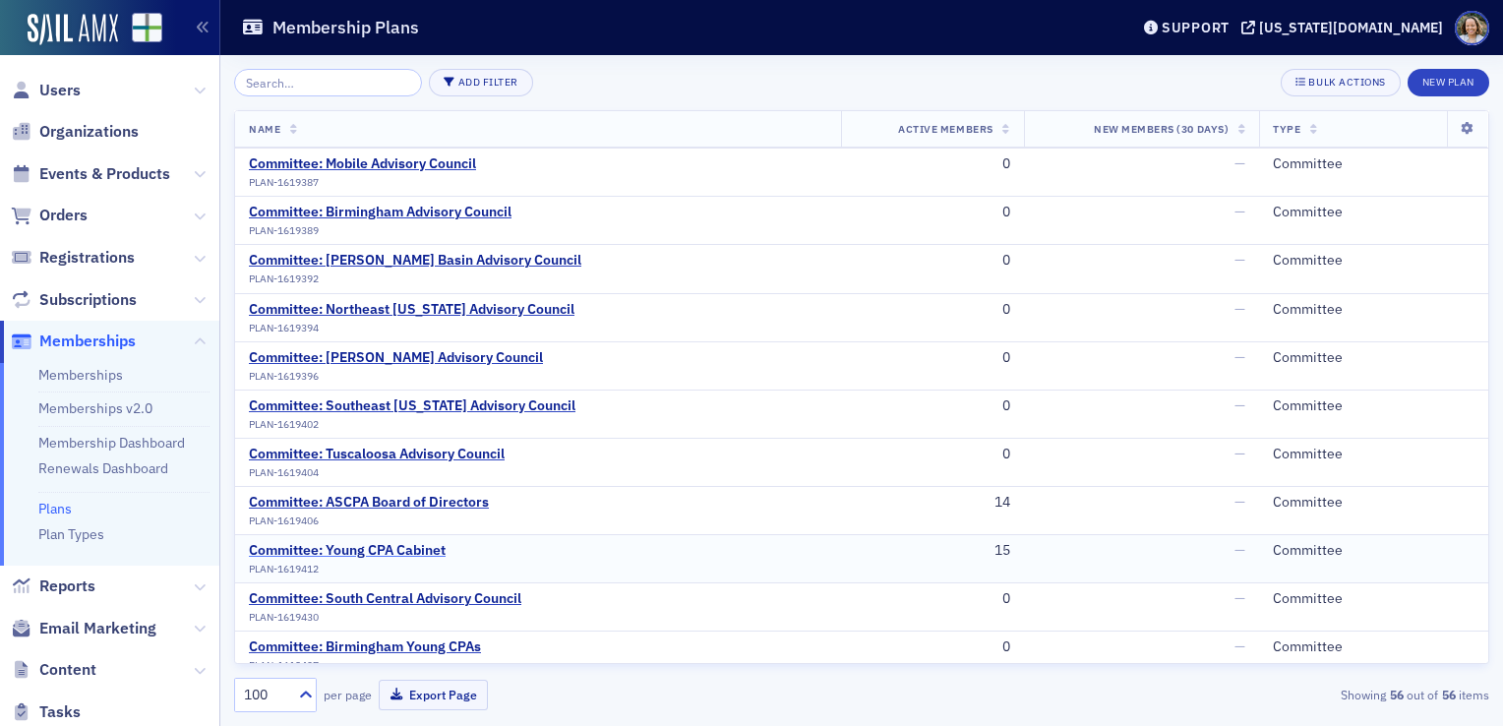
click at [370, 545] on div "Committee: Young CPA Cabinet" at bounding box center [347, 551] width 197 height 18
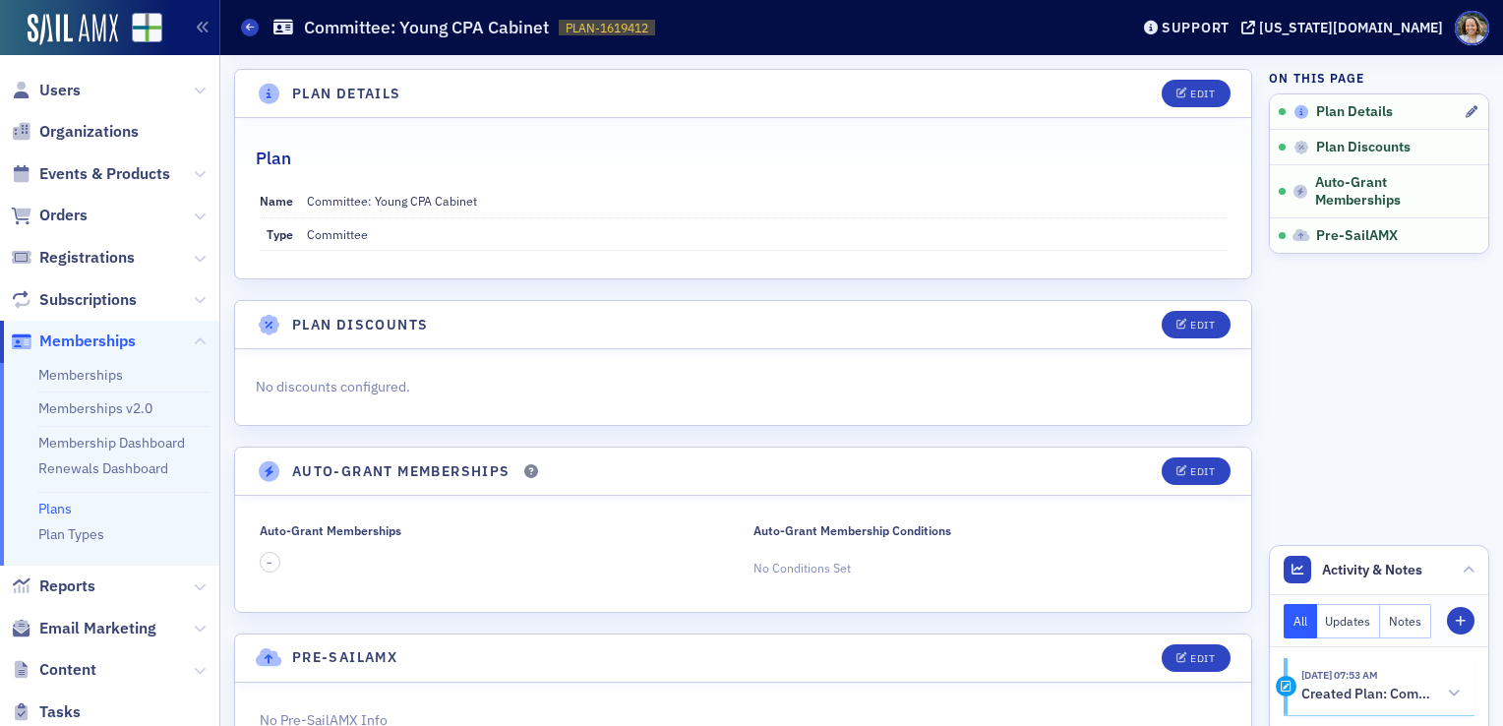
click at [1361, 112] on span "Plan Details" at bounding box center [1355, 112] width 77 height 18
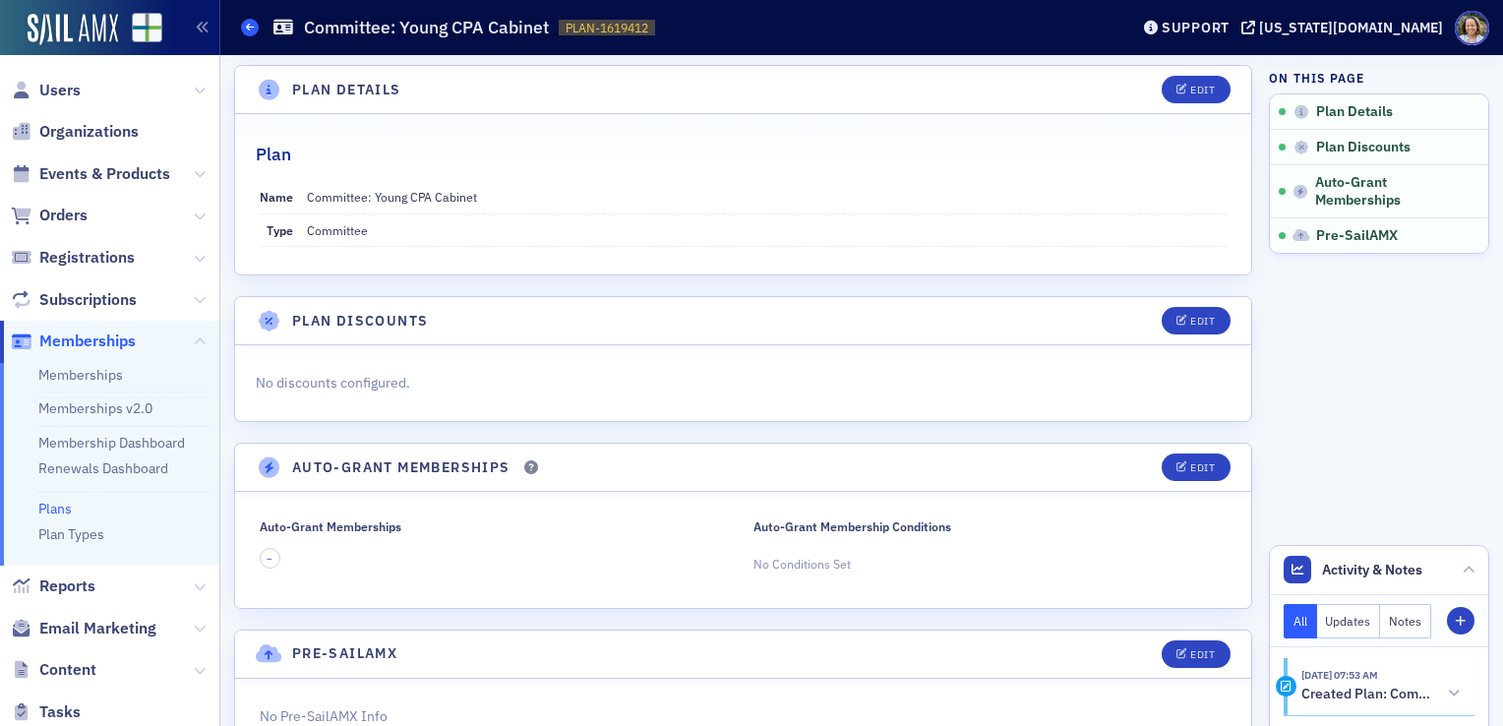
click at [248, 28] on icon at bounding box center [250, 27] width 8 height 9
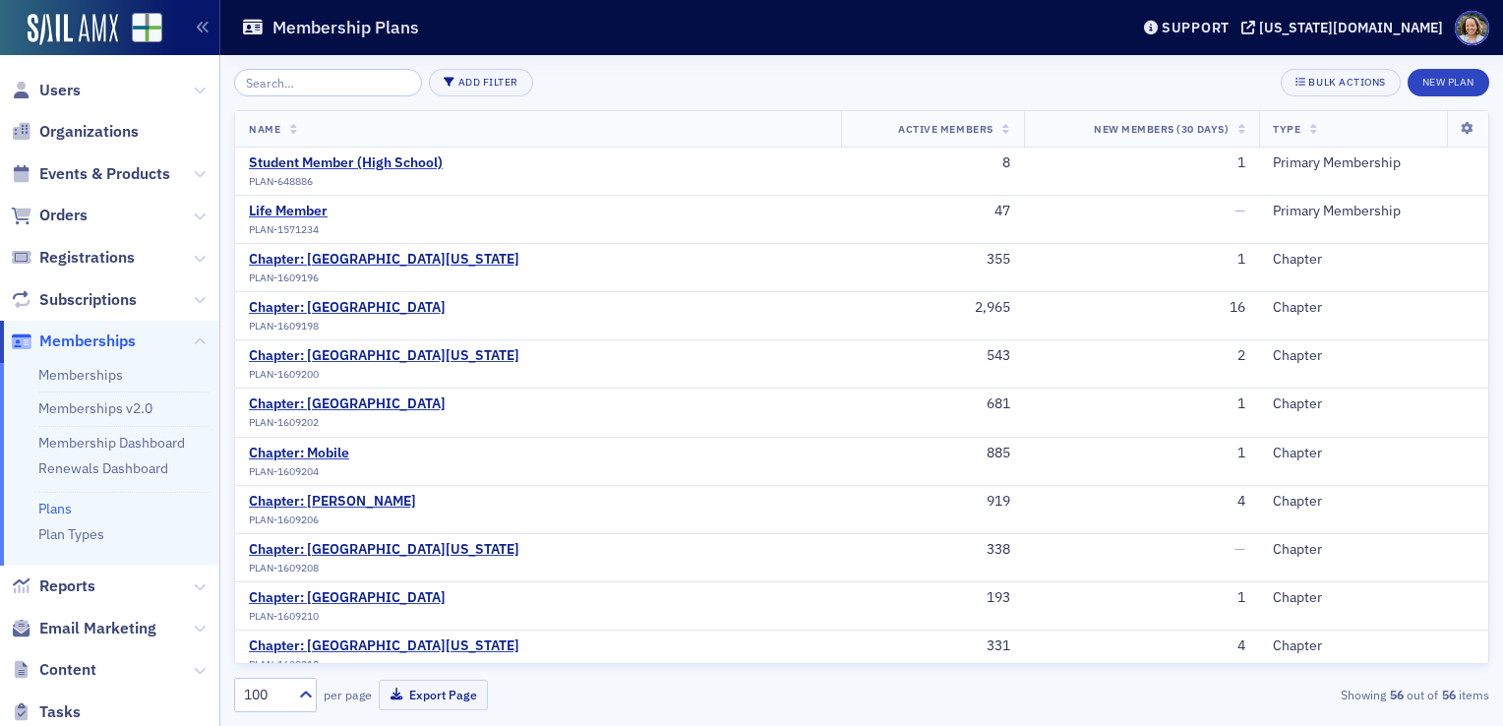
drag, startPoint x: 1478, startPoint y: 188, endPoint x: 862, endPoint y: 77, distance: 625.9
click at [862, 77] on div "Add Filter Bulk Actions New Plan" at bounding box center [862, 83] width 1256 height 28
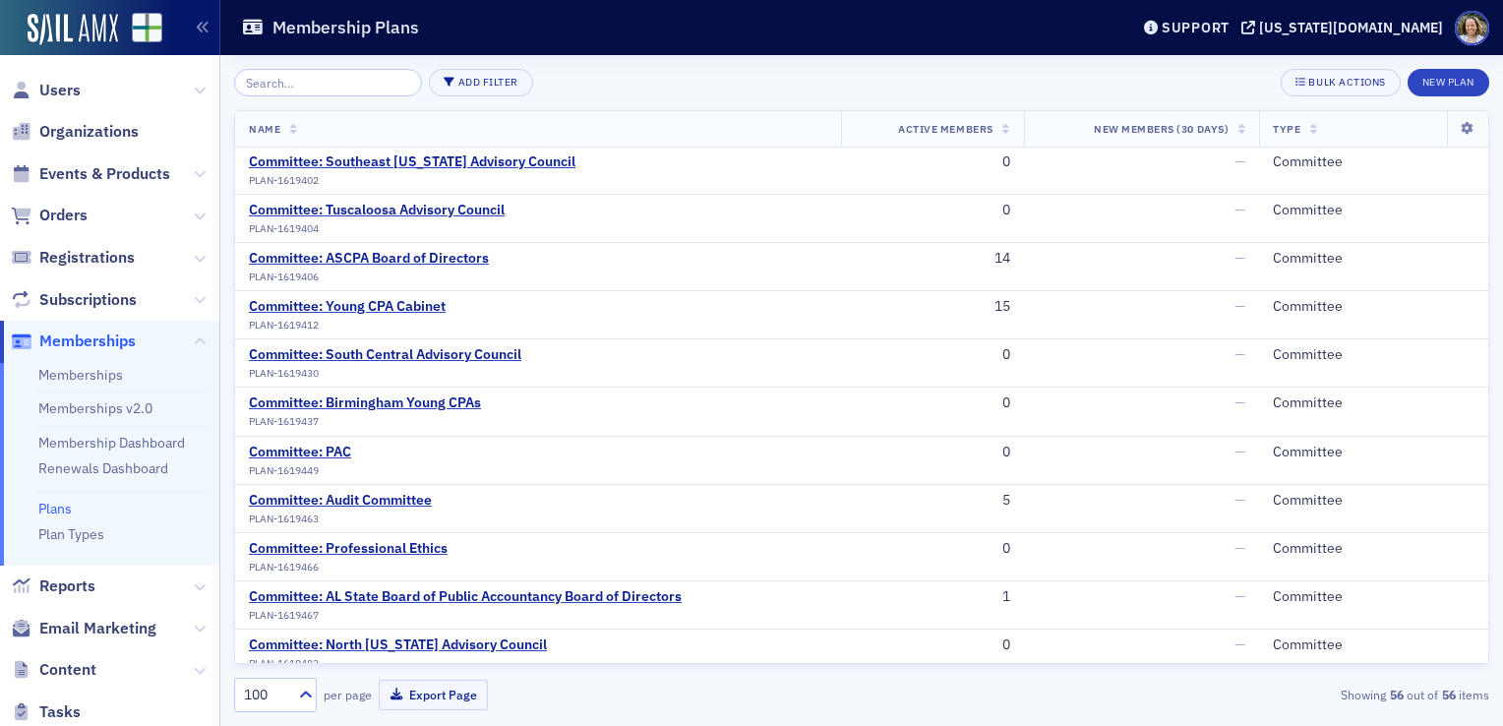
scroll to position [1157, 0]
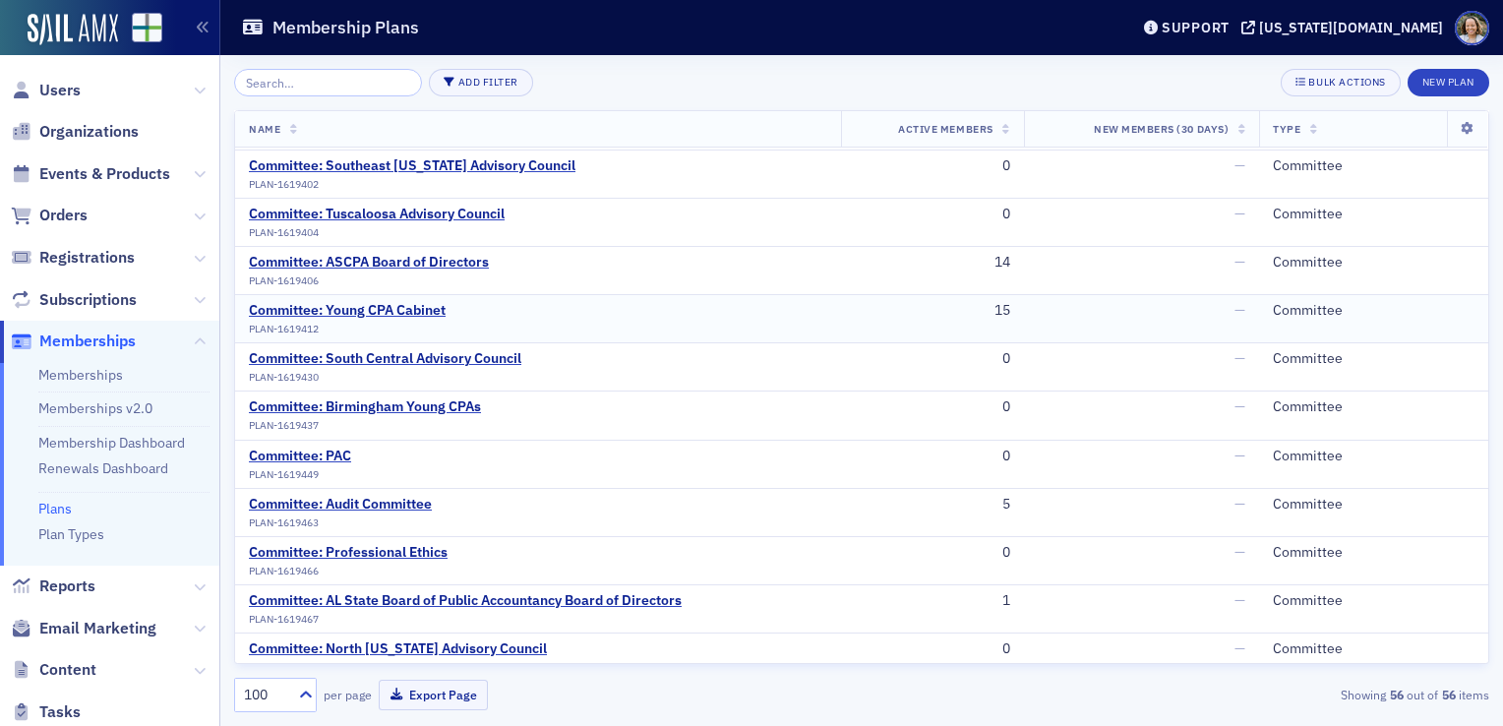
click at [993, 305] on div "15" at bounding box center [932, 311] width 155 height 18
click at [1452, 123] on icon at bounding box center [1467, 129] width 40 height 12
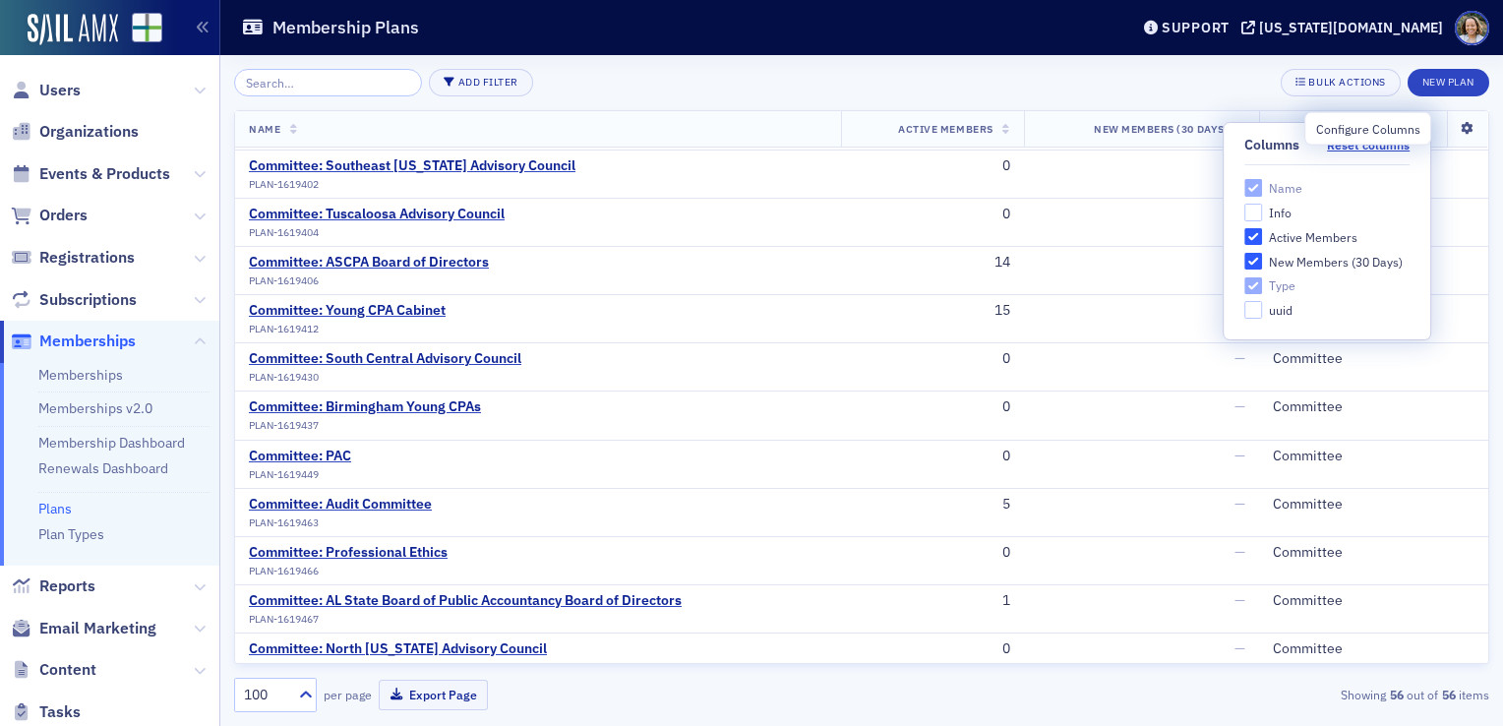
click at [1452, 123] on icon at bounding box center [1467, 129] width 40 height 12
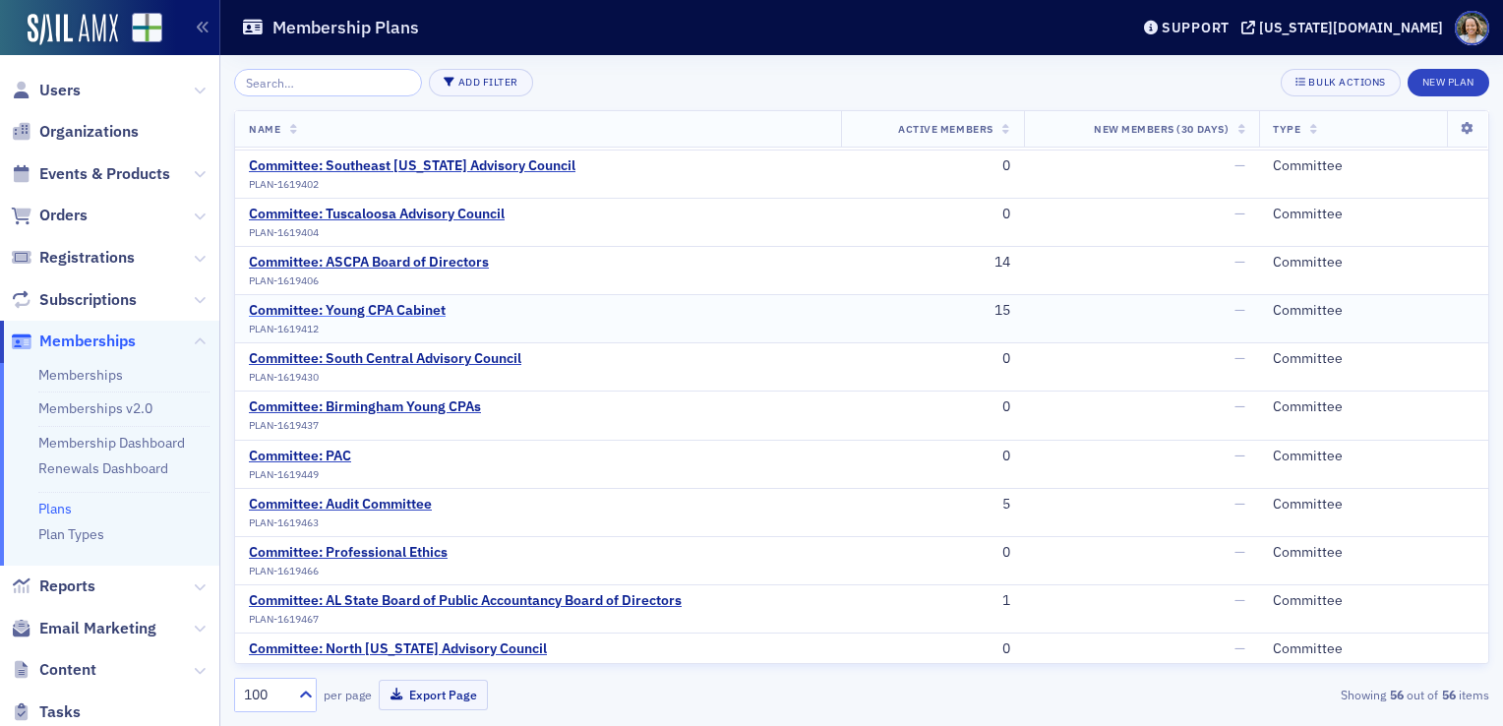
click at [354, 302] on div "Committee: Young CPA Cabinet" at bounding box center [347, 311] width 197 height 18
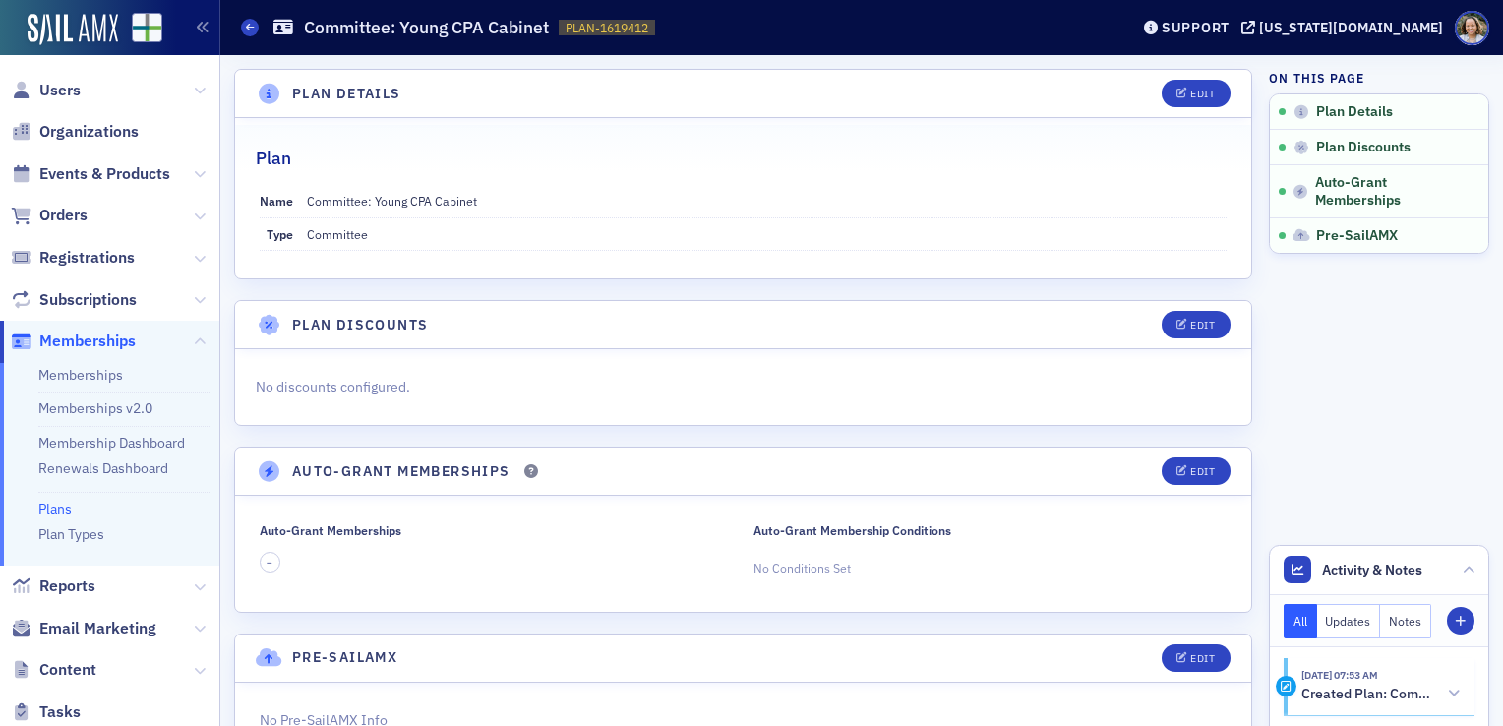
click at [596, 351] on div "No discounts configured." at bounding box center [743, 387] width 1016 height 76
click at [246, 23] on icon at bounding box center [250, 27] width 8 height 9
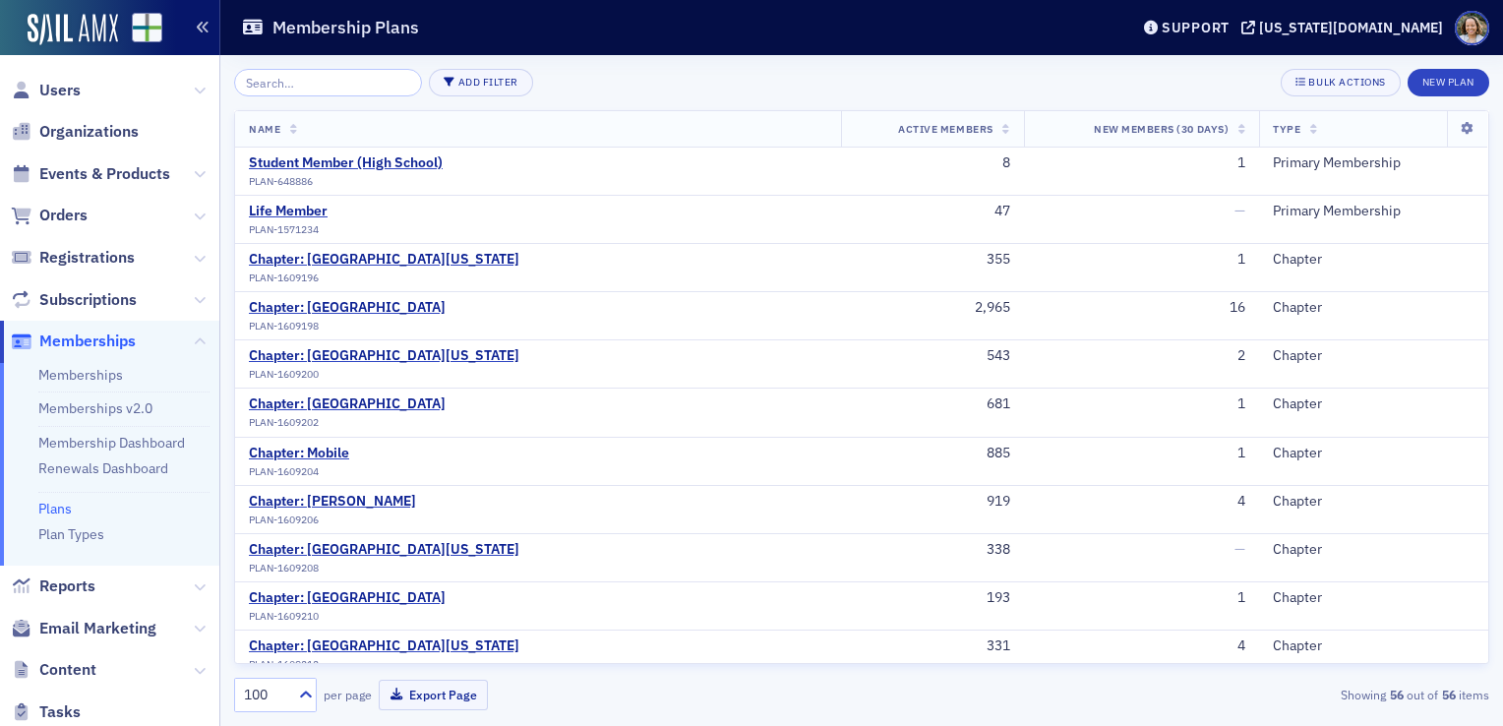
click at [204, 23] on icon "button" at bounding box center [203, 28] width 14 height 14
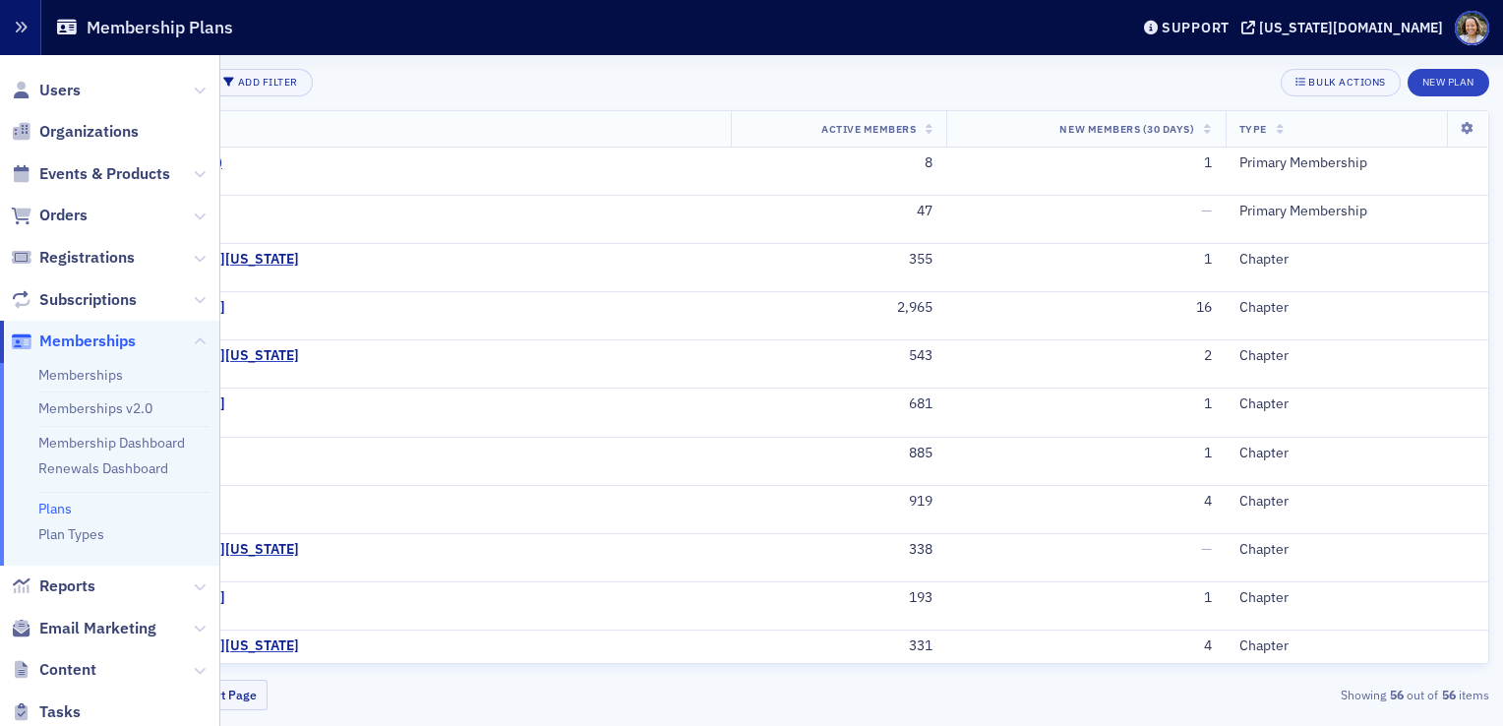
click at [35, 21] on button "button" at bounding box center [20, 27] width 41 height 55
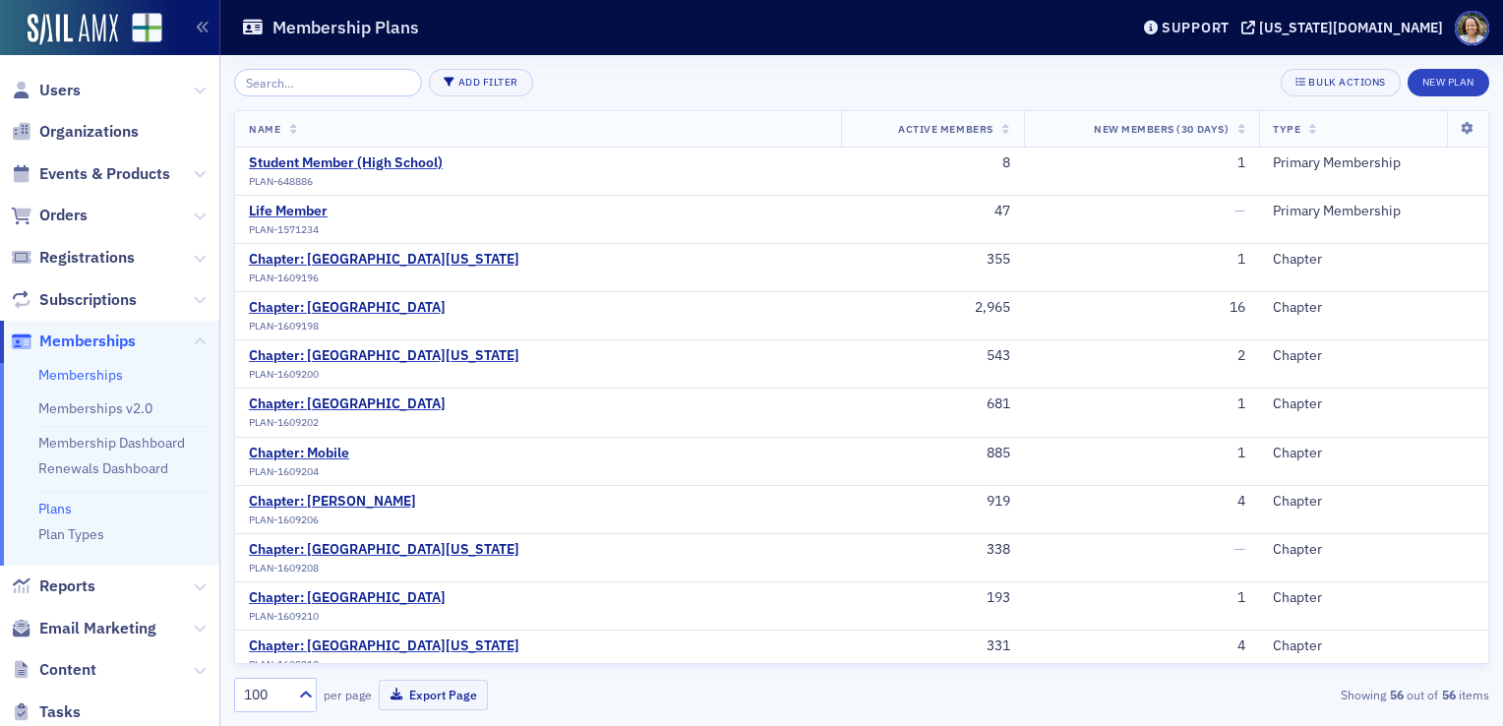
click at [113, 372] on link "Memberships" at bounding box center [80, 375] width 85 height 18
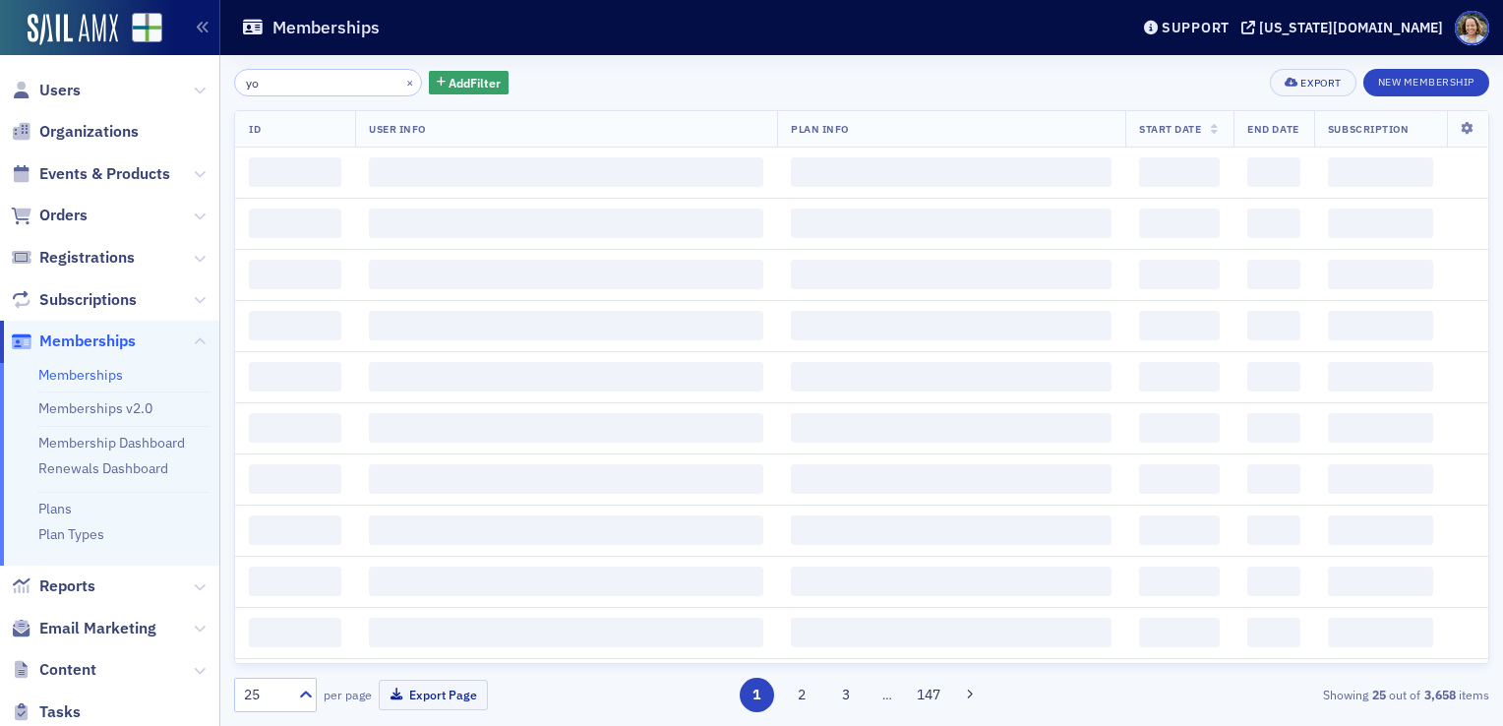
type input "y"
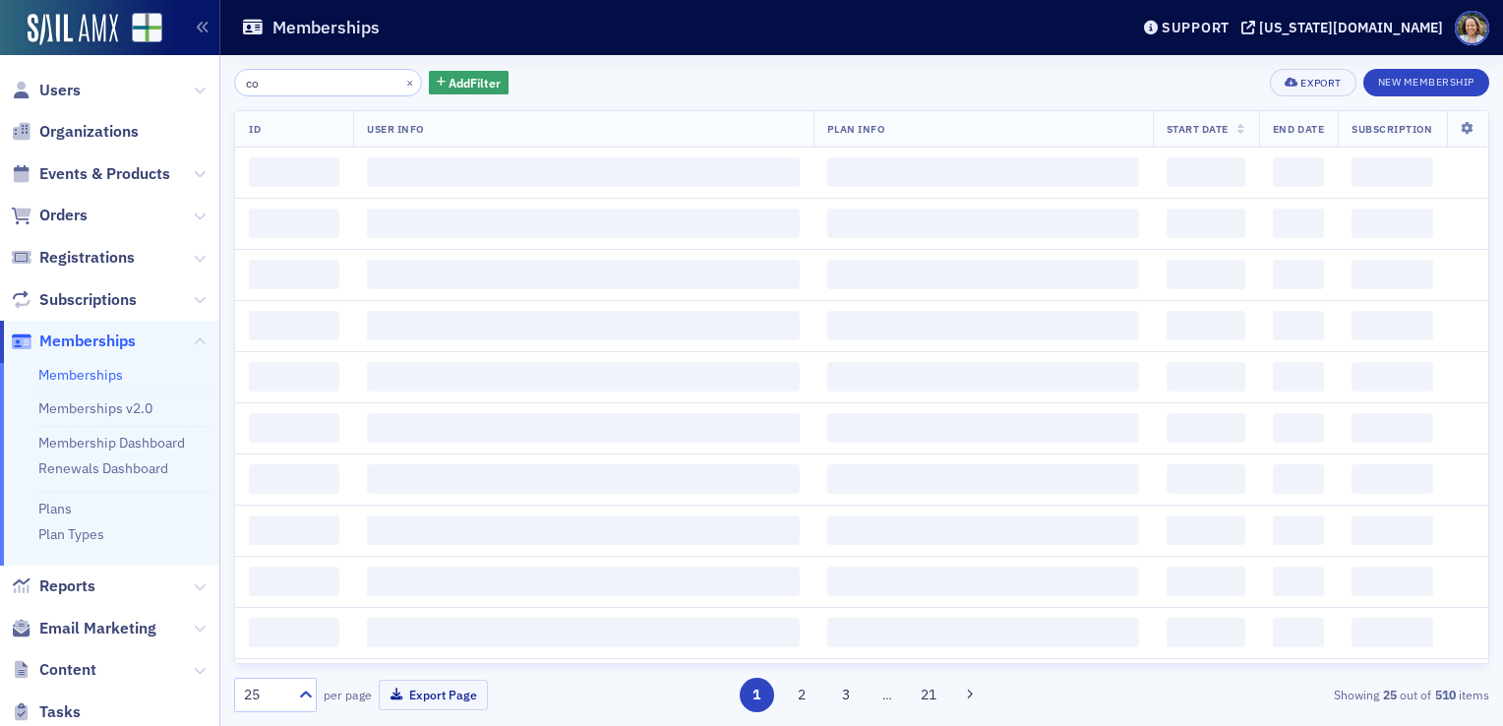
type input "c"
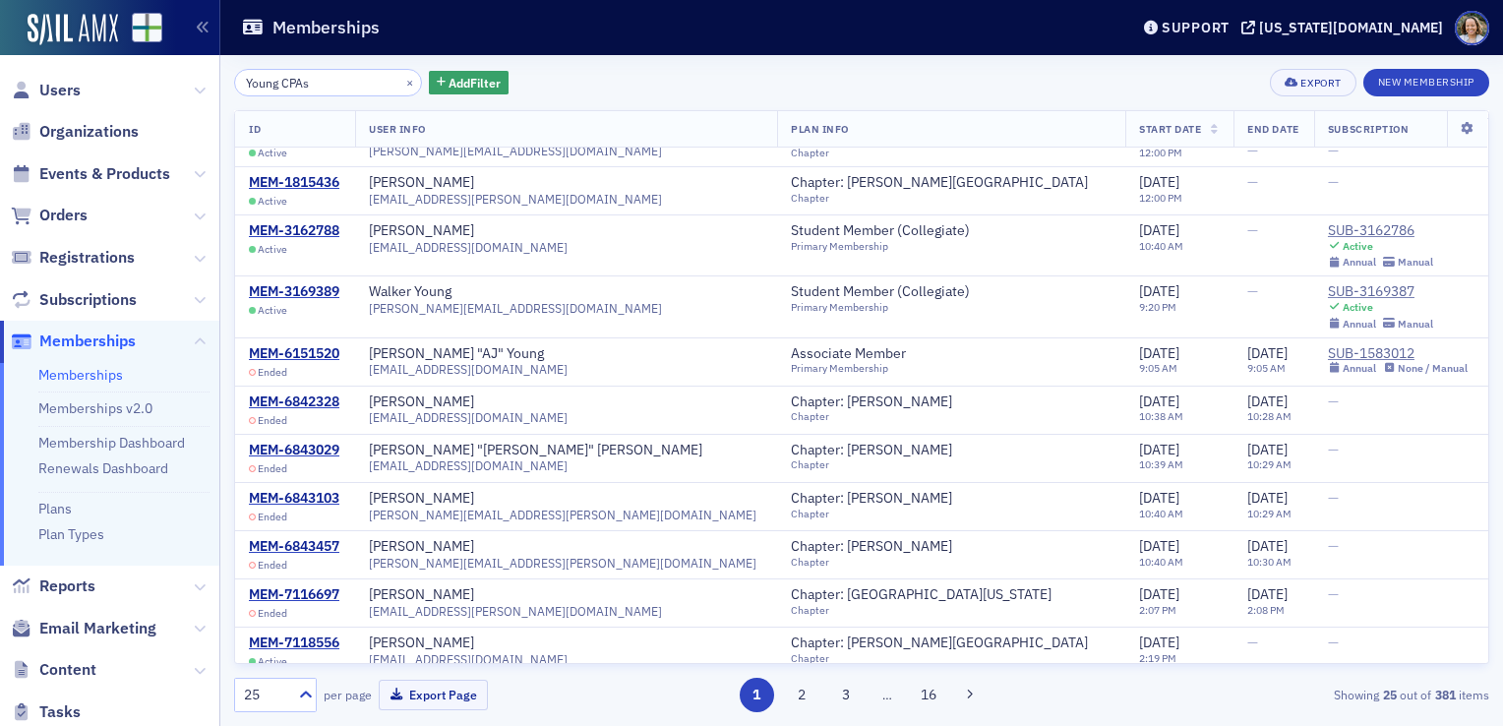
scroll to position [789, 0]
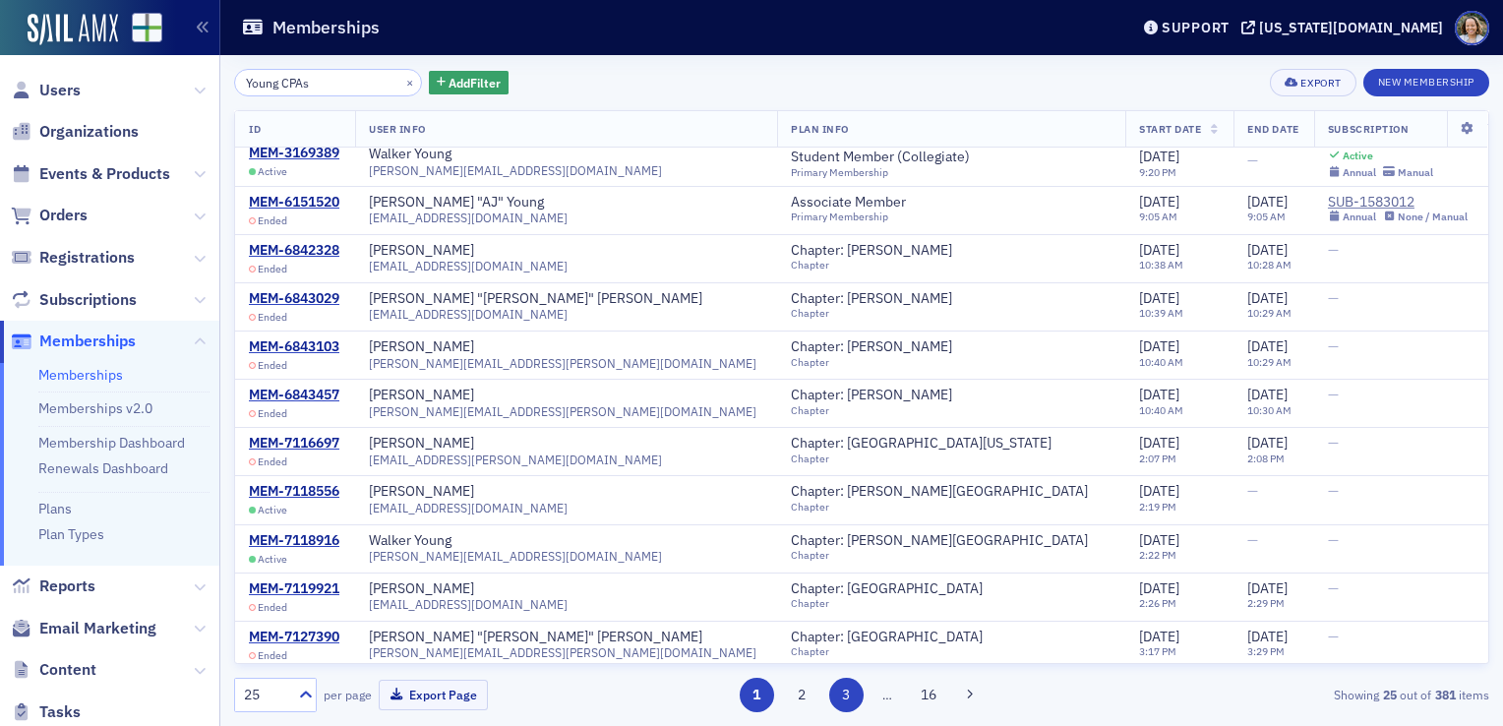
type input "Young CPAs"
click at [851, 696] on button "3" at bounding box center [846, 695] width 34 height 34
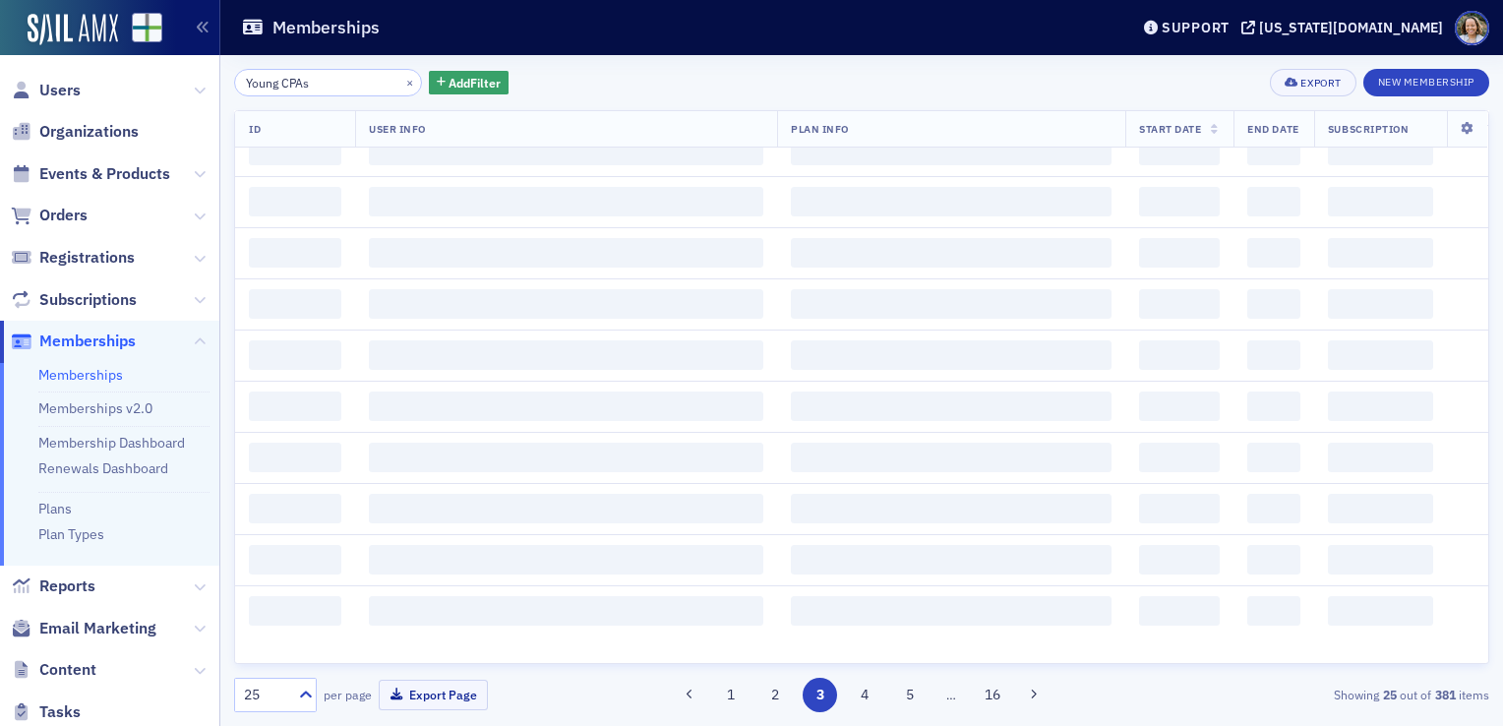
scroll to position [0, 0]
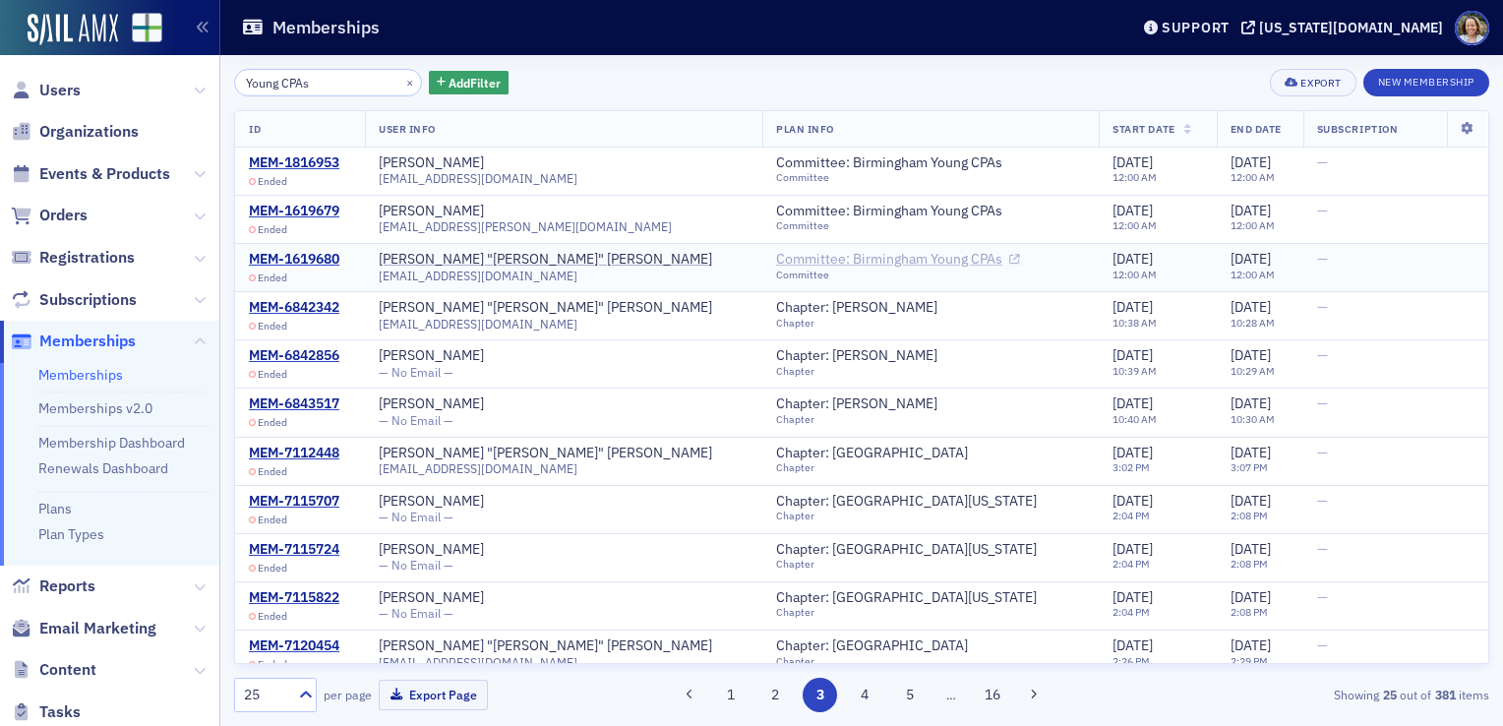
click at [1010, 255] on icon at bounding box center [1015, 260] width 11 height 11
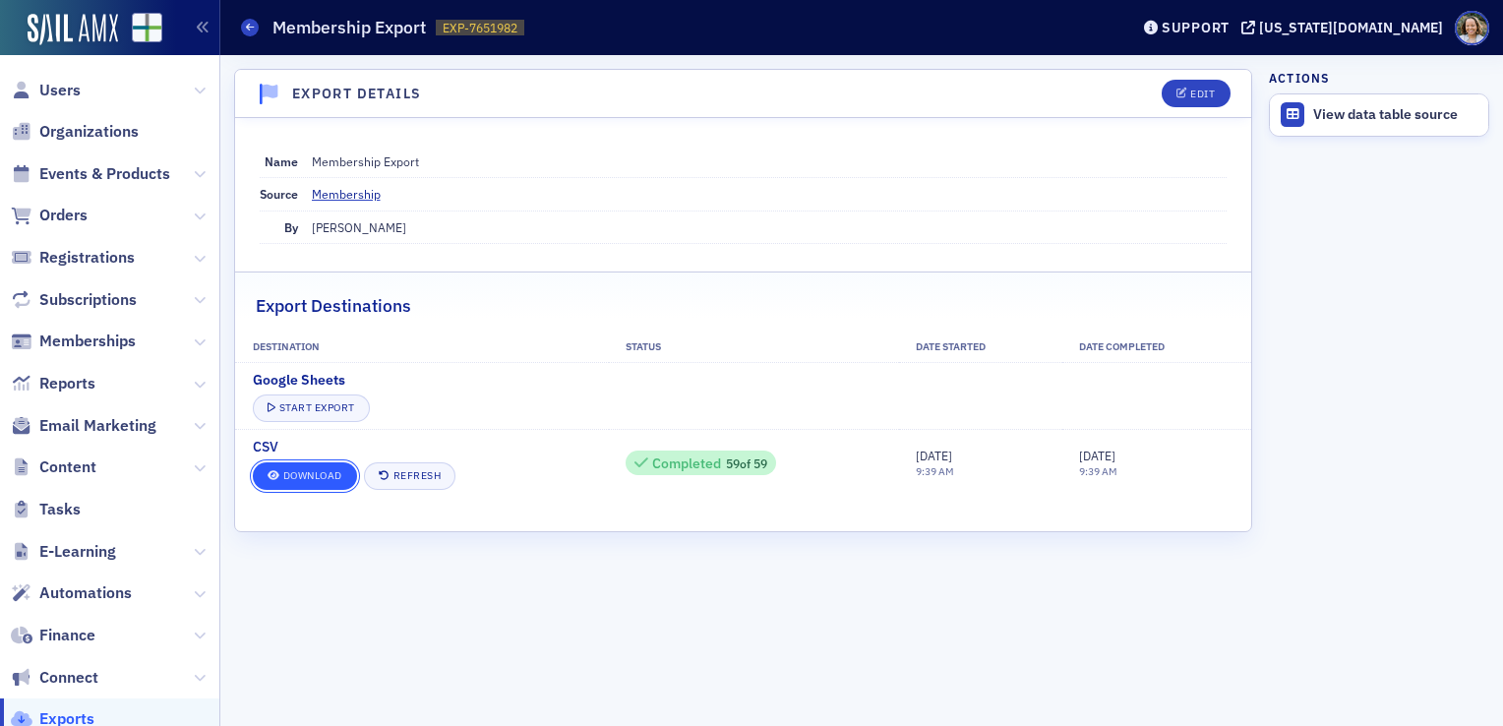
click at [330, 472] on link "Download" at bounding box center [305, 476] width 104 height 28
click at [853, 186] on dd "Membership" at bounding box center [770, 193] width 916 height 31
click at [250, 32] on span at bounding box center [250, 28] width 18 height 18
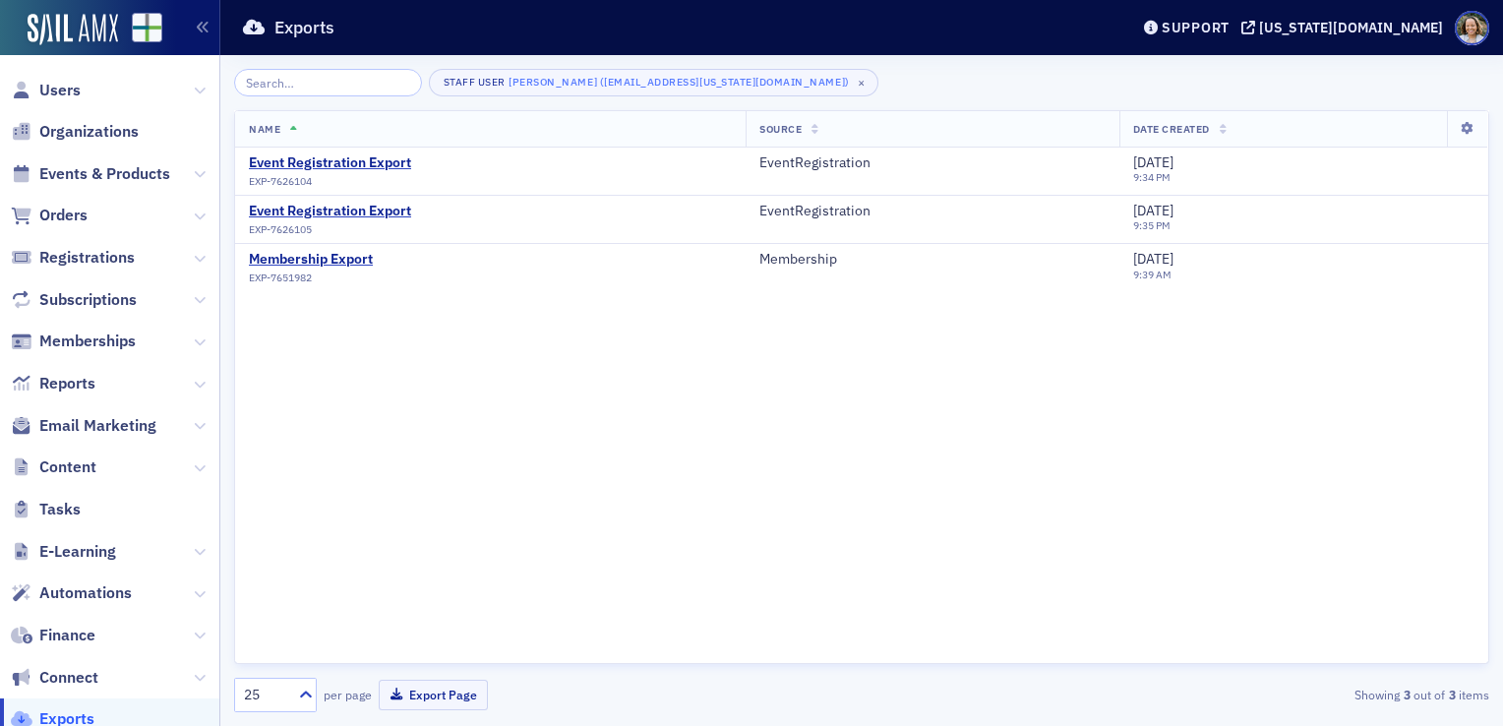
click at [250, 32] on icon at bounding box center [254, 28] width 22 height 18
click at [77, 333] on span "Memberships" at bounding box center [87, 342] width 96 height 22
